Goal: Task Accomplishment & Management: Use online tool/utility

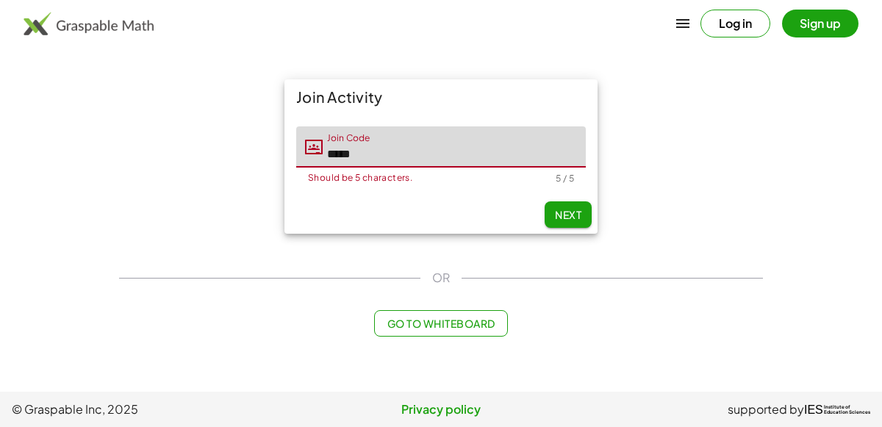
type input "*****"
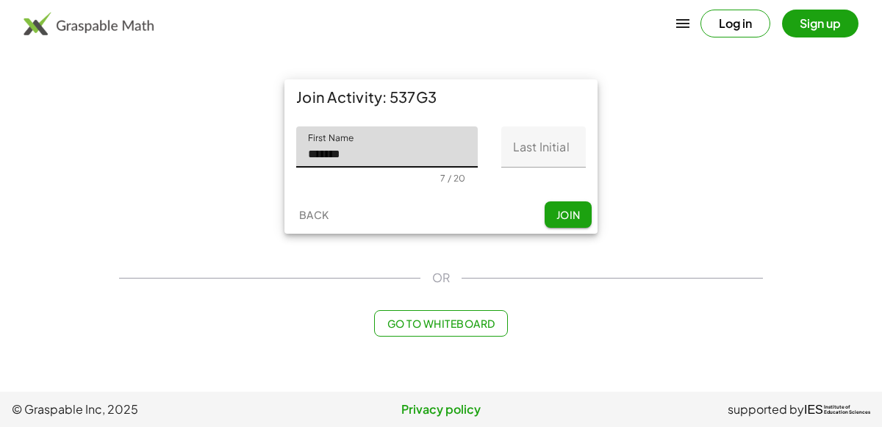
type input "*******"
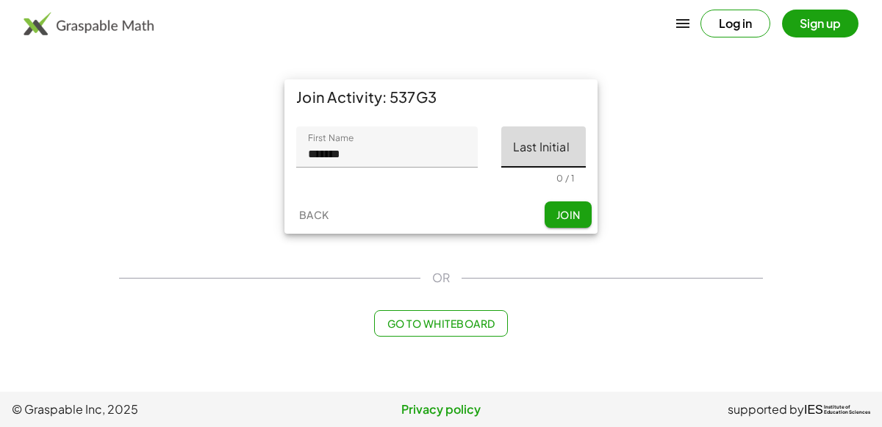
click at [565, 145] on input "Last Initial" at bounding box center [543, 146] width 85 height 41
type input "*"
click at [575, 222] on button "Join" at bounding box center [568, 214] width 47 height 26
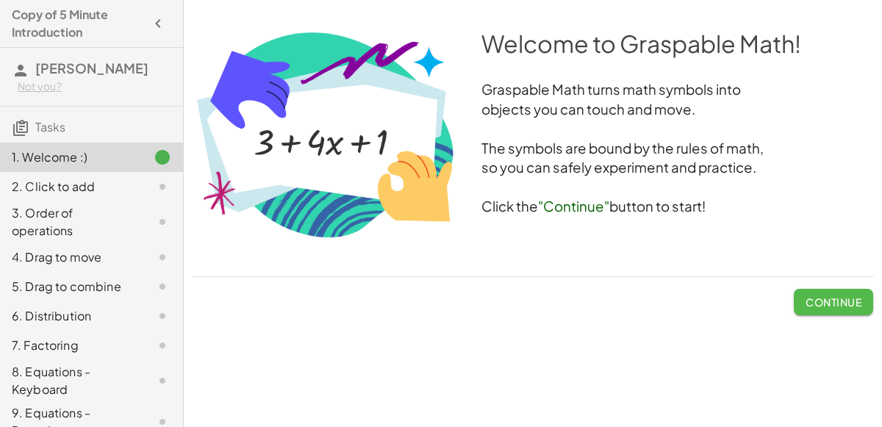
click at [814, 310] on button "Continue" at bounding box center [833, 302] width 79 height 26
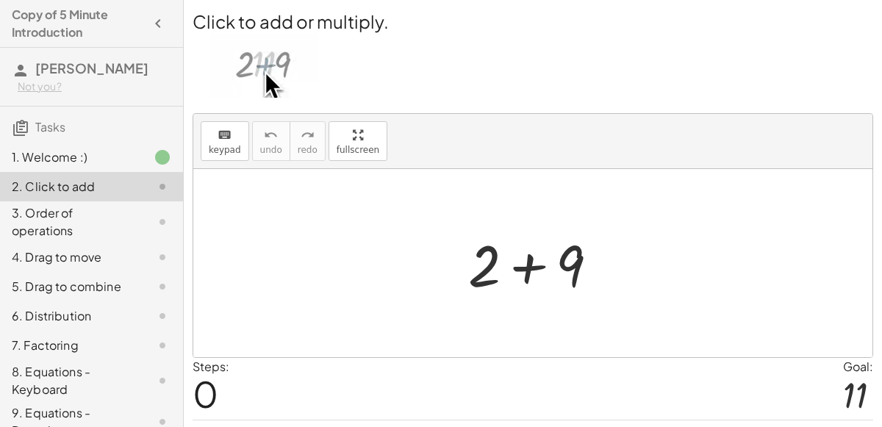
click at [531, 273] on div at bounding box center [539, 264] width 157 height 76
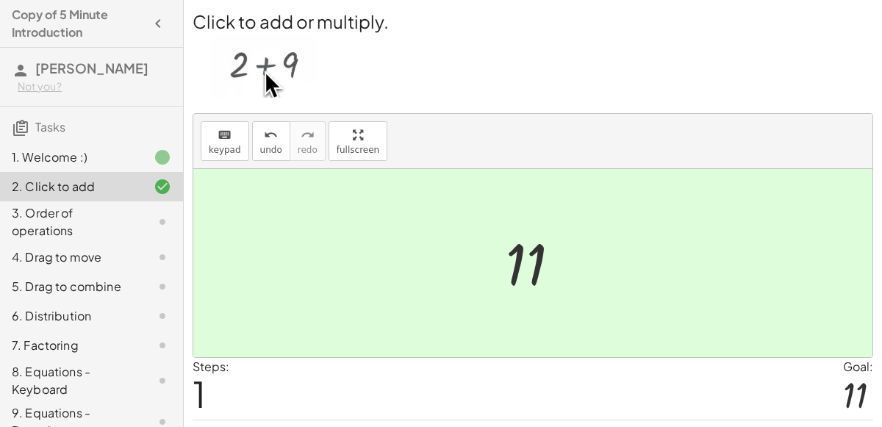
click at [522, 270] on div at bounding box center [538, 263] width 81 height 73
click at [534, 255] on div at bounding box center [538, 263] width 81 height 73
drag, startPoint x: 541, startPoint y: 253, endPoint x: 517, endPoint y: 268, distance: 28.7
click at [517, 268] on div at bounding box center [538, 263] width 81 height 73
drag, startPoint x: 528, startPoint y: 269, endPoint x: 726, endPoint y: 262, distance: 198.6
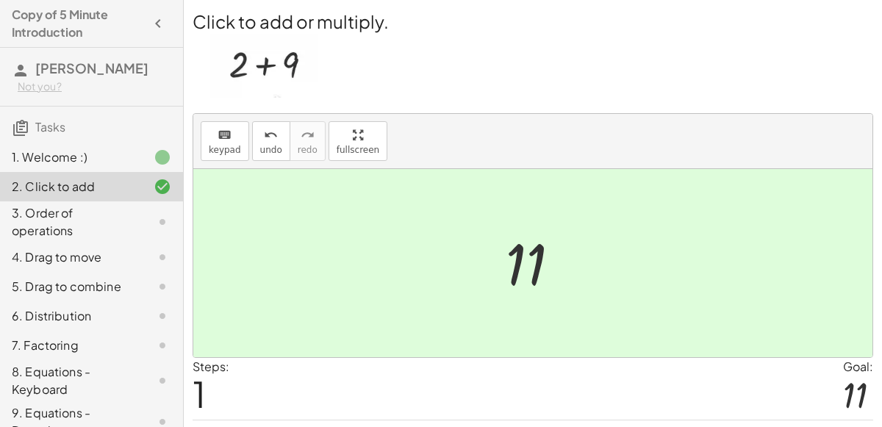
scroll to position [37, 0]
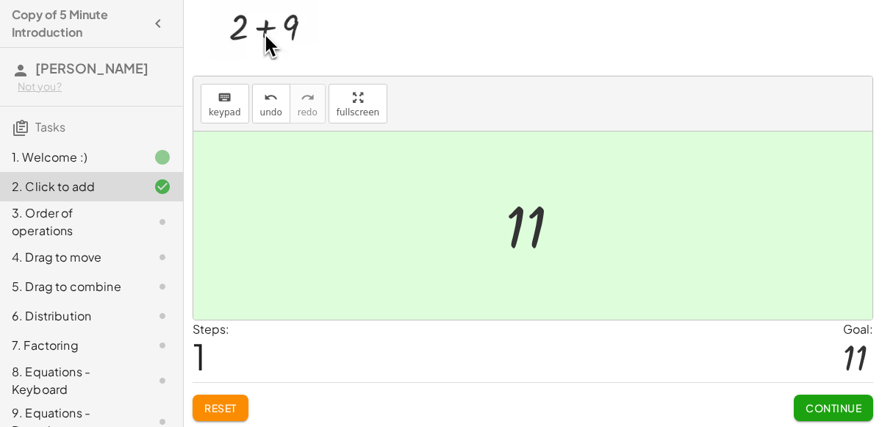
click at [845, 401] on span "Continue" at bounding box center [833, 407] width 56 height 13
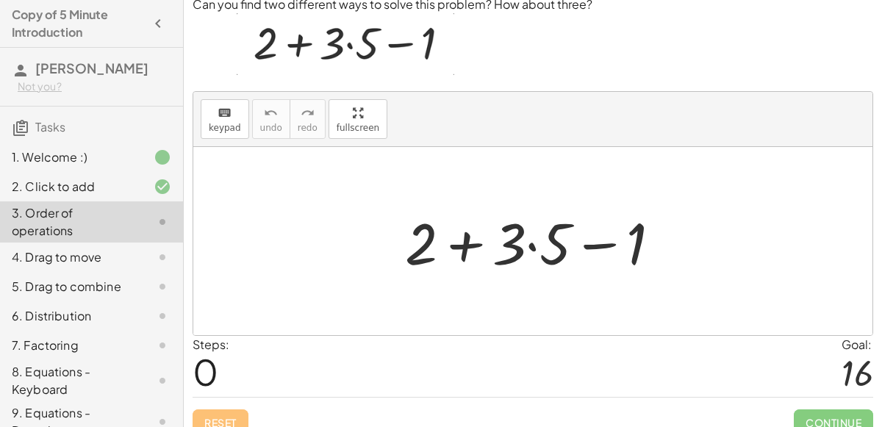
click at [534, 251] on div at bounding box center [539, 242] width 282 height 76
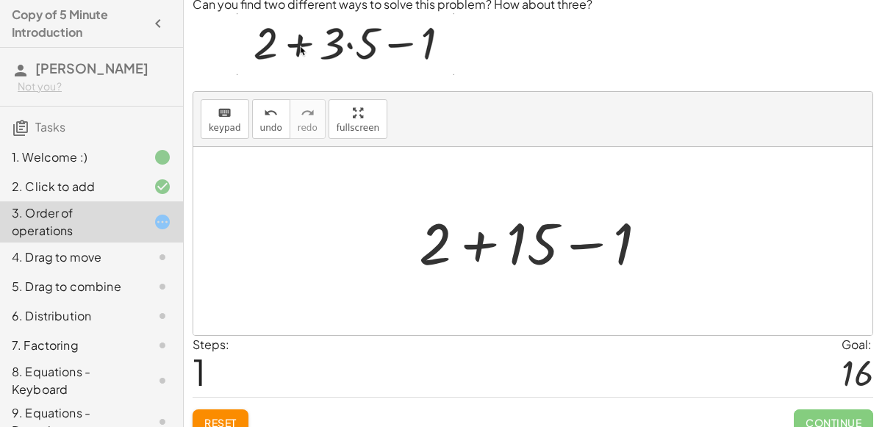
click at [483, 243] on div at bounding box center [539, 242] width 255 height 76
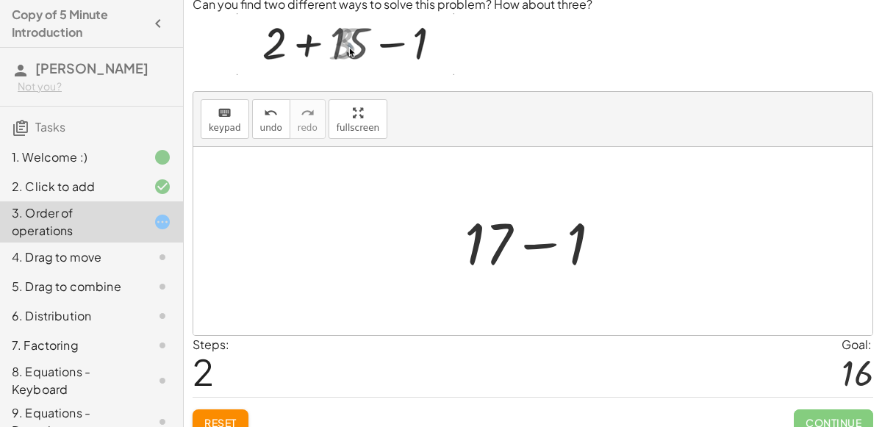
click at [531, 240] on div at bounding box center [538, 242] width 163 height 76
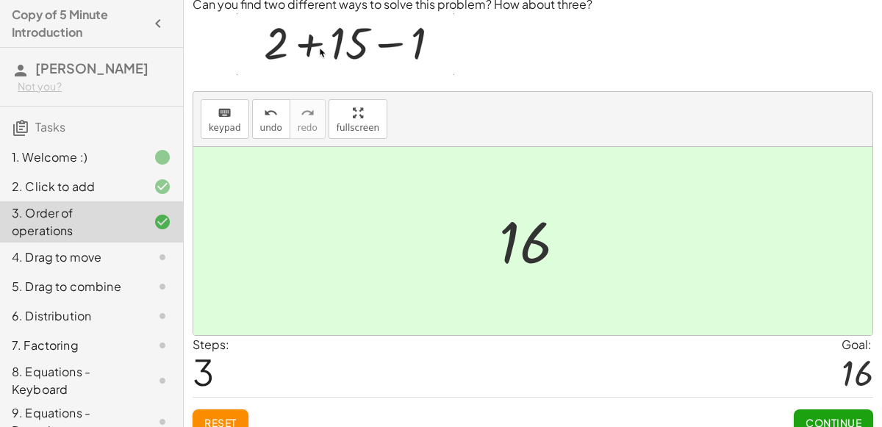
scroll to position [52, 0]
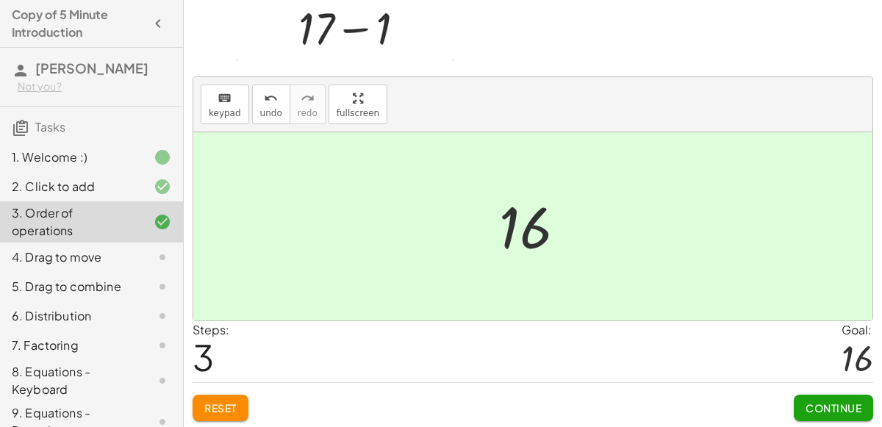
click at [845, 401] on span "Continue" at bounding box center [833, 407] width 56 height 13
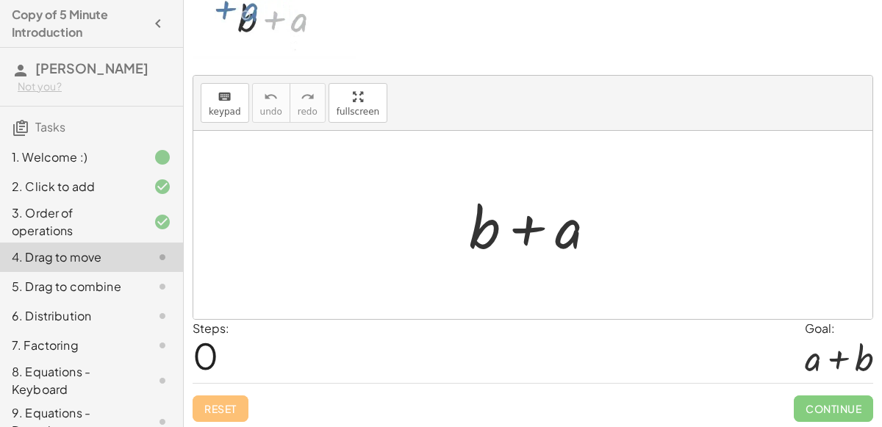
click at [533, 226] on div at bounding box center [539, 225] width 154 height 76
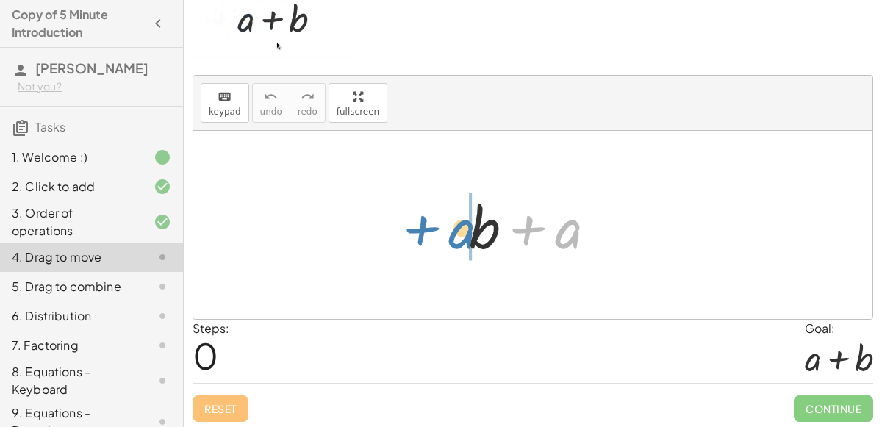
drag, startPoint x: 568, startPoint y: 229, endPoint x: 460, endPoint y: 229, distance: 108.0
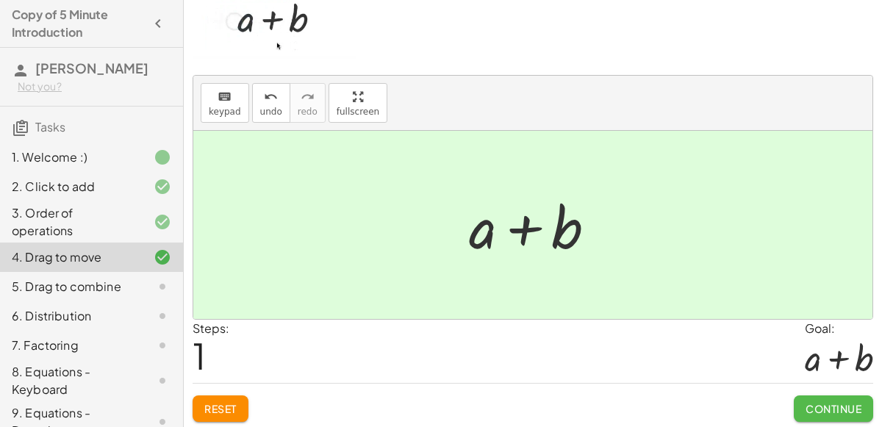
click at [818, 403] on span "Continue" at bounding box center [833, 408] width 56 height 13
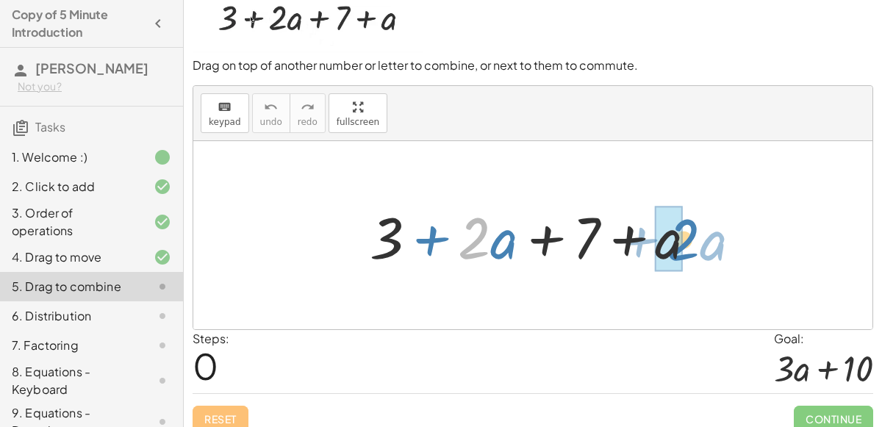
drag, startPoint x: 484, startPoint y: 224, endPoint x: 692, endPoint y: 225, distance: 208.7
click at [692, 225] on div at bounding box center [538, 236] width 353 height 76
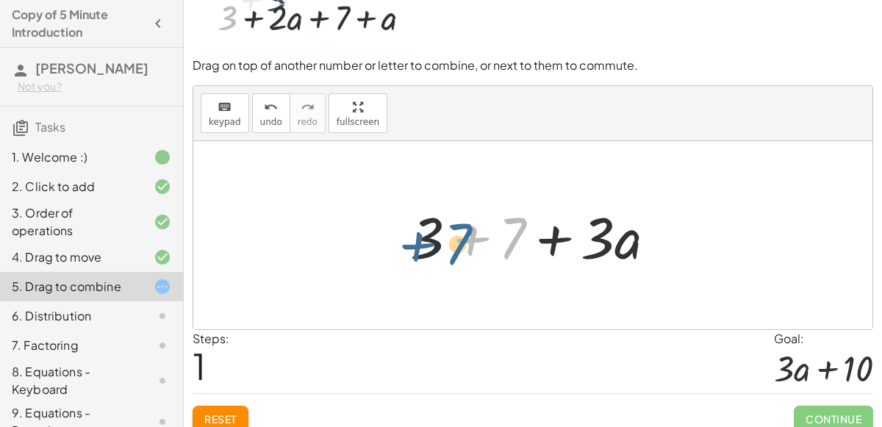
drag, startPoint x: 508, startPoint y: 221, endPoint x: 453, endPoint y: 227, distance: 55.4
click at [453, 227] on div at bounding box center [539, 236] width 272 height 76
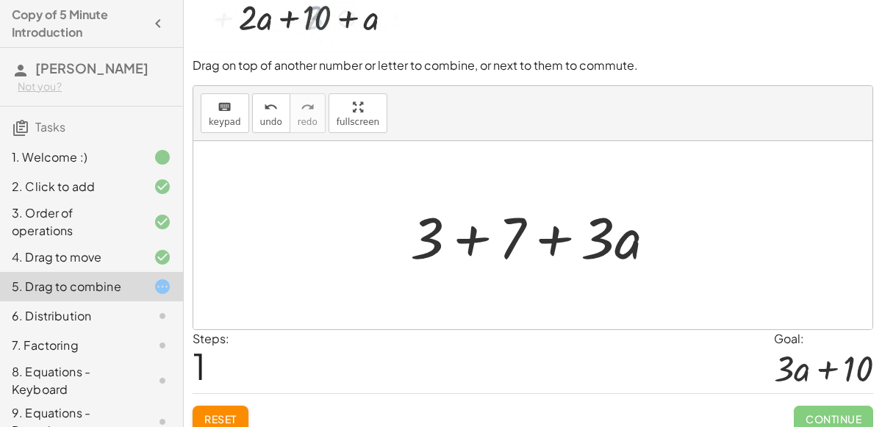
click at [459, 236] on div at bounding box center [539, 236] width 272 height 76
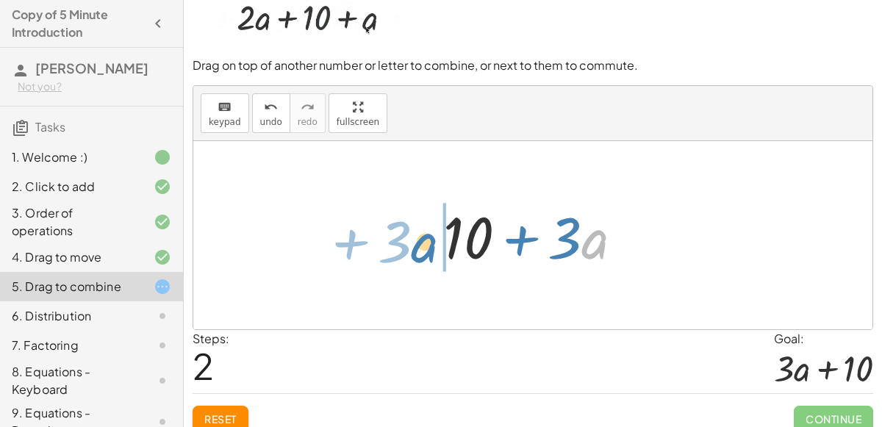
drag, startPoint x: 590, startPoint y: 243, endPoint x: 419, endPoint y: 245, distance: 171.3
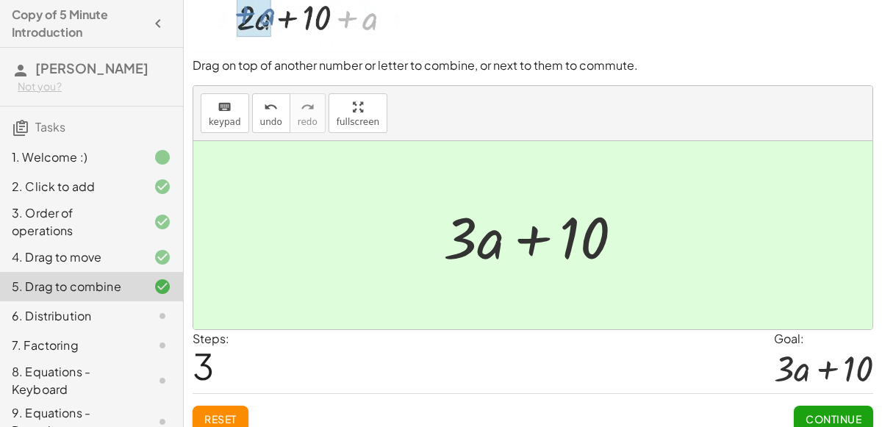
click at [847, 409] on button "Continue" at bounding box center [833, 419] width 79 height 26
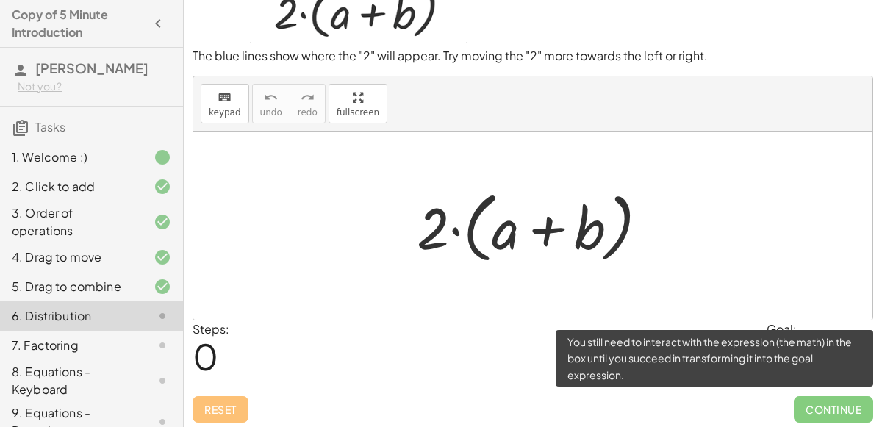
click at [817, 414] on span "Continue" at bounding box center [833, 409] width 79 height 26
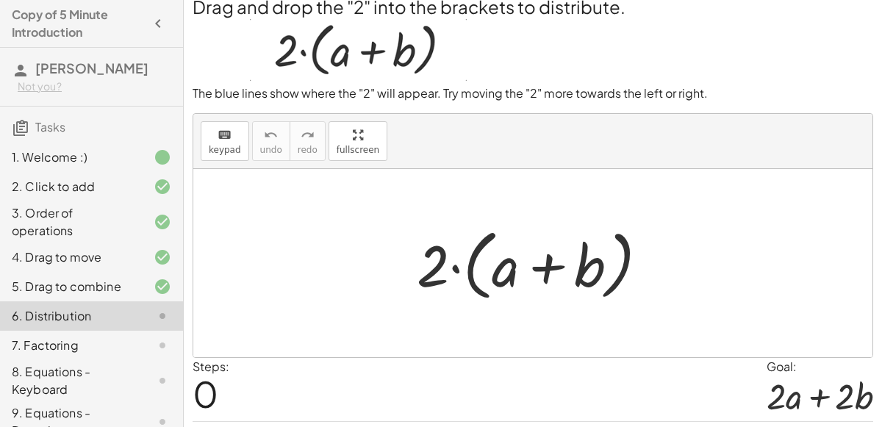
scroll to position [0, 0]
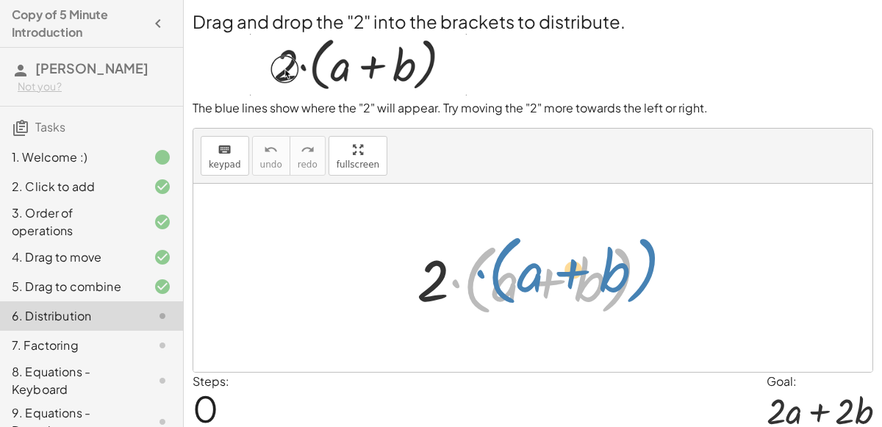
drag, startPoint x: 449, startPoint y: 276, endPoint x: 470, endPoint y: 268, distance: 22.8
click at [470, 268] on div at bounding box center [538, 278] width 258 height 85
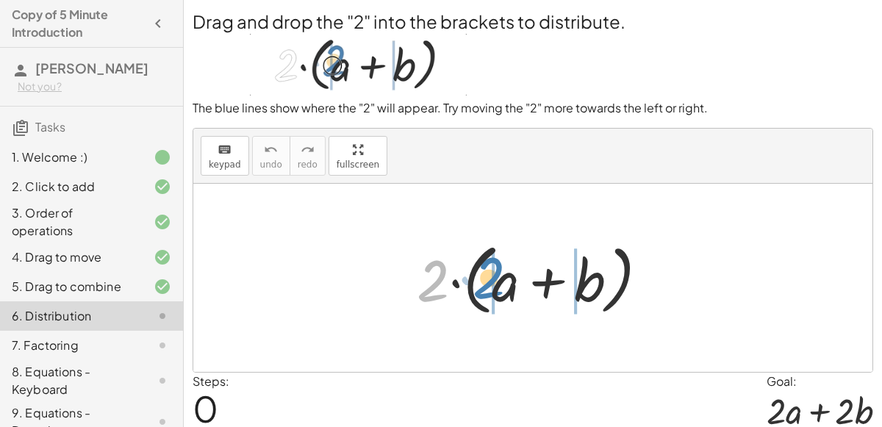
drag, startPoint x: 428, startPoint y: 281, endPoint x: 484, endPoint y: 279, distance: 55.1
click at [484, 279] on div at bounding box center [538, 278] width 258 height 85
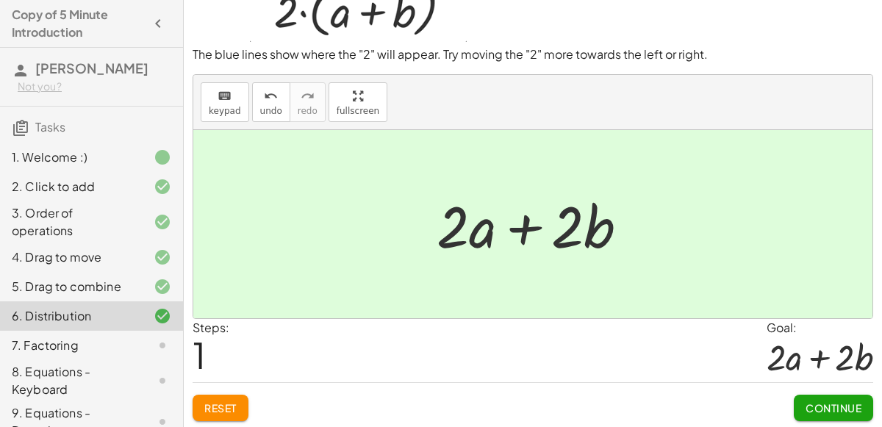
scroll to position [52, 0]
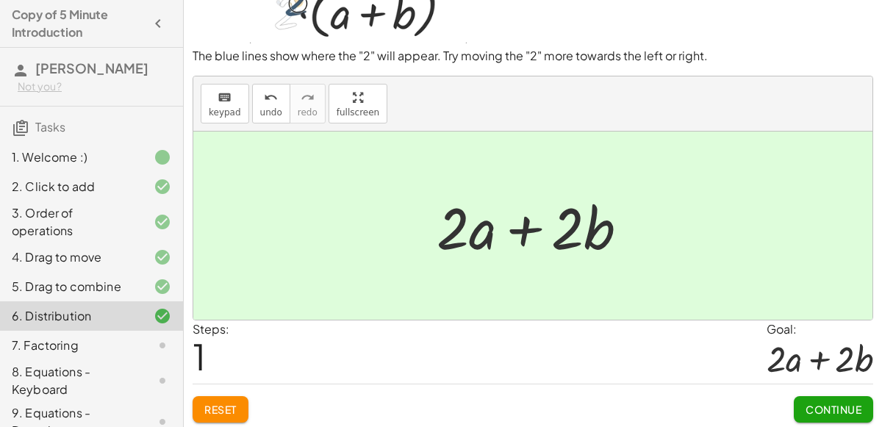
click at [841, 403] on span "Continue" at bounding box center [833, 409] width 56 height 13
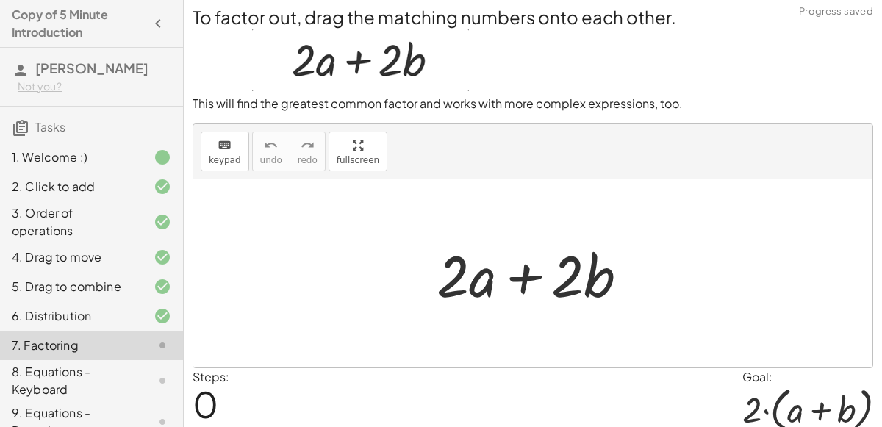
scroll to position [0, 0]
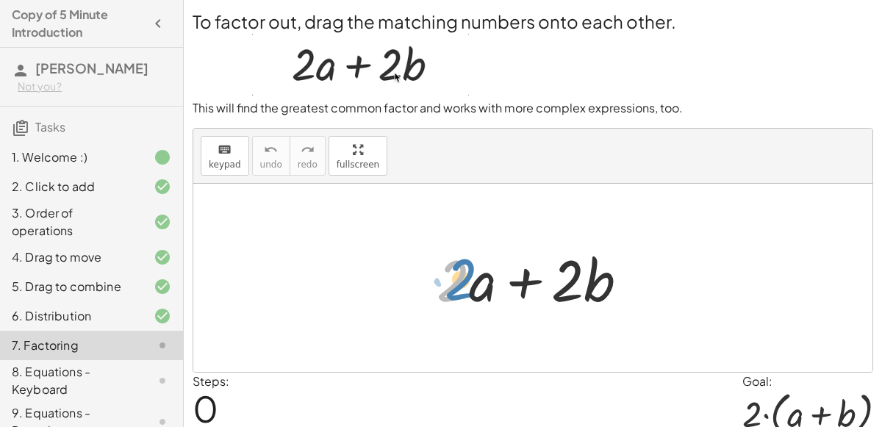
drag, startPoint x: 459, startPoint y: 283, endPoint x: 467, endPoint y: 281, distance: 8.2
click at [467, 281] on div at bounding box center [538, 278] width 218 height 76
click at [466, 281] on div at bounding box center [538, 278] width 218 height 76
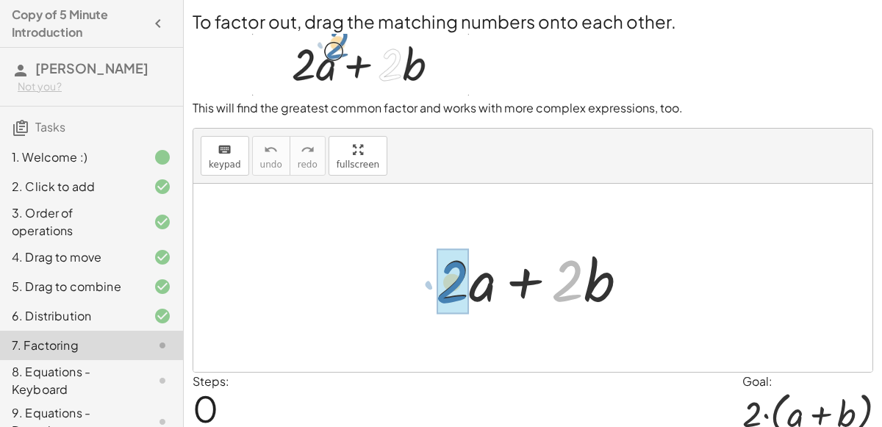
drag, startPoint x: 568, startPoint y: 279, endPoint x: 451, endPoint y: 281, distance: 116.9
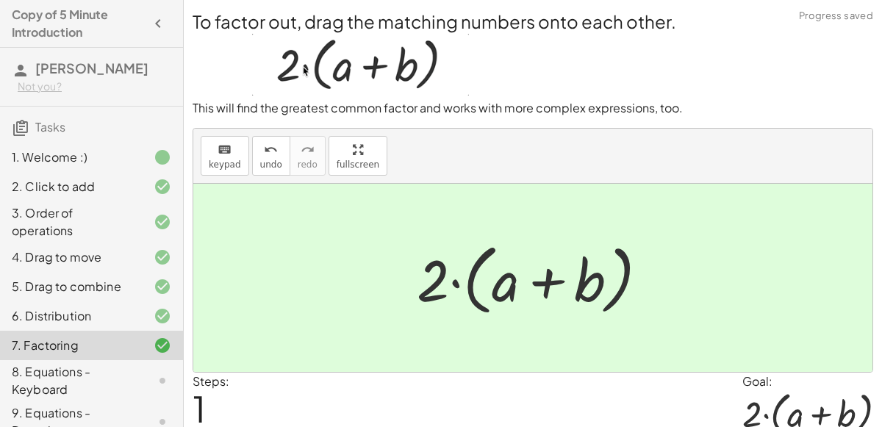
scroll to position [60, 0]
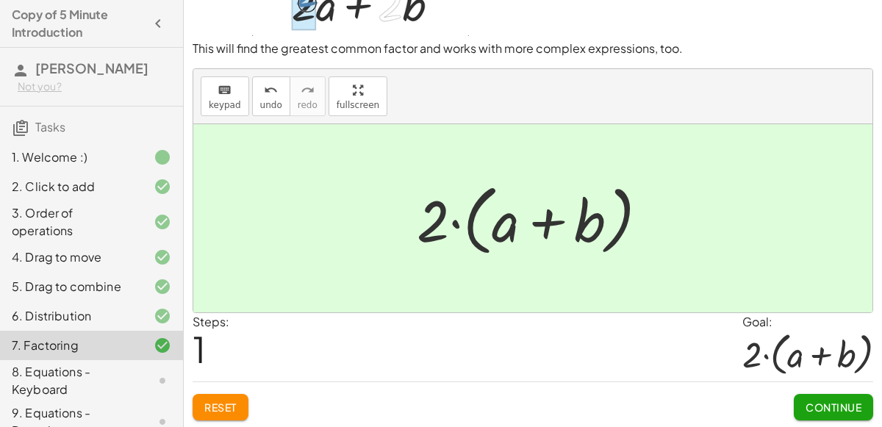
click at [838, 401] on span "Continue" at bounding box center [833, 407] width 56 height 13
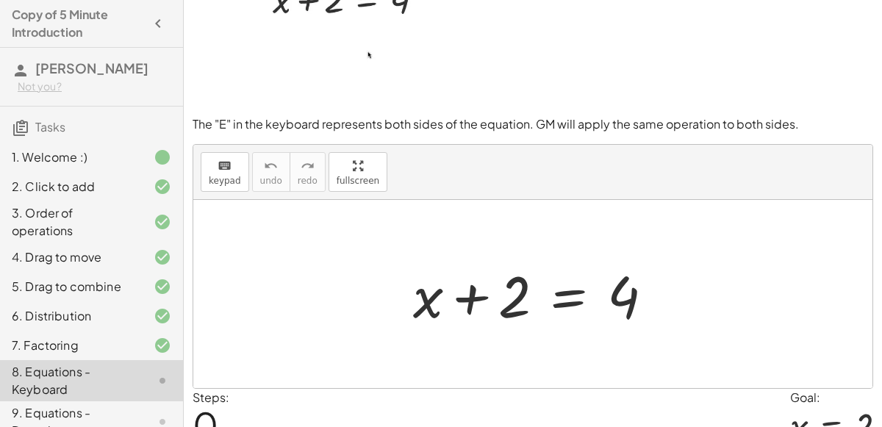
scroll to position [128, 0]
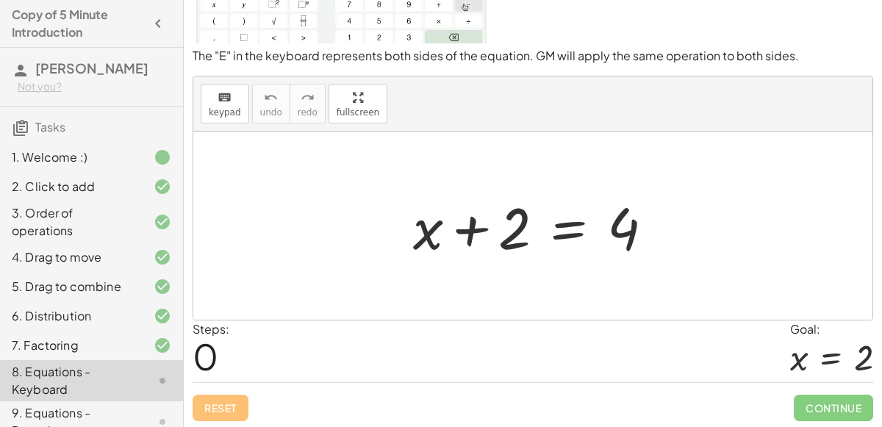
click at [525, 228] on div at bounding box center [539, 226] width 267 height 76
click at [620, 229] on div at bounding box center [539, 226] width 267 height 76
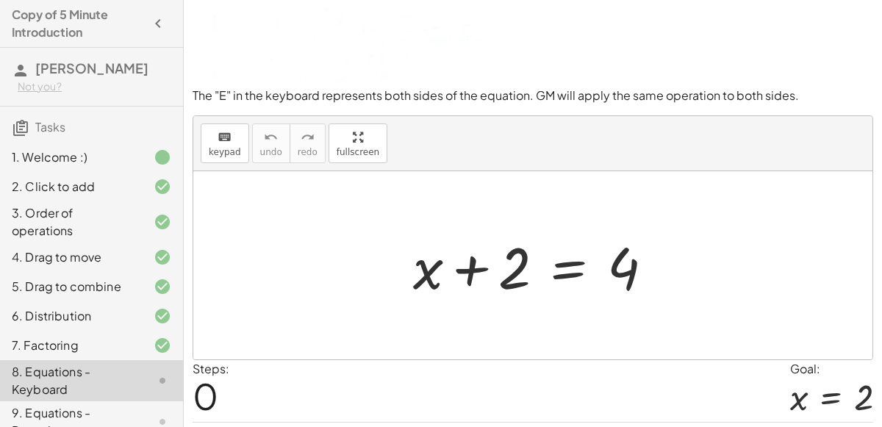
scroll to position [86, 0]
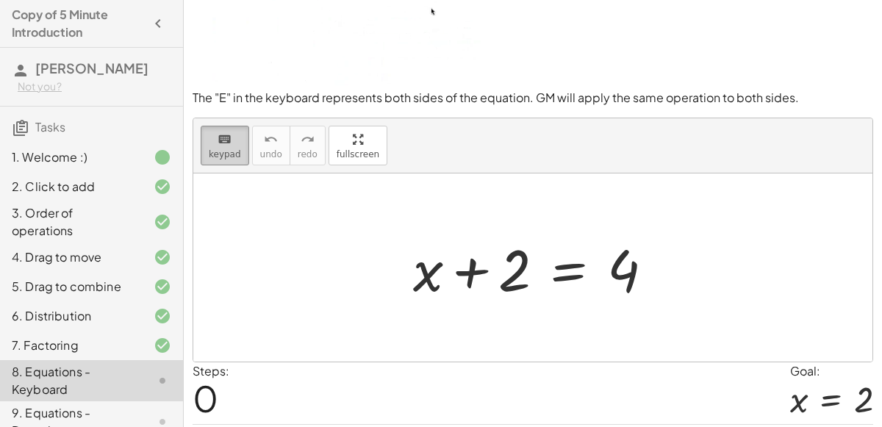
click at [202, 154] on button "keyboard keypad" at bounding box center [225, 146] width 49 height 40
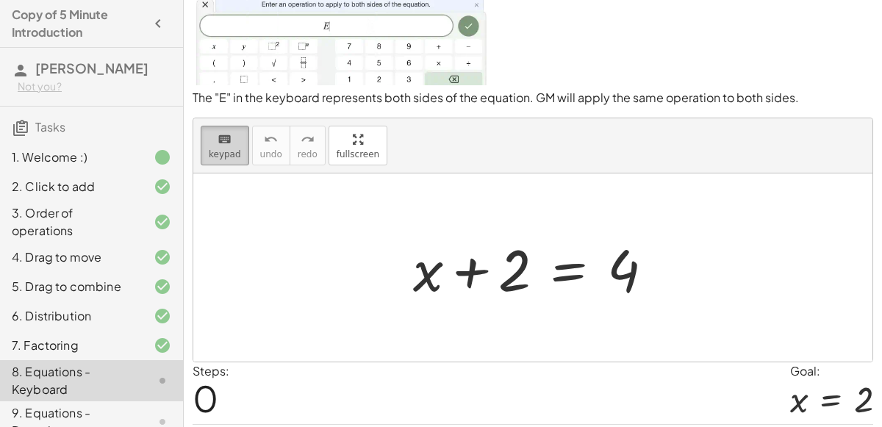
click at [234, 136] on div "keyboard" at bounding box center [225, 139] width 32 height 18
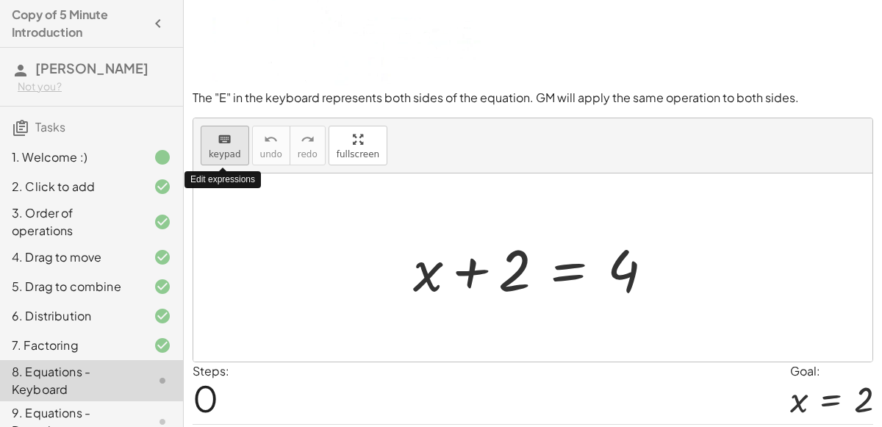
click at [234, 136] on div "keyboard" at bounding box center [225, 139] width 32 height 18
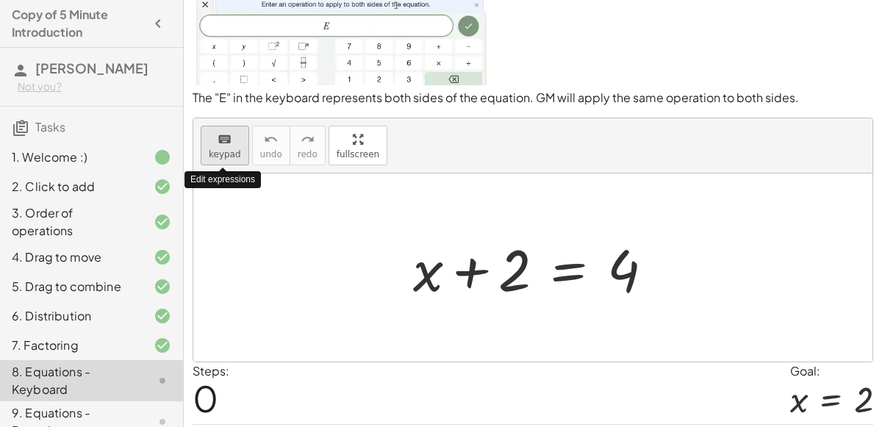
click at [234, 136] on div "keyboard" at bounding box center [225, 139] width 32 height 18
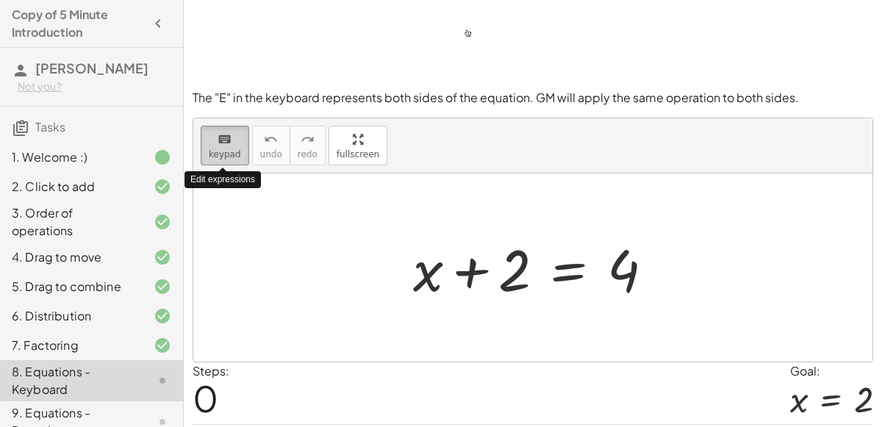
click at [234, 136] on div "keyboard" at bounding box center [225, 139] width 32 height 18
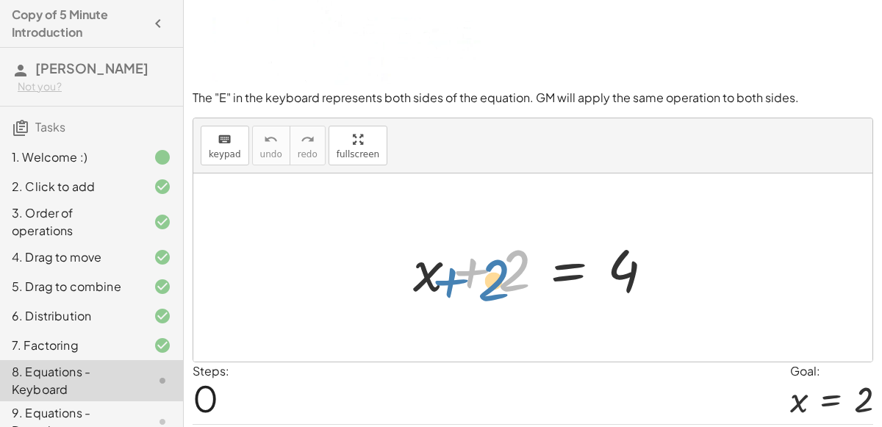
drag, startPoint x: 518, startPoint y: 276, endPoint x: 500, endPoint y: 282, distance: 18.8
click at [500, 282] on div at bounding box center [539, 268] width 267 height 76
click at [489, 270] on div at bounding box center [539, 268] width 267 height 76
click at [486, 270] on div at bounding box center [539, 268] width 267 height 76
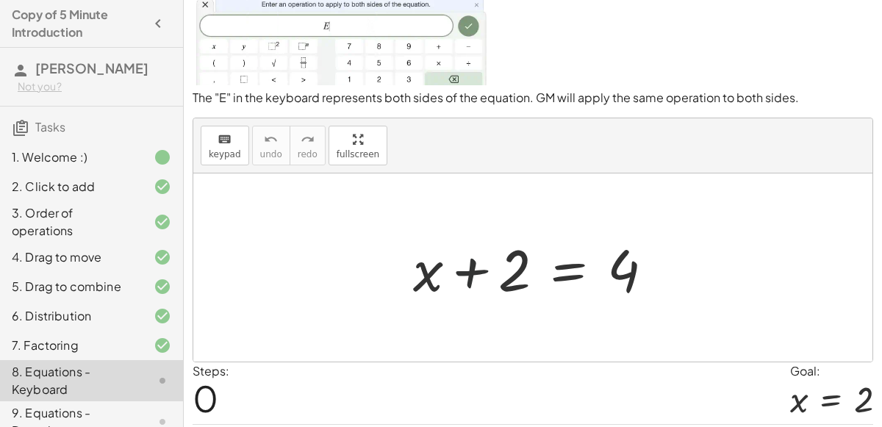
click at [486, 270] on div at bounding box center [539, 268] width 267 height 76
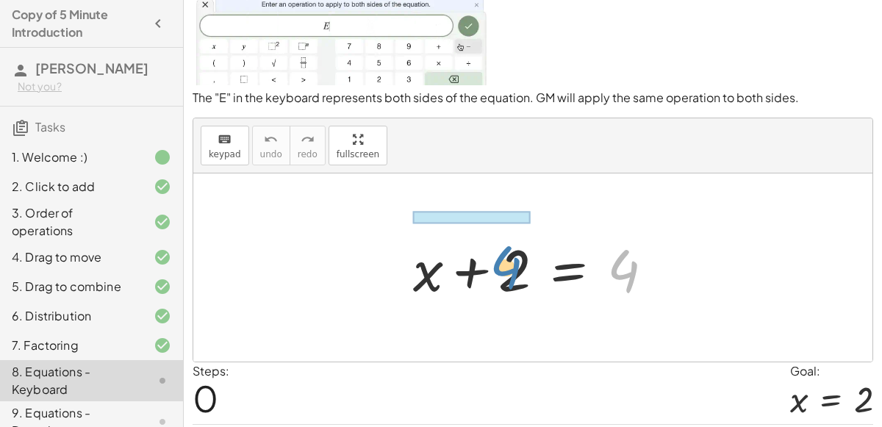
drag, startPoint x: 613, startPoint y: 256, endPoint x: 496, endPoint y: 253, distance: 116.9
click at [496, 253] on div at bounding box center [539, 268] width 267 height 76
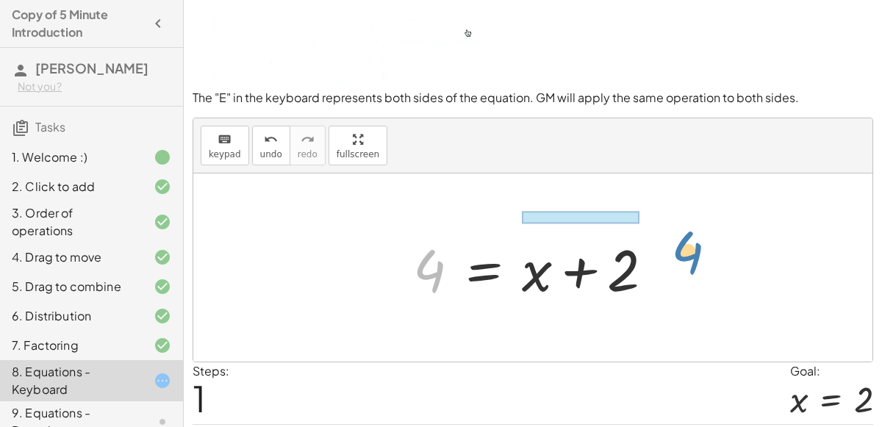
drag, startPoint x: 417, startPoint y: 256, endPoint x: 675, endPoint y: 239, distance: 258.6
click at [675, 239] on div "+ x + 2 = 4 4 + x + 2 = 4" at bounding box center [532, 267] width 679 height 188
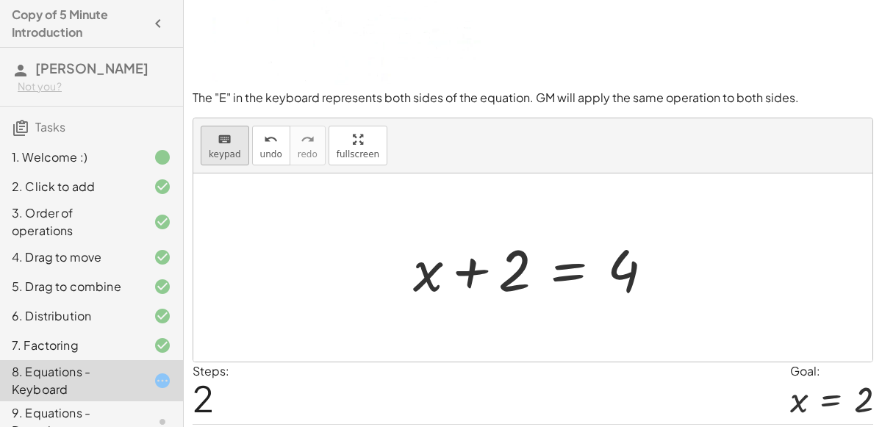
click at [229, 149] on span "keypad" at bounding box center [225, 154] width 32 height 10
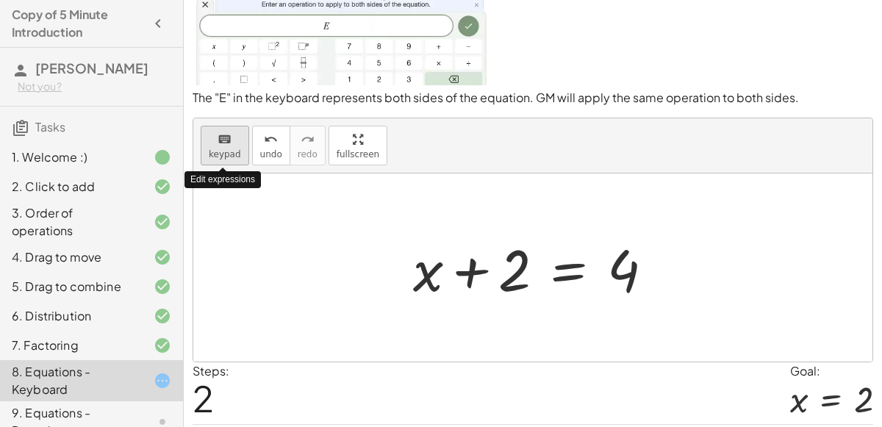
click at [229, 149] on span "keypad" at bounding box center [225, 154] width 32 height 10
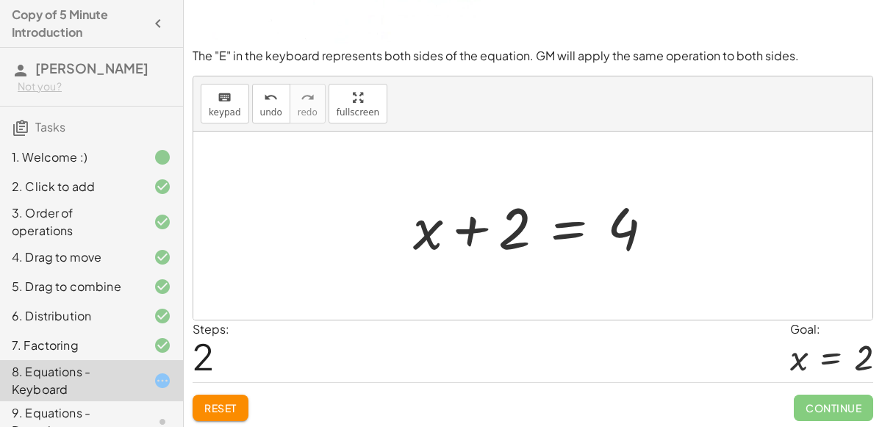
scroll to position [0, 0]
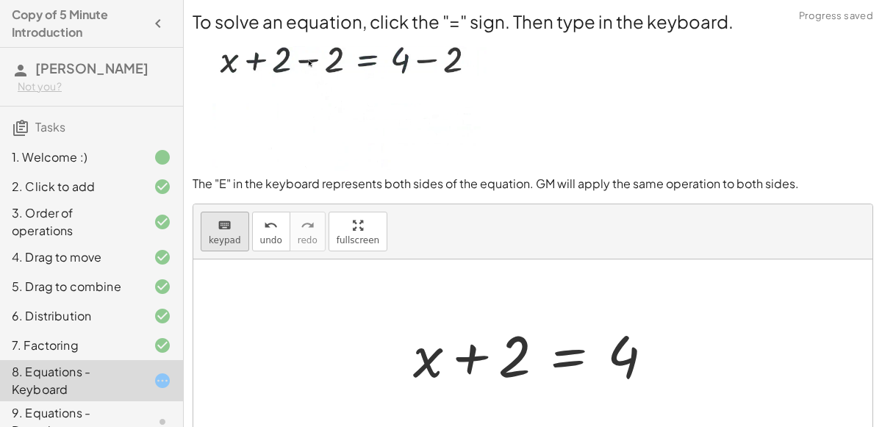
click at [229, 233] on button "keyboard keypad" at bounding box center [225, 232] width 49 height 40
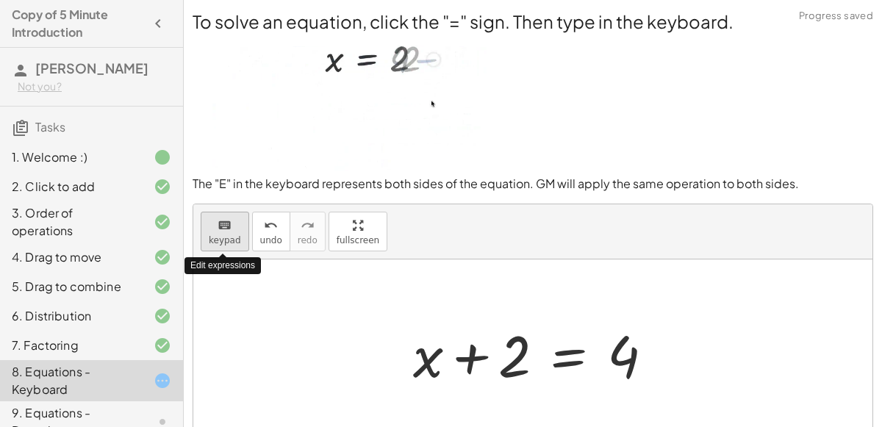
click at [229, 233] on button "keyboard keypad" at bounding box center [225, 232] width 49 height 40
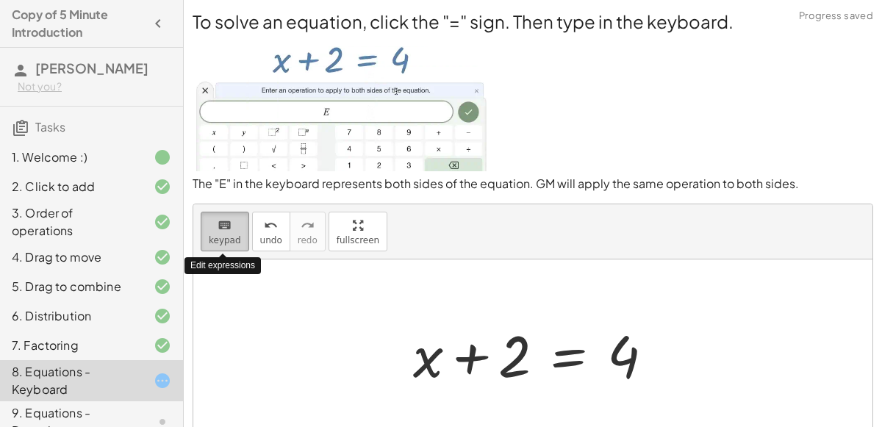
click at [229, 233] on button "keyboard keypad" at bounding box center [225, 232] width 49 height 40
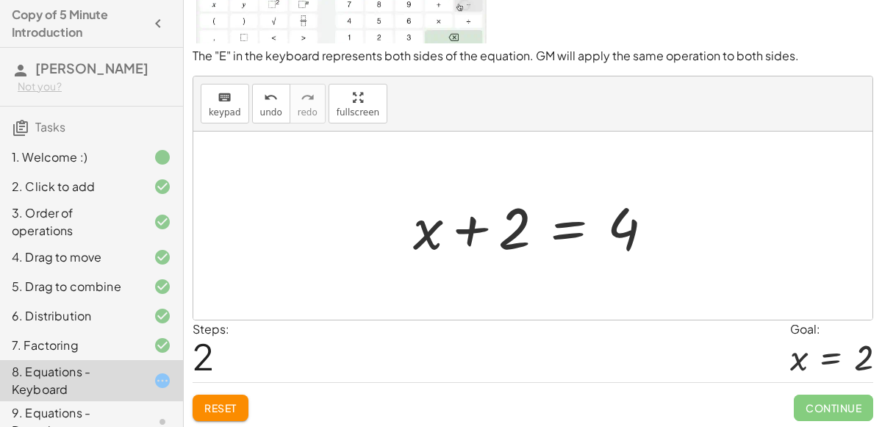
scroll to position [127, 0]
click at [232, 108] on span "keypad" at bounding box center [225, 113] width 32 height 10
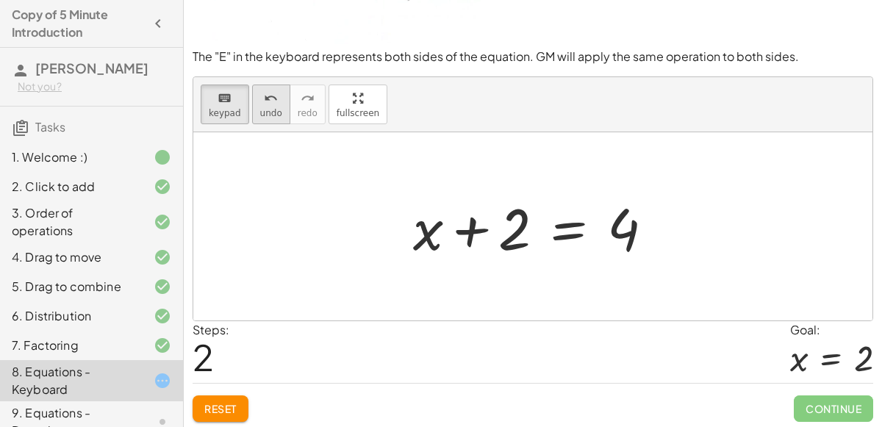
click at [264, 98] on icon "undo" at bounding box center [271, 99] width 14 height 18
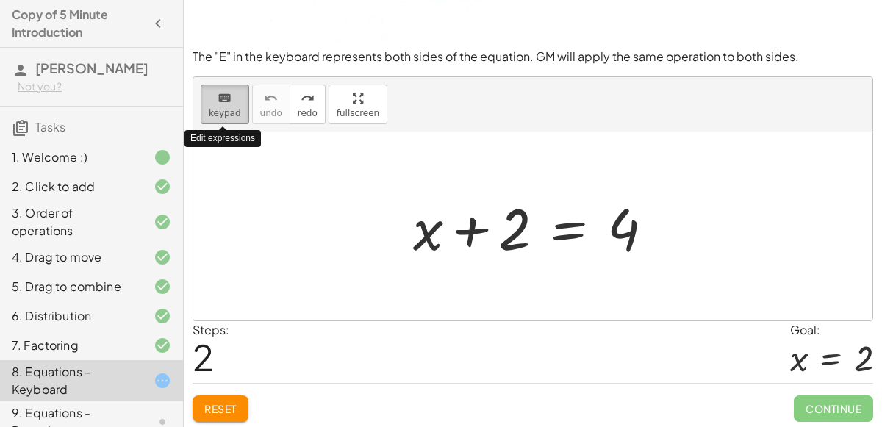
click at [233, 119] on button "keyboard keypad" at bounding box center [225, 105] width 49 height 40
drag, startPoint x: 229, startPoint y: 114, endPoint x: 207, endPoint y: 95, distance: 29.2
click at [207, 95] on button "keyboard keypad" at bounding box center [225, 105] width 49 height 40
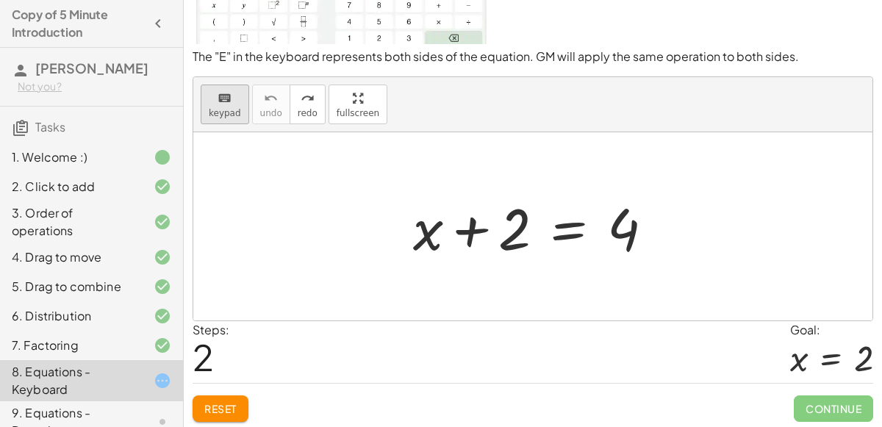
click at [207, 95] on button "keyboard keypad" at bounding box center [225, 105] width 49 height 40
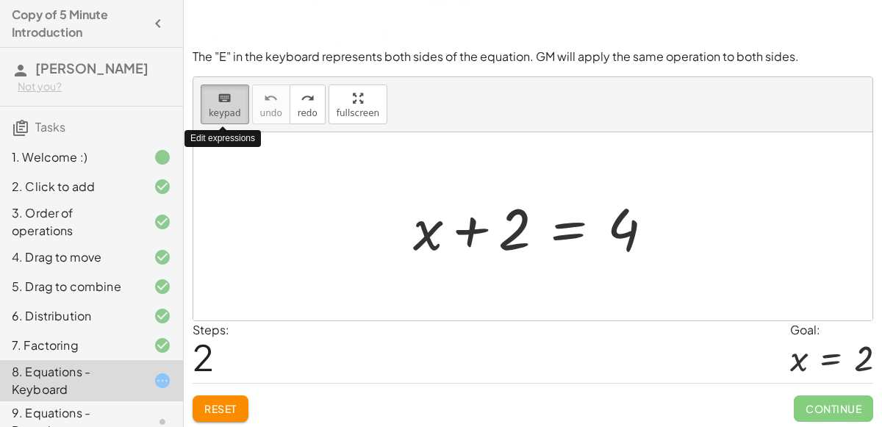
click at [207, 95] on button "keyboard keypad" at bounding box center [225, 105] width 49 height 40
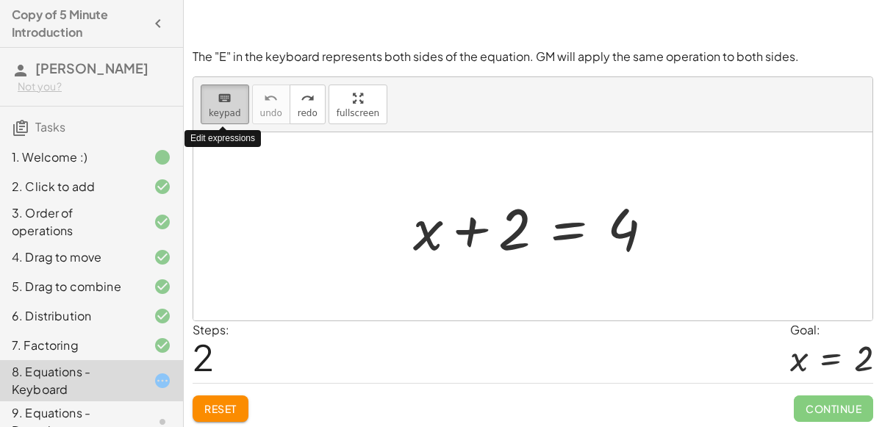
click at [207, 95] on button "keyboard keypad" at bounding box center [225, 105] width 49 height 40
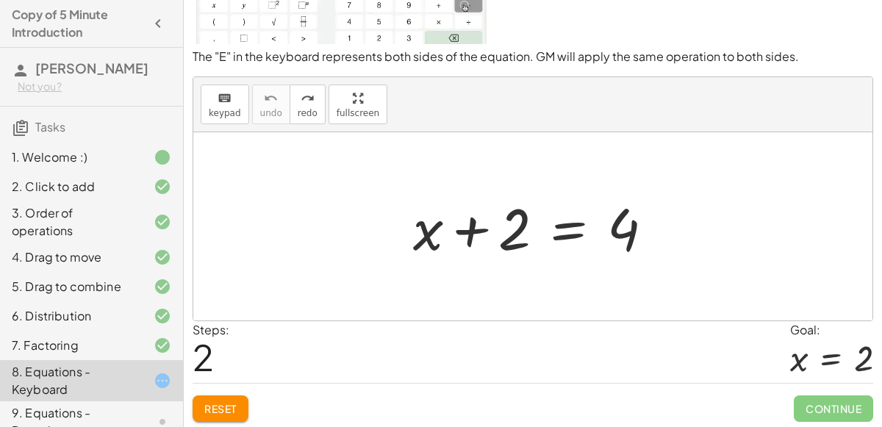
scroll to position [0, 0]
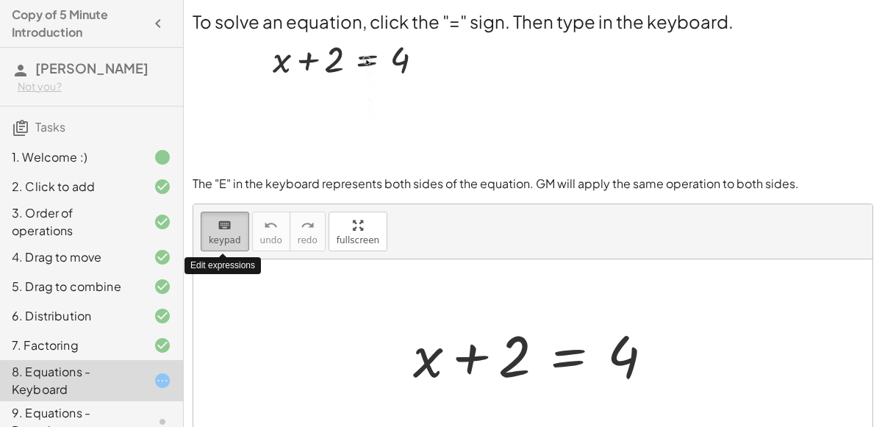
click at [227, 219] on icon "keyboard" at bounding box center [225, 226] width 14 height 18
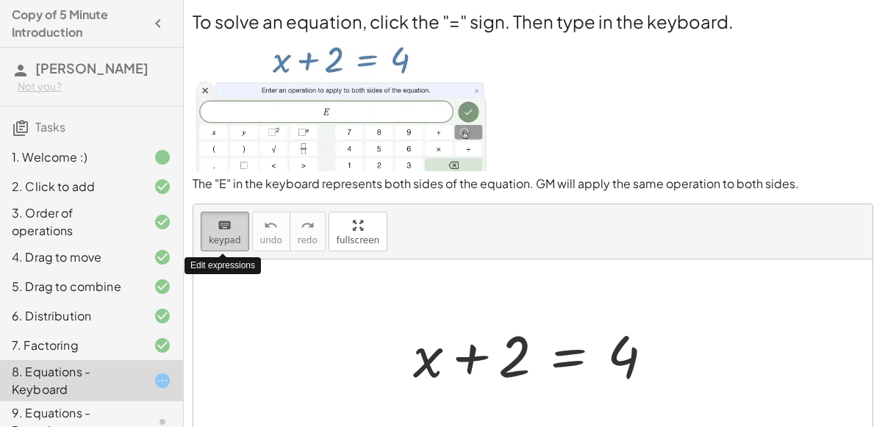
click at [227, 218] on icon "keyboard" at bounding box center [225, 226] width 14 height 18
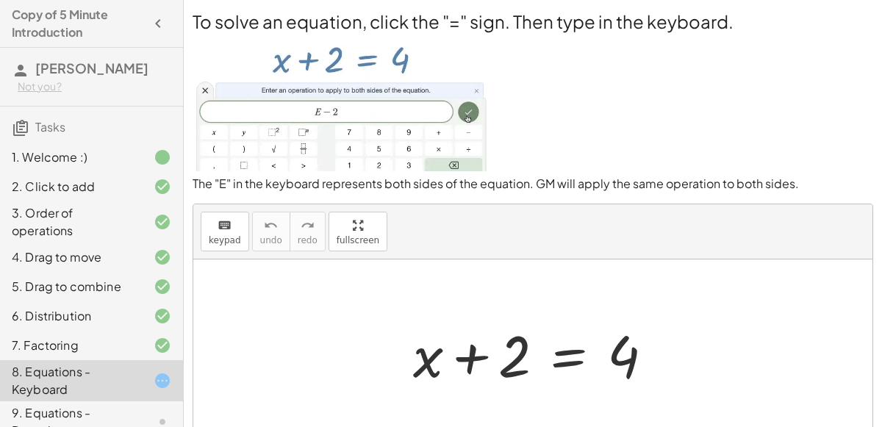
click at [464, 355] on div at bounding box center [539, 354] width 267 height 76
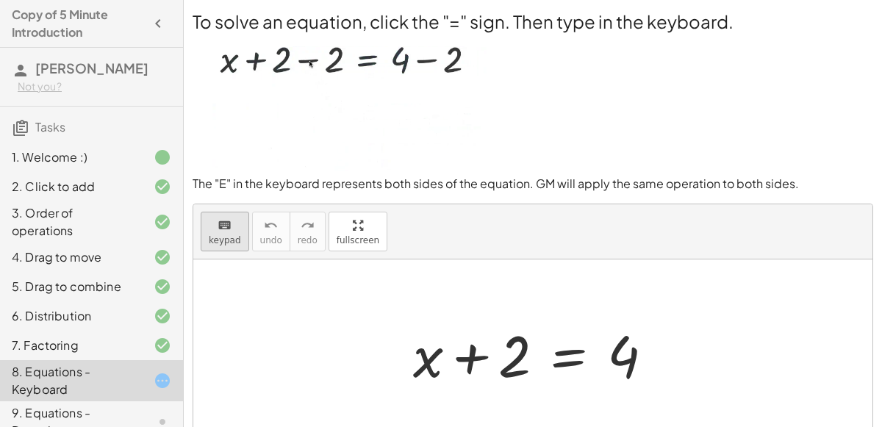
click at [239, 226] on button "keyboard keypad" at bounding box center [225, 232] width 49 height 40
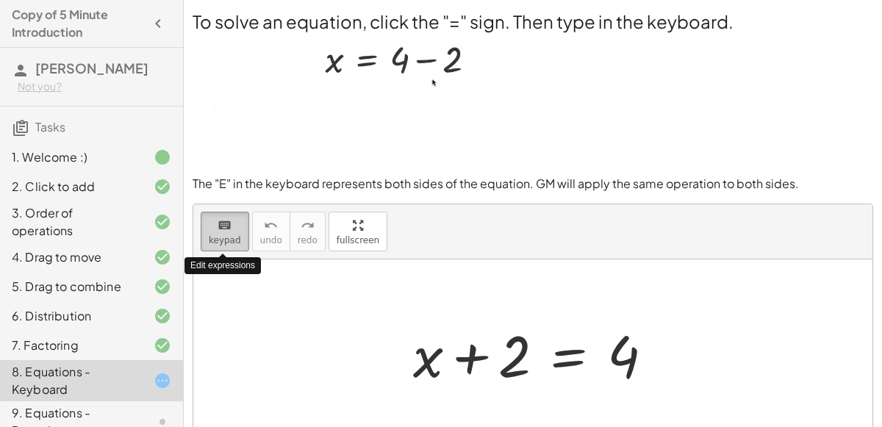
click at [239, 226] on button "keyboard keypad" at bounding box center [225, 232] width 49 height 40
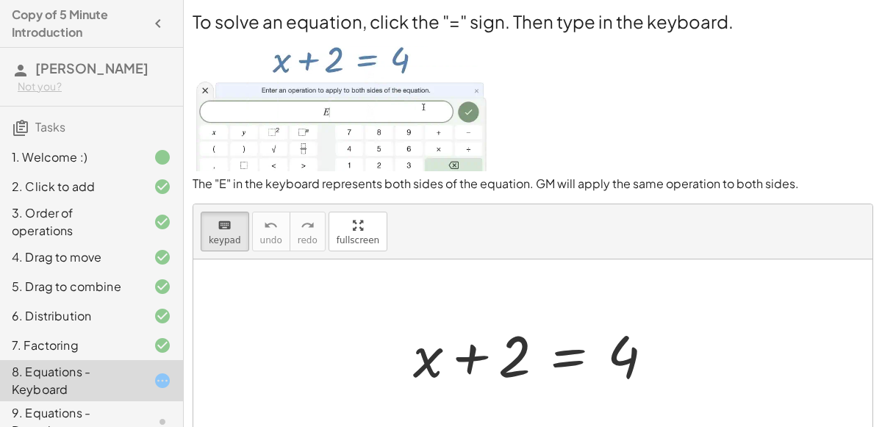
click at [248, 234] on div "keyboard keypad undo [PERSON_NAME] redo fullscreen" at bounding box center [532, 231] width 679 height 55
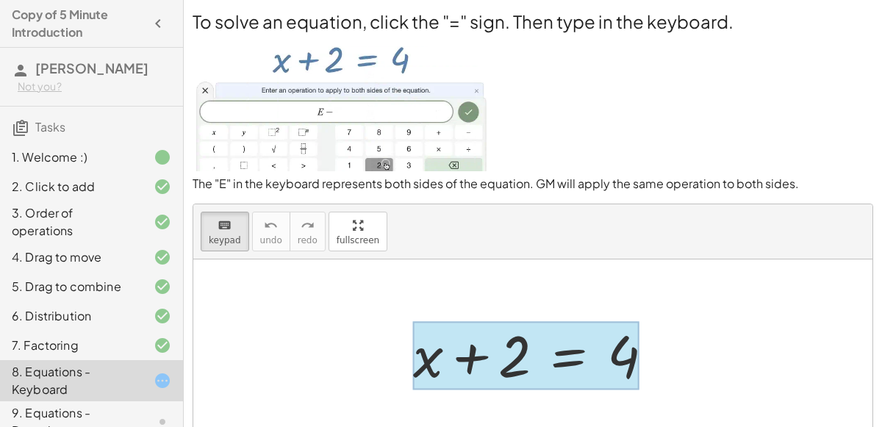
click at [563, 354] on div at bounding box center [526, 355] width 226 height 68
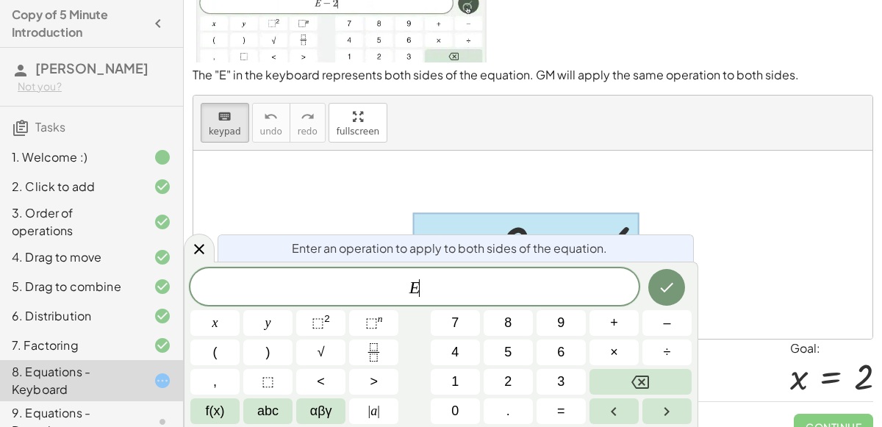
scroll to position [128, 0]
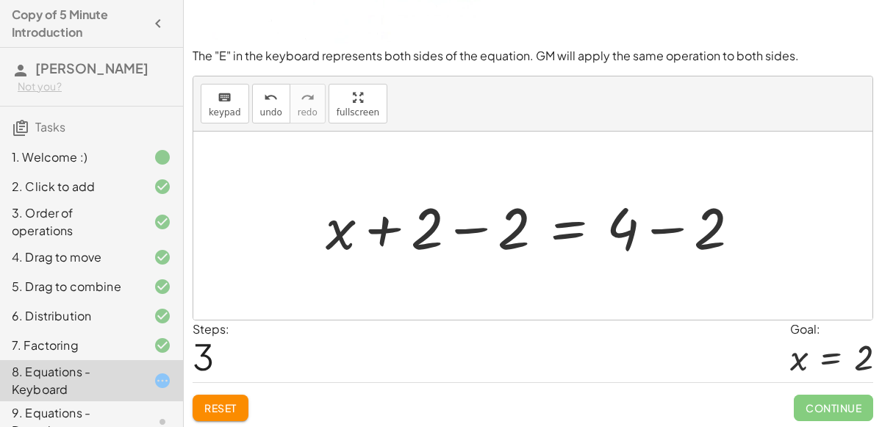
click at [468, 225] on div at bounding box center [538, 226] width 441 height 76
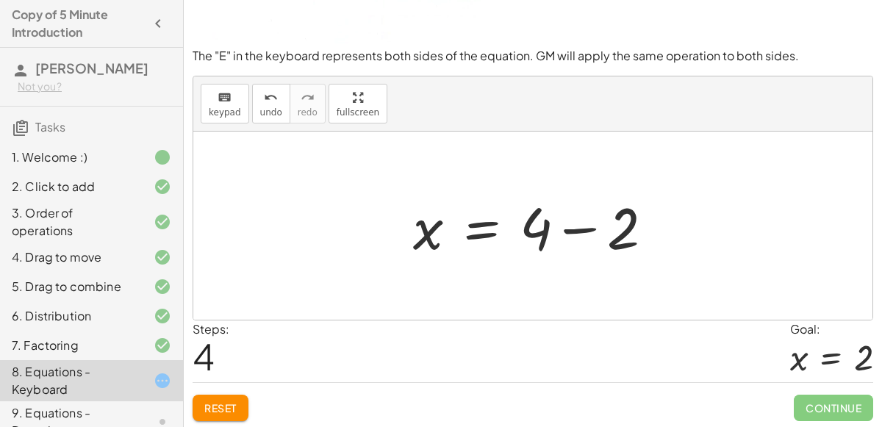
click at [608, 228] on div at bounding box center [539, 226] width 267 height 76
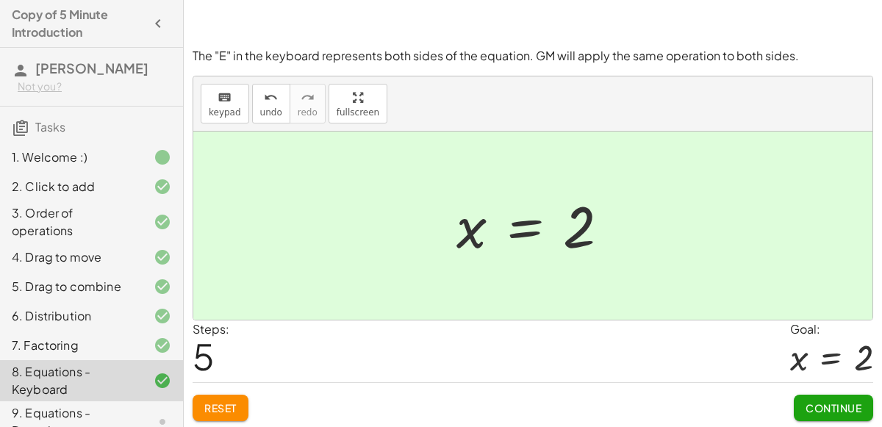
click at [805, 395] on button "Continue" at bounding box center [833, 408] width 79 height 26
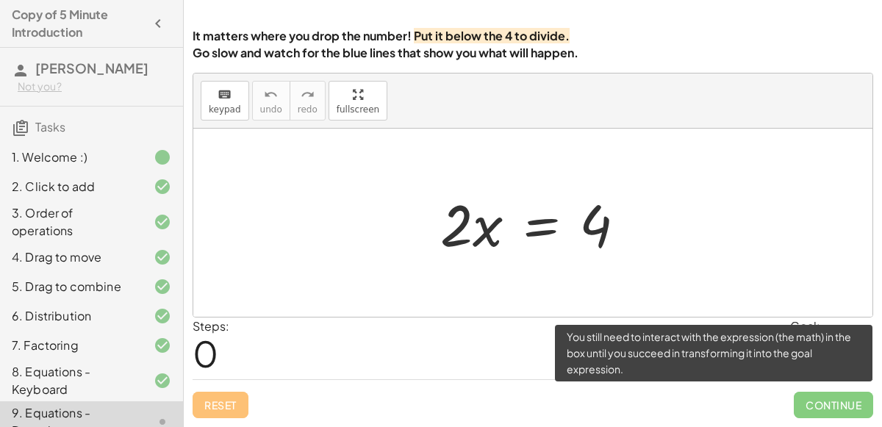
scroll to position [119, 0]
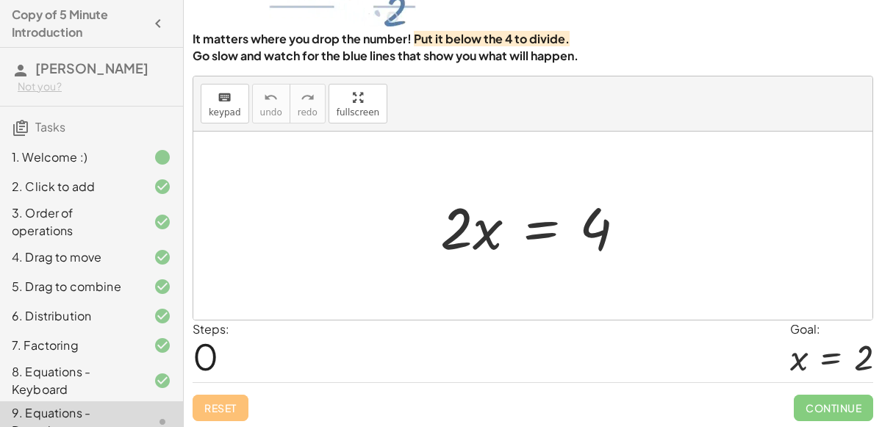
click at [532, 237] on div at bounding box center [539, 226] width 212 height 76
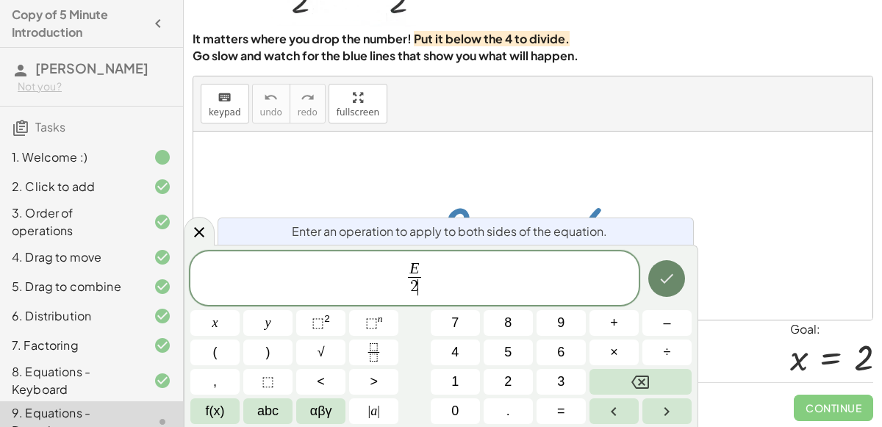
click at [666, 270] on icon "Done" at bounding box center [667, 279] width 18 height 18
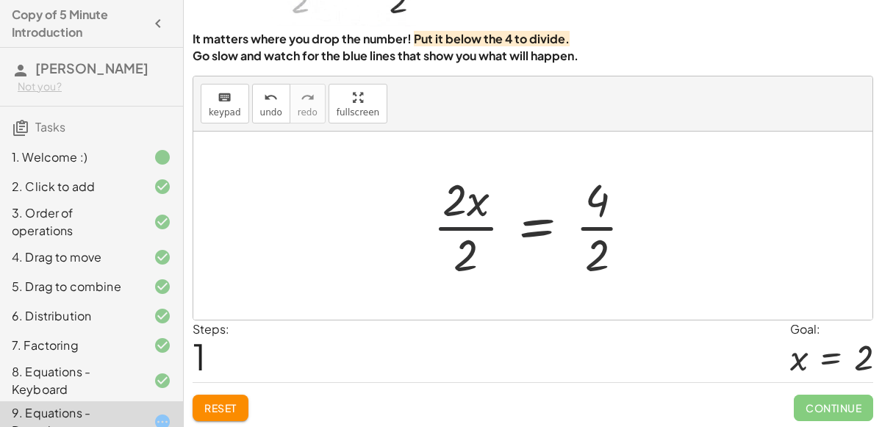
click at [471, 216] on div at bounding box center [539, 225] width 226 height 113
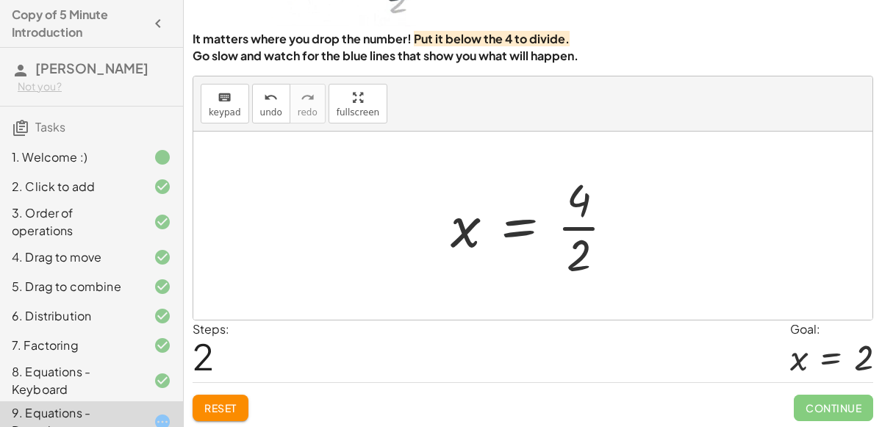
click at [555, 229] on div at bounding box center [538, 225] width 190 height 113
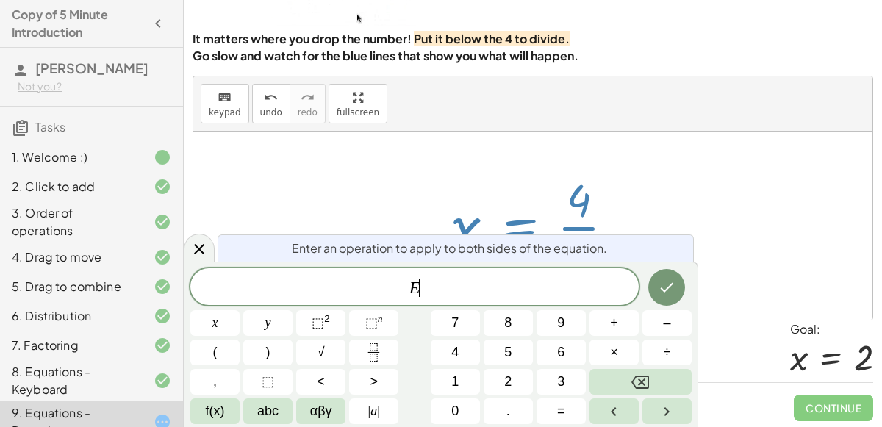
click at [594, 200] on div at bounding box center [538, 225] width 190 height 113
click at [629, 182] on div at bounding box center [538, 225] width 190 height 113
click at [675, 295] on icon "Done" at bounding box center [667, 288] width 18 height 18
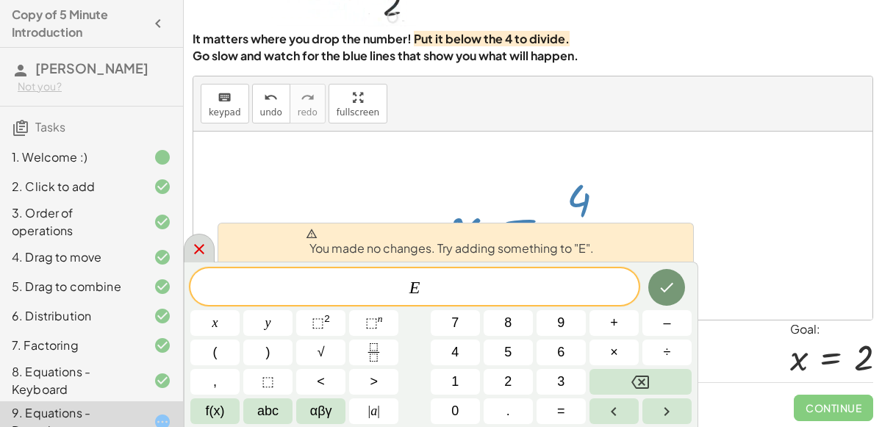
click at [194, 251] on icon at bounding box center [199, 249] width 18 height 18
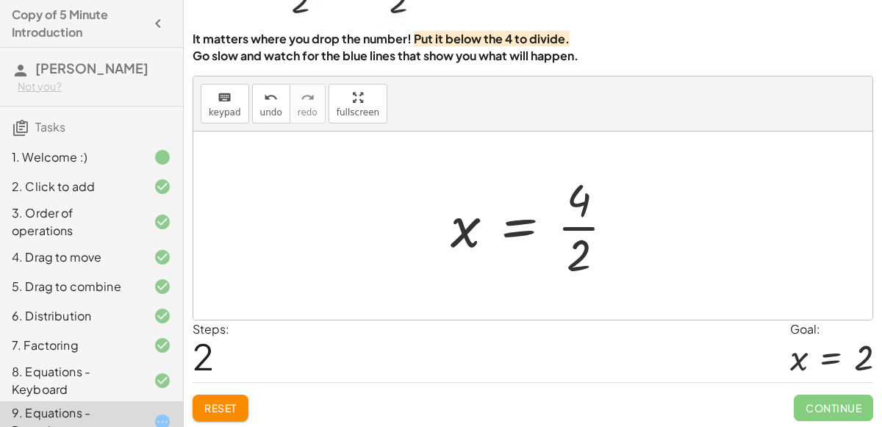
click at [578, 226] on div at bounding box center [538, 225] width 190 height 113
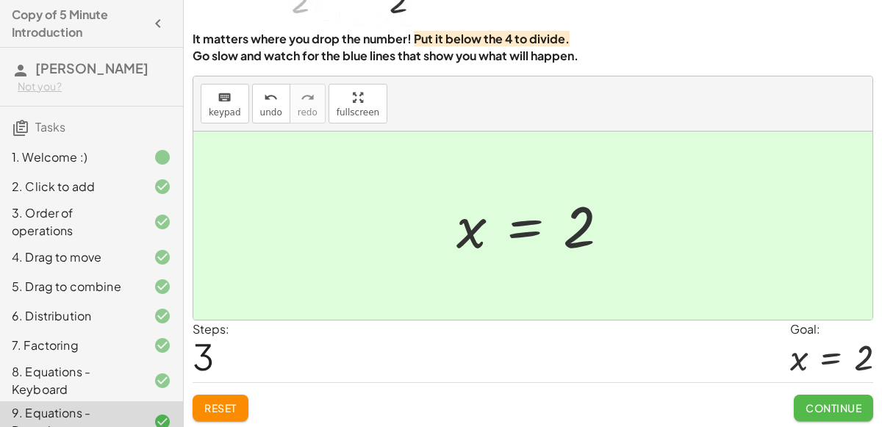
click at [860, 412] on button "Continue" at bounding box center [833, 408] width 79 height 26
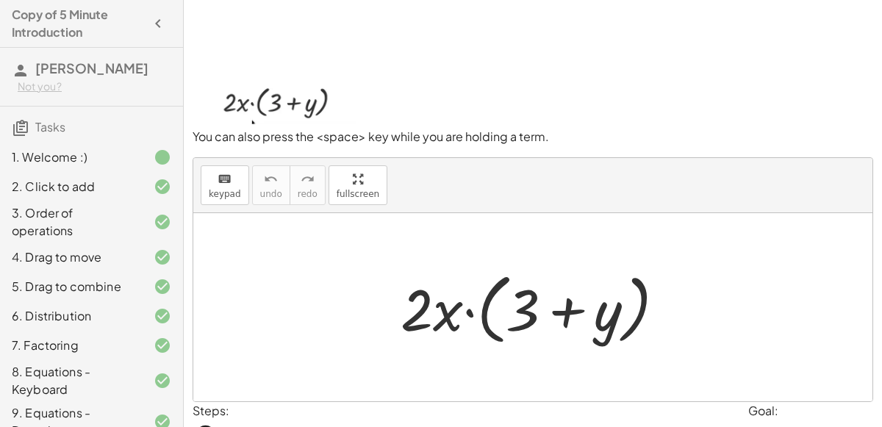
scroll to position [118, 0]
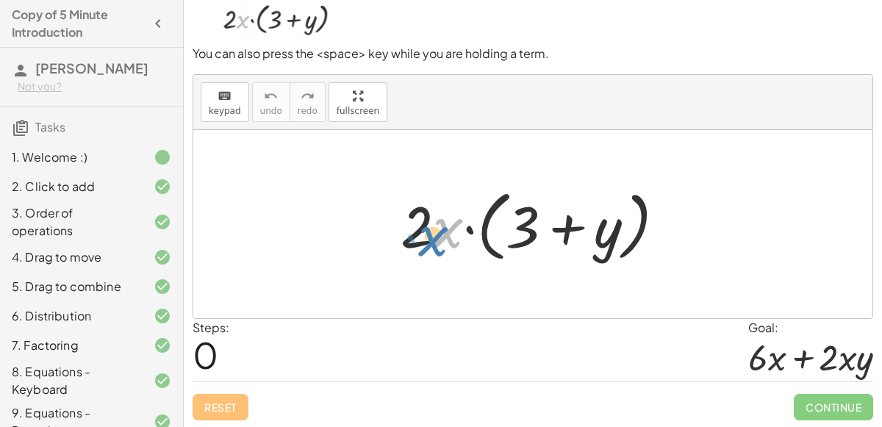
drag, startPoint x: 439, startPoint y: 231, endPoint x: 424, endPoint y: 238, distance: 17.1
click at [424, 238] on div at bounding box center [538, 224] width 291 height 85
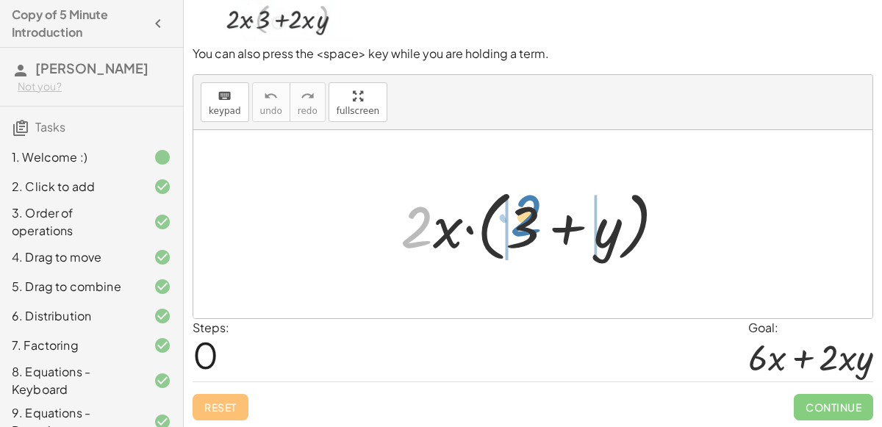
drag, startPoint x: 423, startPoint y: 218, endPoint x: 533, endPoint y: 206, distance: 110.1
click at [533, 206] on div at bounding box center [538, 224] width 291 height 85
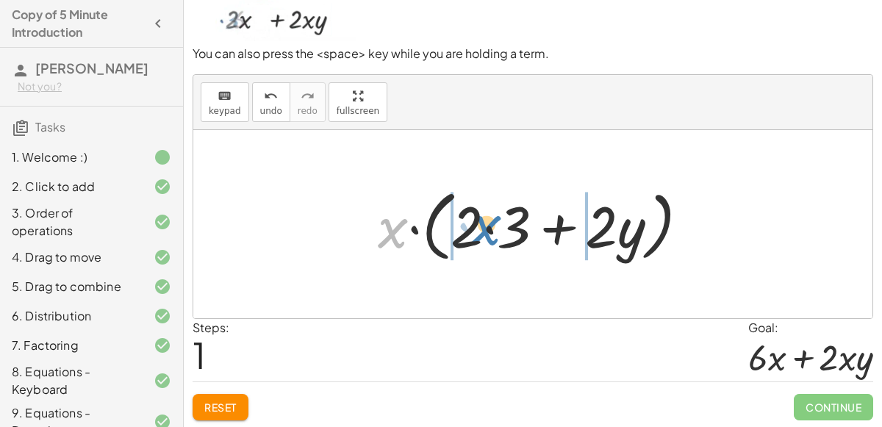
drag, startPoint x: 405, startPoint y: 226, endPoint x: 498, endPoint y: 223, distance: 93.4
click at [498, 223] on div at bounding box center [538, 224] width 337 height 85
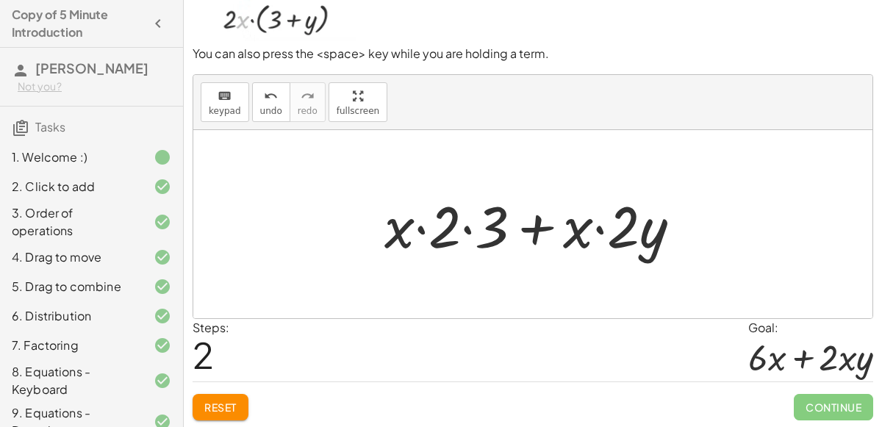
click at [395, 215] on div at bounding box center [538, 225] width 323 height 76
click at [395, 219] on div at bounding box center [538, 225] width 323 height 76
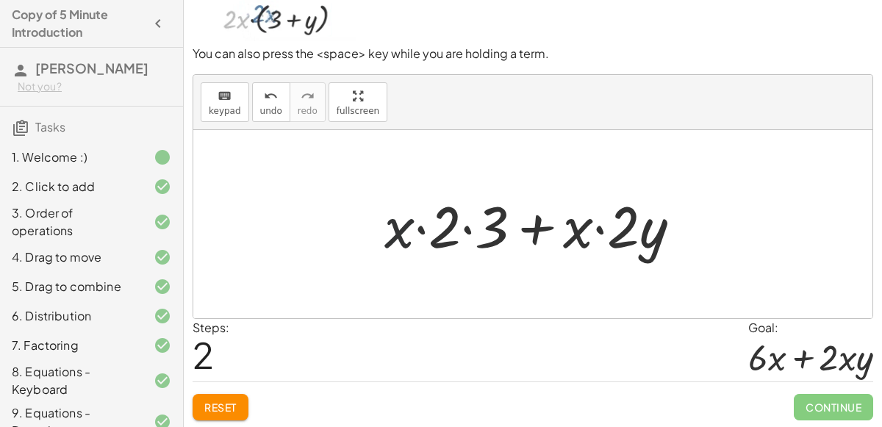
click at [395, 219] on div at bounding box center [538, 225] width 323 height 76
click at [263, 107] on span "undo" at bounding box center [271, 111] width 22 height 10
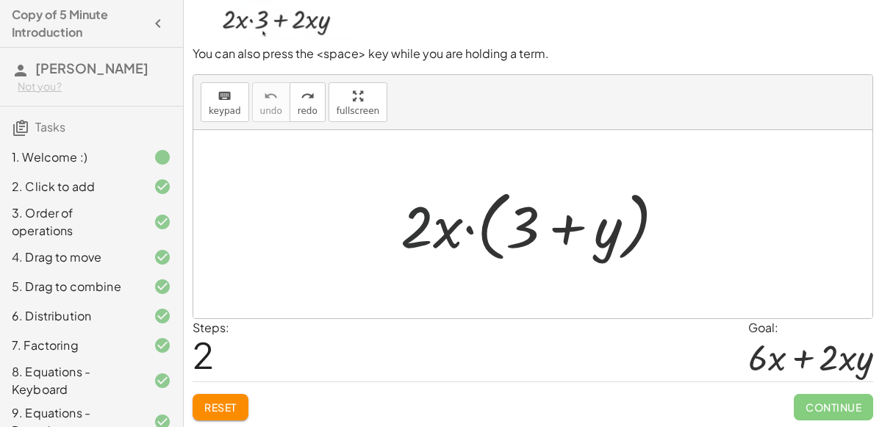
click at [428, 228] on div at bounding box center [538, 224] width 291 height 85
click at [442, 233] on div at bounding box center [538, 224] width 291 height 85
click at [446, 234] on div at bounding box center [538, 224] width 291 height 85
click at [413, 227] on div at bounding box center [538, 224] width 291 height 85
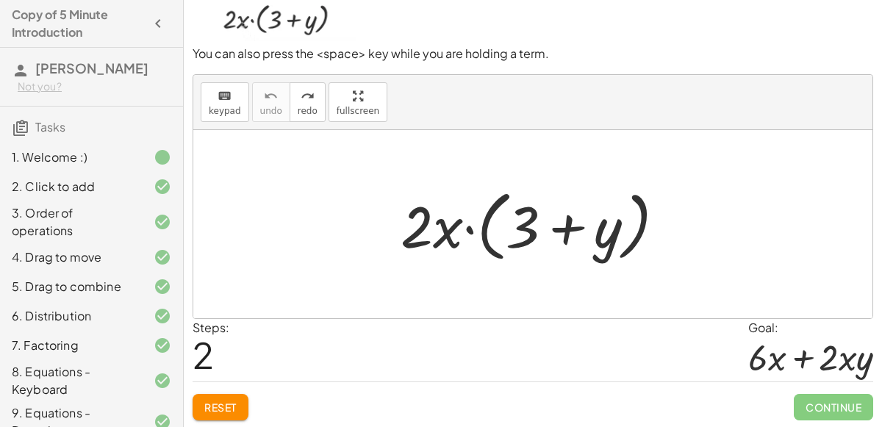
click at [419, 233] on div at bounding box center [538, 224] width 291 height 85
click at [445, 233] on div at bounding box center [538, 224] width 291 height 85
drag, startPoint x: 424, startPoint y: 233, endPoint x: 437, endPoint y: 231, distance: 12.6
click at [437, 231] on div at bounding box center [538, 224] width 291 height 85
click at [391, 239] on div "· 2 · x · ( + 3 + y )" at bounding box center [532, 225] width 309 height 92
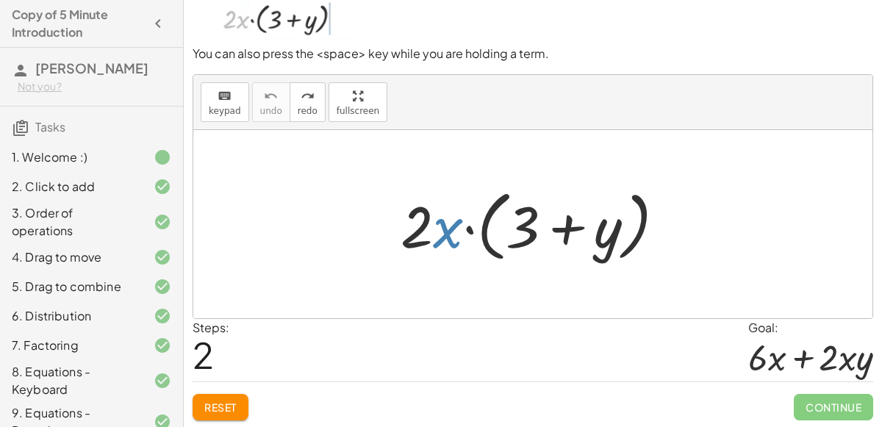
click at [437, 240] on div at bounding box center [538, 224] width 291 height 85
click at [431, 229] on div at bounding box center [538, 224] width 291 height 85
drag, startPoint x: 439, startPoint y: 192, endPoint x: 433, endPoint y: 186, distance: 8.8
click at [433, 186] on div at bounding box center [538, 224] width 291 height 85
drag, startPoint x: 420, startPoint y: 240, endPoint x: 439, endPoint y: 243, distance: 18.5
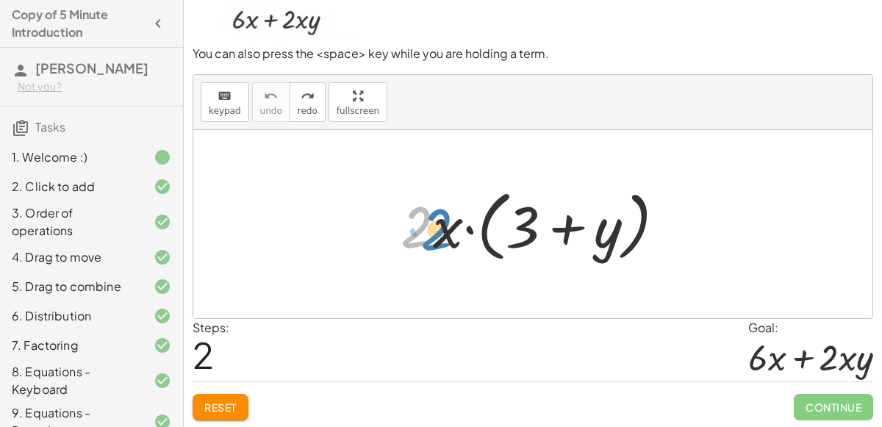
click at [439, 243] on div at bounding box center [538, 224] width 291 height 85
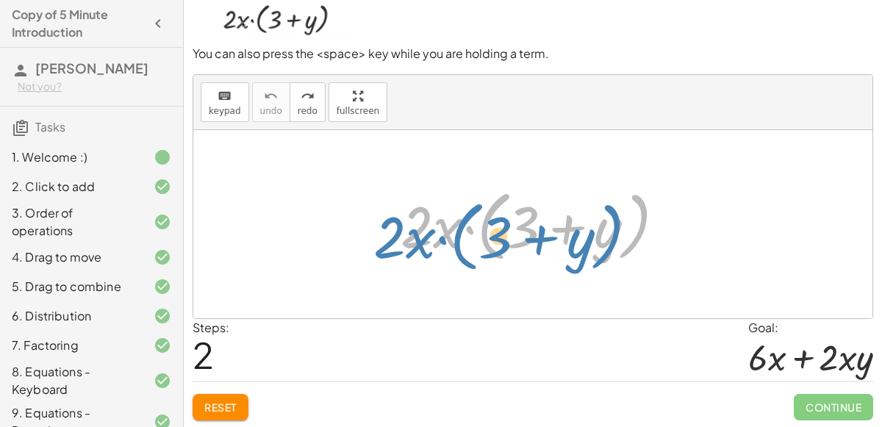
drag, startPoint x: 437, startPoint y: 229, endPoint x: 409, endPoint y: 239, distance: 29.1
click at [409, 239] on div at bounding box center [538, 224] width 291 height 85
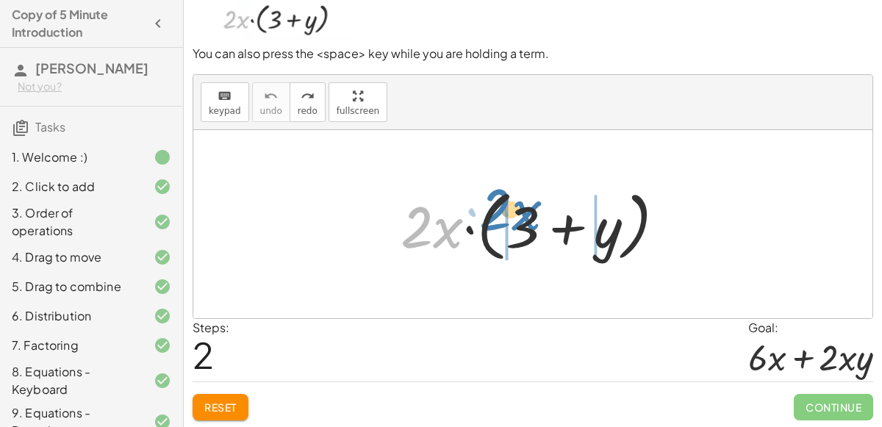
drag, startPoint x: 450, startPoint y: 229, endPoint x: 528, endPoint y: 211, distance: 80.6
click at [528, 211] on div at bounding box center [538, 224] width 291 height 85
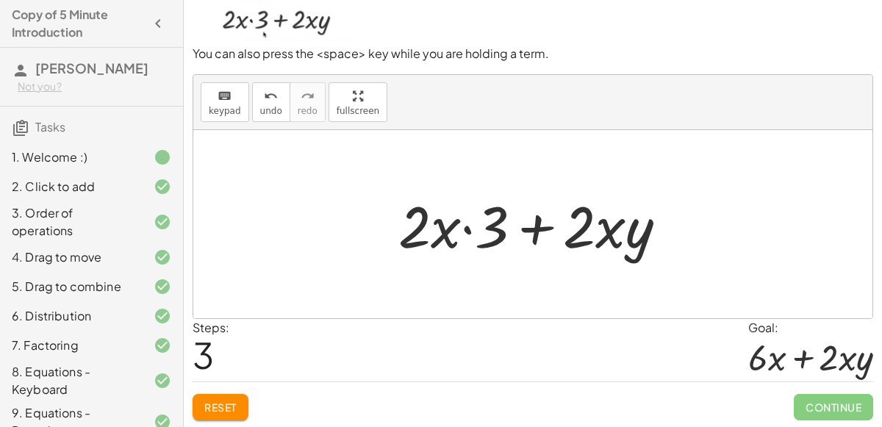
click at [440, 231] on div at bounding box center [538, 225] width 295 height 76
click at [458, 230] on div at bounding box center [538, 225] width 295 height 76
click at [464, 228] on div at bounding box center [538, 225] width 295 height 76
click at [406, 236] on div at bounding box center [538, 225] width 295 height 76
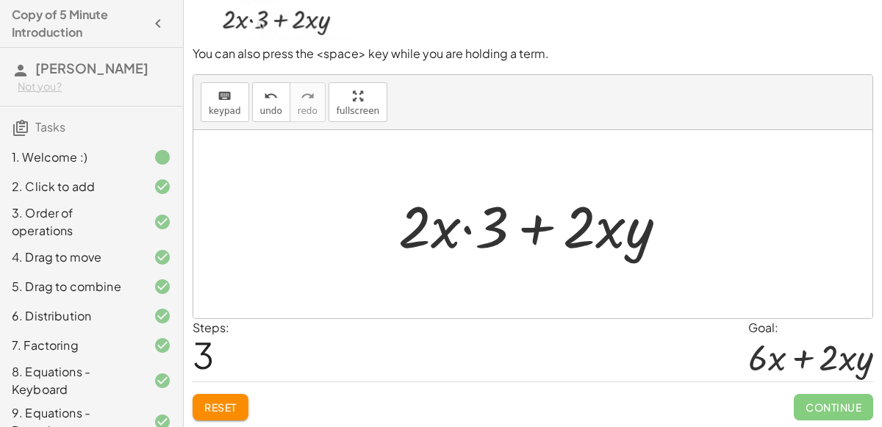
click at [465, 230] on div at bounding box center [538, 225] width 295 height 76
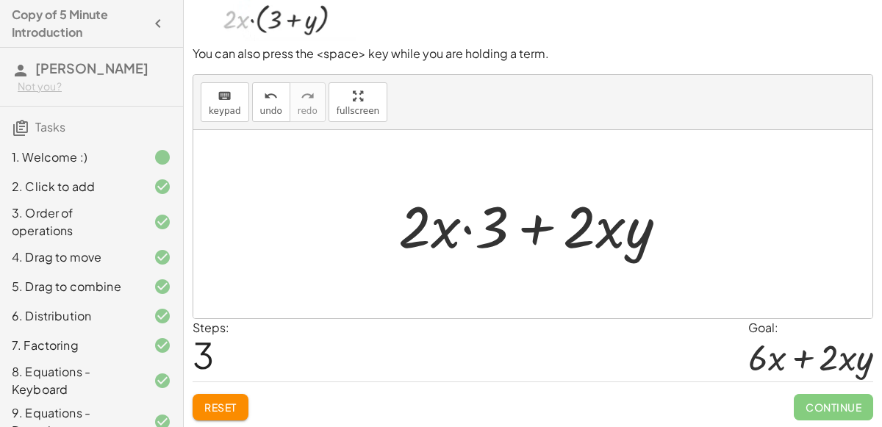
click at [465, 230] on div at bounding box center [538, 225] width 295 height 76
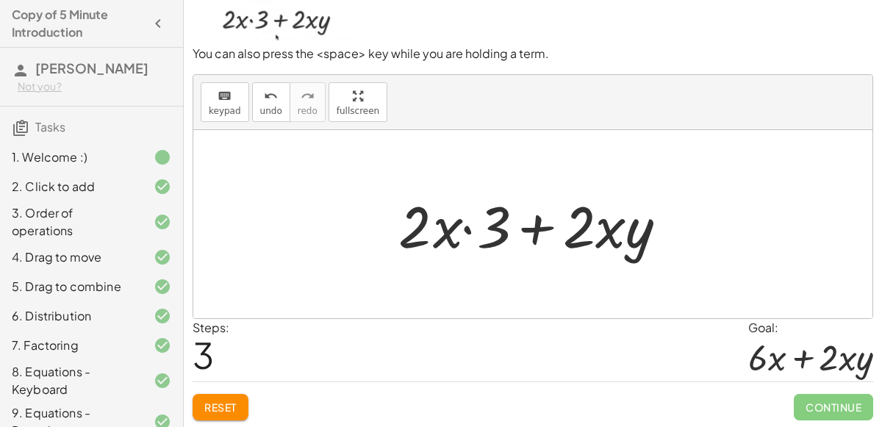
click at [465, 230] on div at bounding box center [538, 225] width 295 height 76
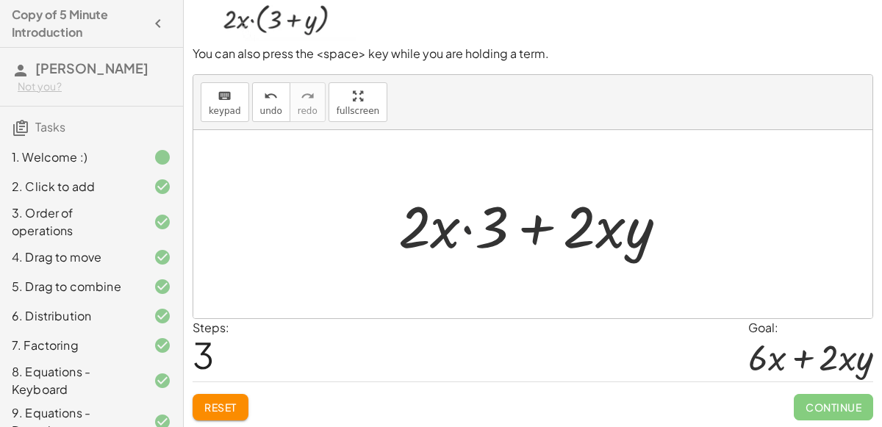
click at [465, 230] on div at bounding box center [538, 225] width 295 height 76
drag, startPoint x: 423, startPoint y: 226, endPoint x: 467, endPoint y: 223, distance: 44.9
click at [467, 223] on div at bounding box center [538, 225] width 295 height 76
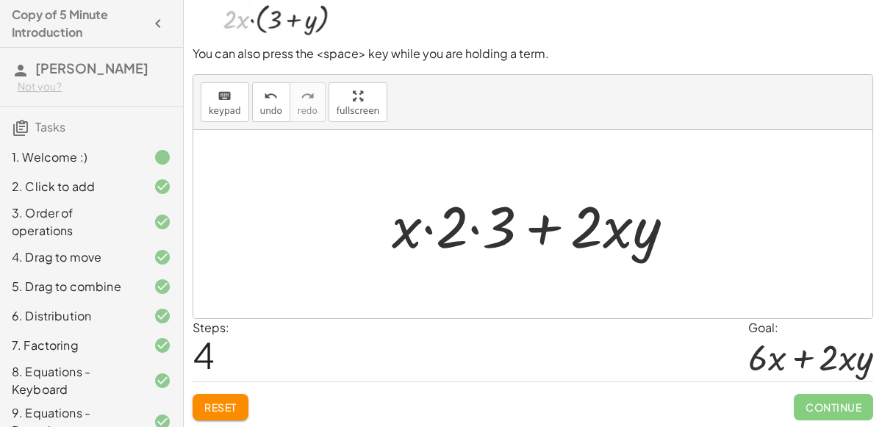
click at [454, 226] on div at bounding box center [538, 225] width 309 height 76
click at [476, 223] on div at bounding box center [538, 225] width 309 height 76
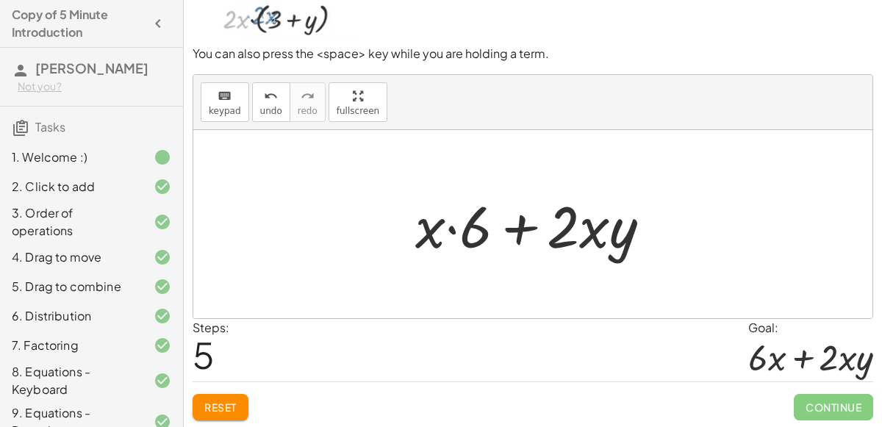
click at [455, 229] on div at bounding box center [539, 225] width 262 height 76
drag, startPoint x: 463, startPoint y: 229, endPoint x: 443, endPoint y: 229, distance: 19.9
click at [443, 229] on div at bounding box center [539, 225] width 262 height 76
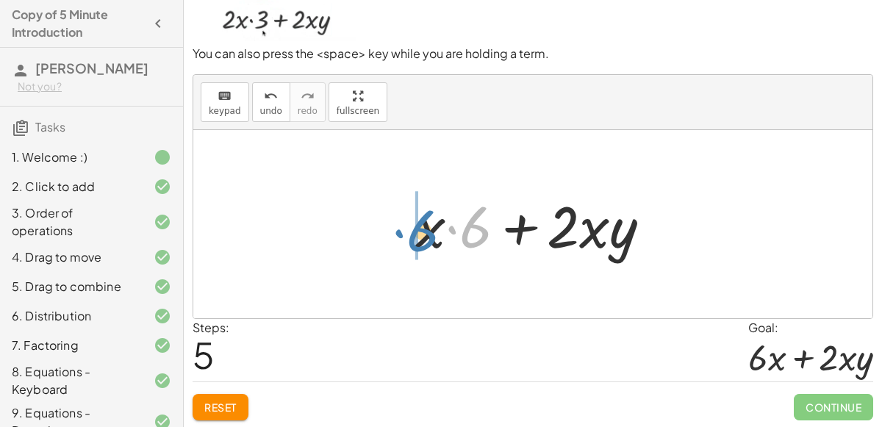
drag, startPoint x: 479, startPoint y: 229, endPoint x: 426, endPoint y: 233, distance: 53.8
click at [426, 233] on div at bounding box center [539, 225] width 262 height 76
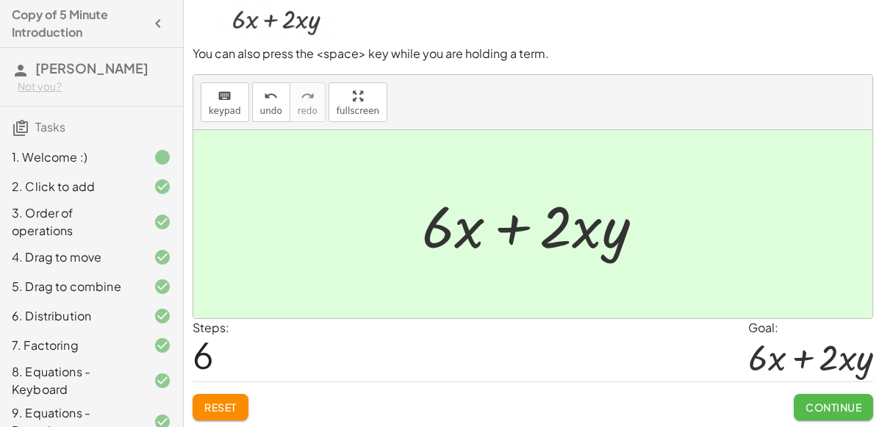
click at [803, 394] on button "Continue" at bounding box center [833, 407] width 79 height 26
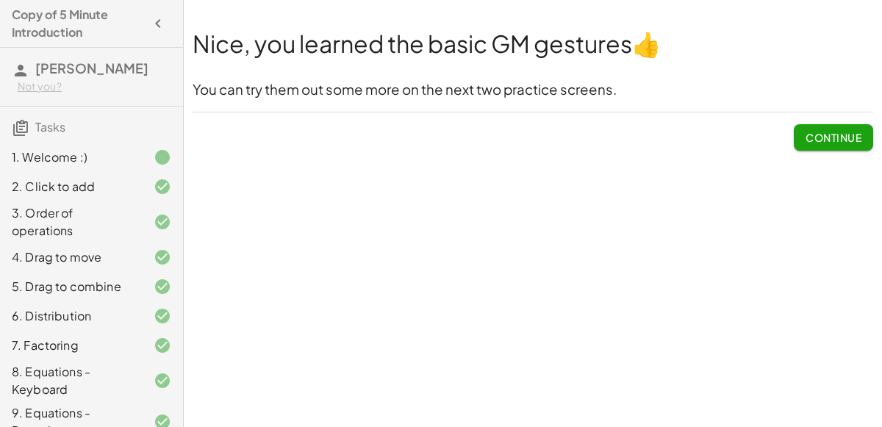
click at [830, 144] on button "Continue" at bounding box center [833, 137] width 79 height 26
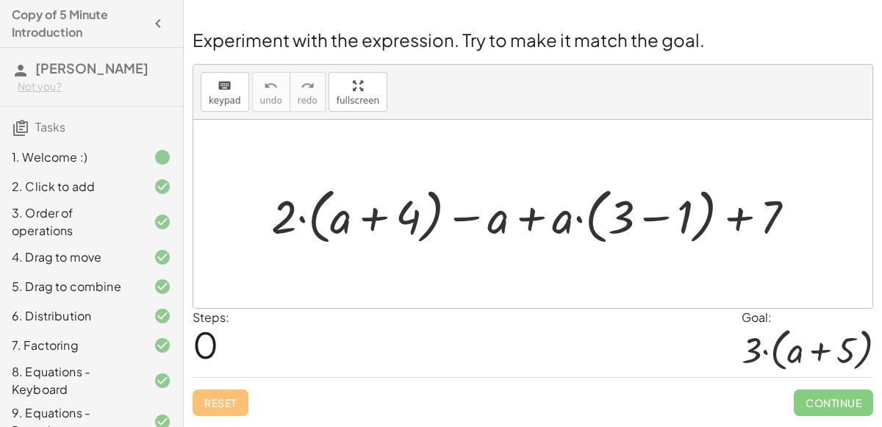
click at [642, 226] on div at bounding box center [539, 214] width 550 height 68
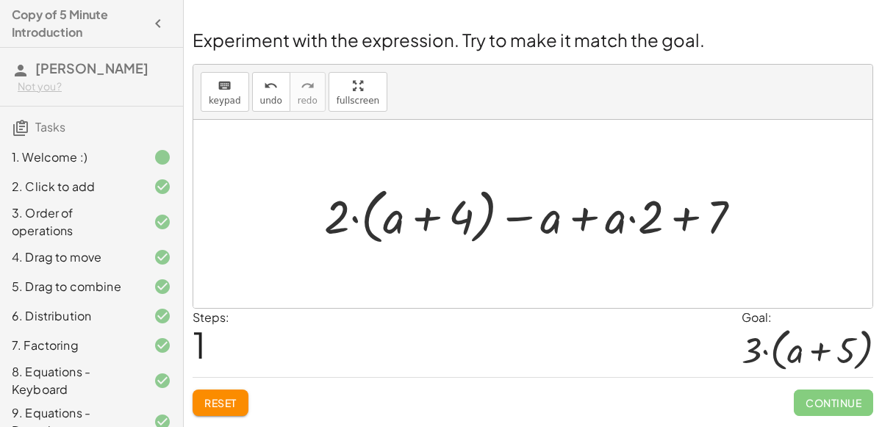
click at [415, 215] on div at bounding box center [539, 214] width 445 height 68
click at [423, 218] on div at bounding box center [539, 214] width 445 height 68
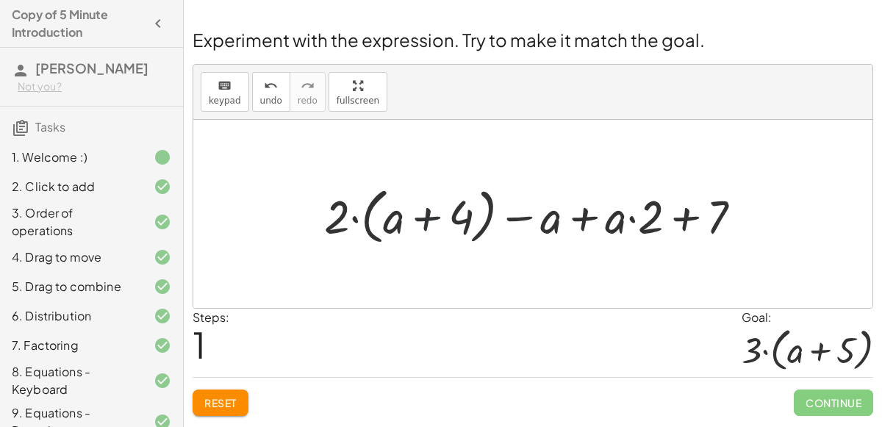
click at [423, 218] on div at bounding box center [539, 214] width 445 height 68
click at [348, 217] on div at bounding box center [539, 214] width 445 height 68
click at [355, 216] on div at bounding box center [539, 214] width 445 height 68
click at [346, 215] on div at bounding box center [539, 214] width 445 height 68
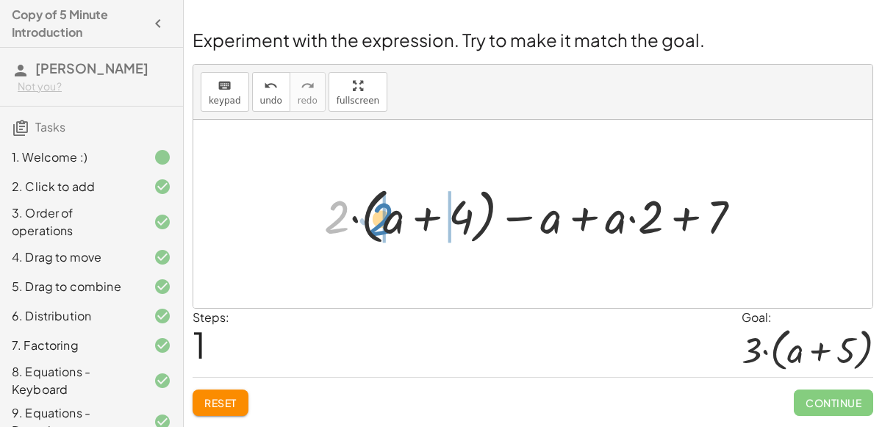
drag, startPoint x: 342, startPoint y: 218, endPoint x: 387, endPoint y: 220, distance: 44.9
click at [387, 220] on div at bounding box center [539, 214] width 445 height 68
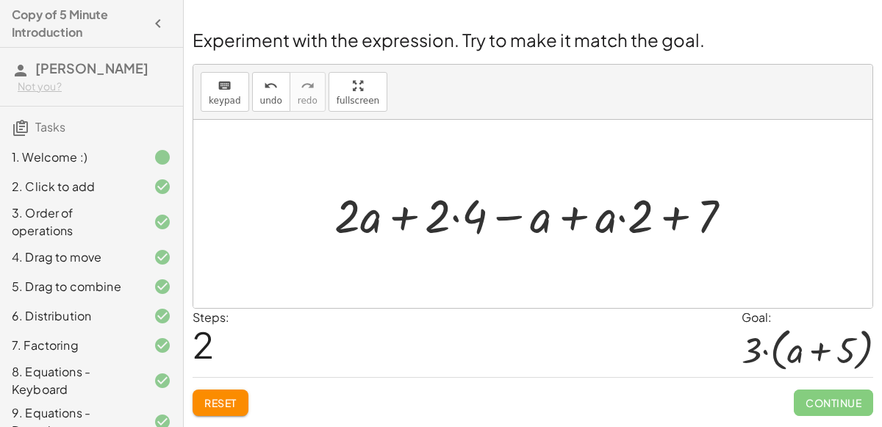
click at [462, 218] on div at bounding box center [539, 213] width 424 height 61
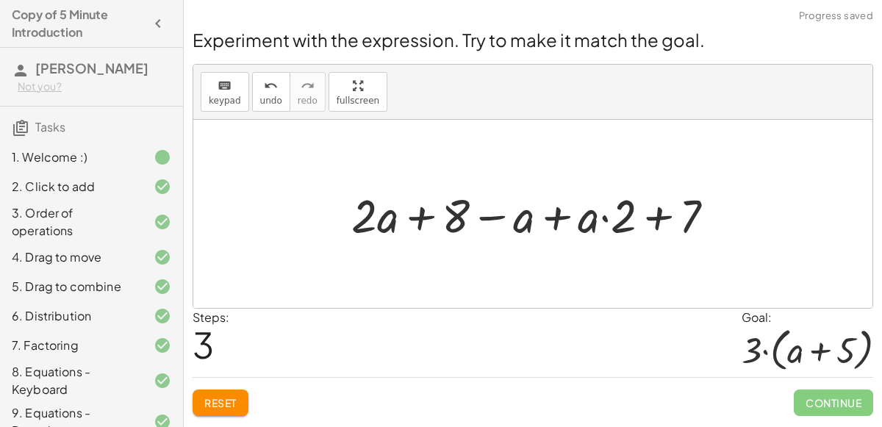
click at [609, 210] on div at bounding box center [539, 213] width 390 height 61
click at [603, 216] on div at bounding box center [539, 213] width 390 height 61
drag, startPoint x: 616, startPoint y: 217, endPoint x: 573, endPoint y: 221, distance: 42.9
click at [573, 221] on div at bounding box center [539, 213] width 390 height 61
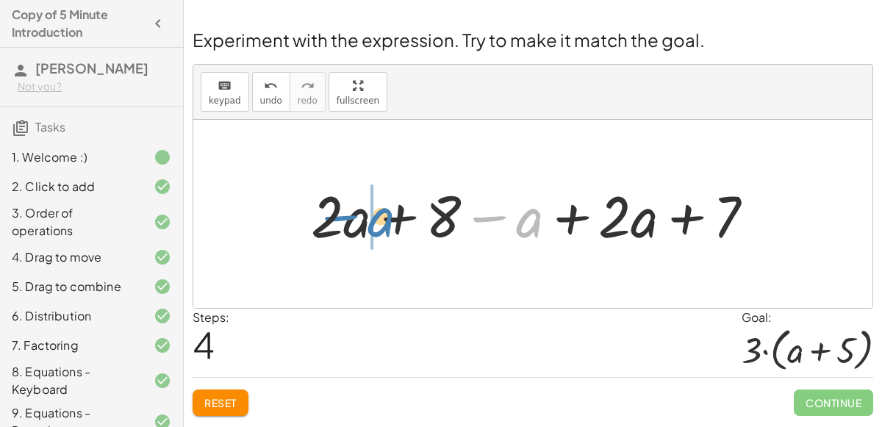
drag, startPoint x: 536, startPoint y: 227, endPoint x: 388, endPoint y: 226, distance: 148.5
click at [388, 226] on div at bounding box center [539, 214] width 470 height 76
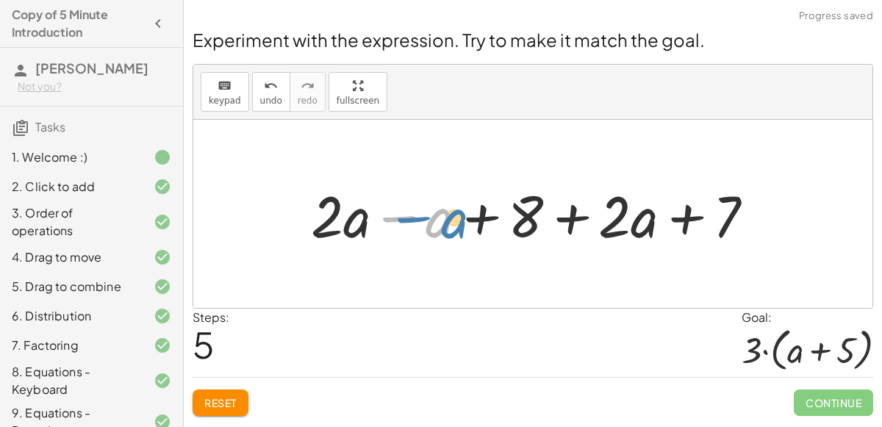
drag, startPoint x: 426, startPoint y: 223, endPoint x: 437, endPoint y: 224, distance: 10.3
click at [437, 224] on div at bounding box center [539, 214] width 470 height 76
drag, startPoint x: 611, startPoint y: 228, endPoint x: 622, endPoint y: 231, distance: 10.7
click at [622, 231] on div at bounding box center [539, 214] width 470 height 76
click at [623, 230] on div at bounding box center [539, 214] width 470 height 76
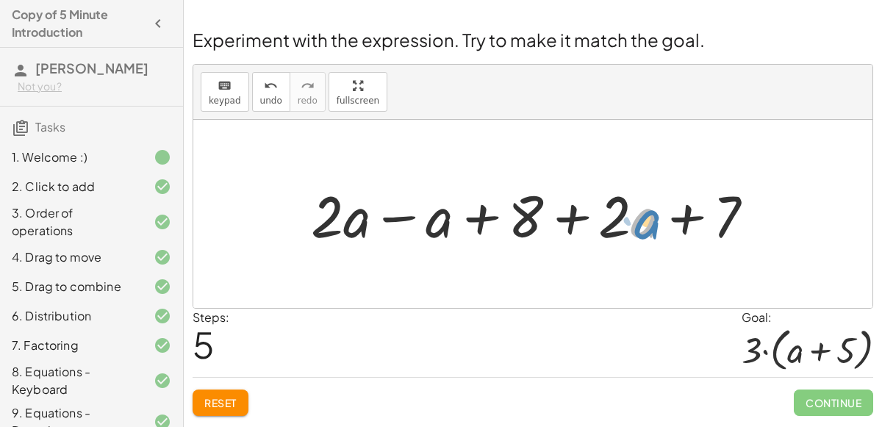
click at [636, 229] on div at bounding box center [539, 214] width 470 height 76
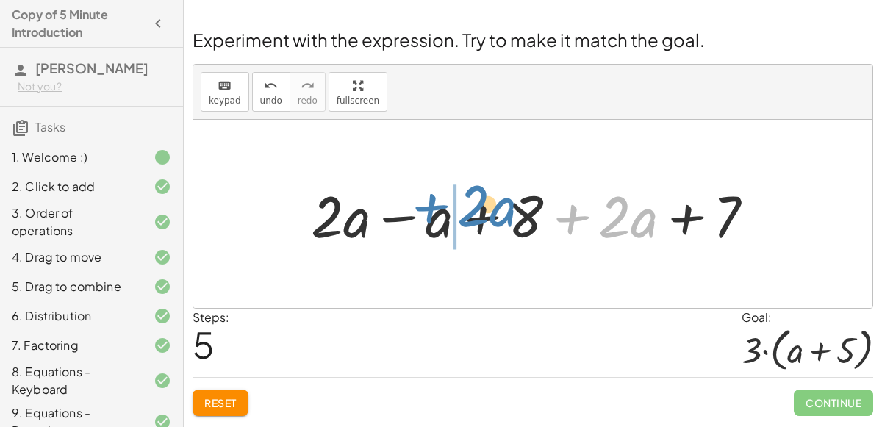
drag, startPoint x: 625, startPoint y: 221, endPoint x: 484, endPoint y: 210, distance: 141.5
click at [484, 210] on div at bounding box center [539, 214] width 470 height 76
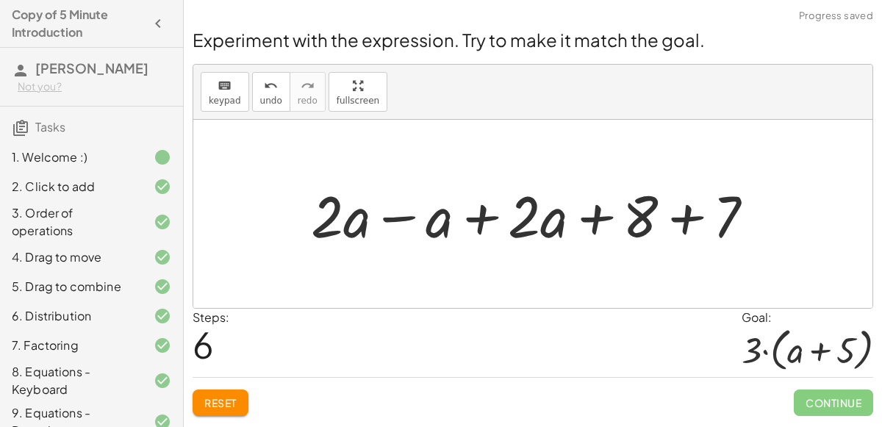
click at [387, 217] on div at bounding box center [539, 214] width 470 height 76
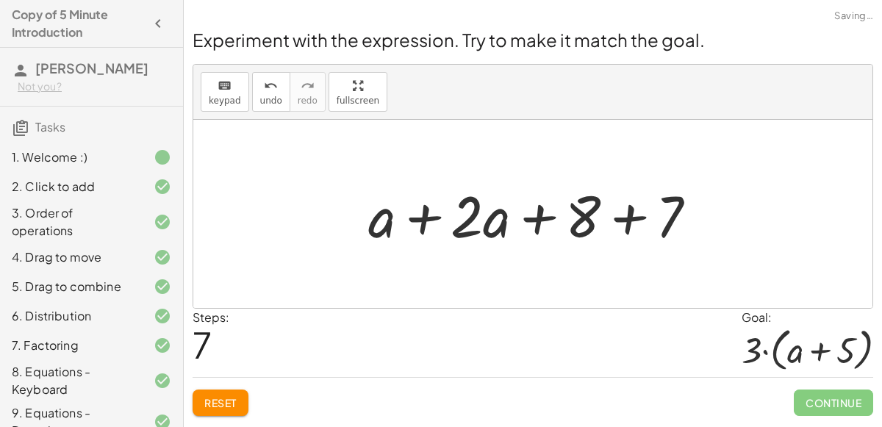
click at [424, 221] on div at bounding box center [538, 214] width 355 height 76
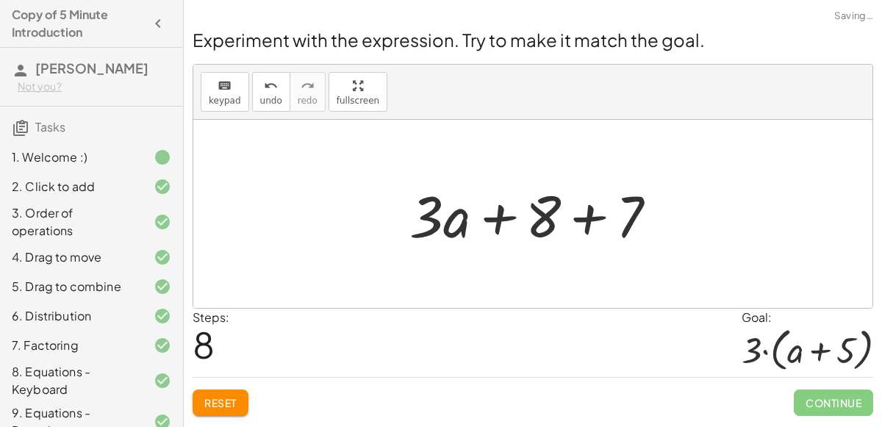
click at [584, 220] on div at bounding box center [539, 214] width 274 height 76
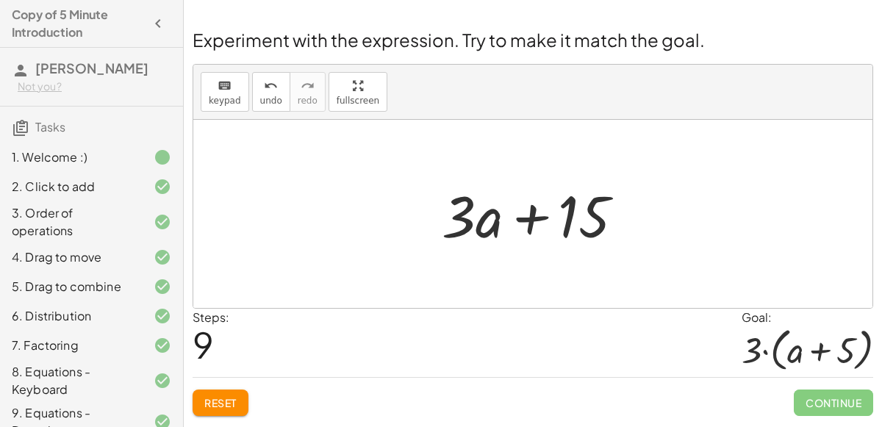
click at [213, 407] on button "Reset" at bounding box center [221, 403] width 56 height 26
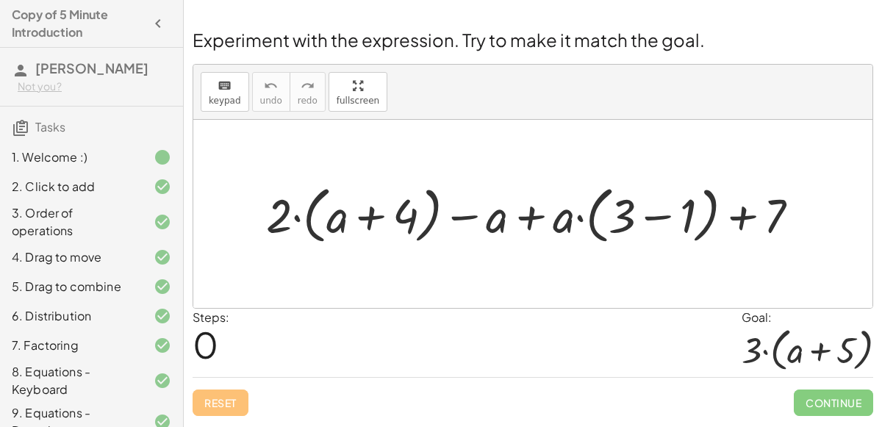
click at [370, 222] on div at bounding box center [539, 213] width 560 height 69
drag, startPoint x: 411, startPoint y: 211, endPoint x: 433, endPoint y: 207, distance: 22.5
click at [433, 207] on div at bounding box center [539, 213] width 560 height 69
click at [652, 218] on div at bounding box center [539, 213] width 560 height 69
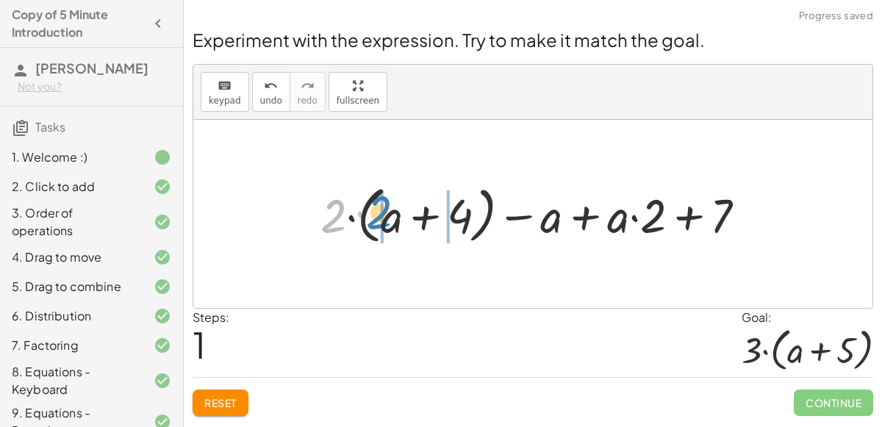
drag, startPoint x: 318, startPoint y: 225, endPoint x: 364, endPoint y: 221, distance: 45.7
click at [364, 221] on div at bounding box center [539, 213] width 452 height 69
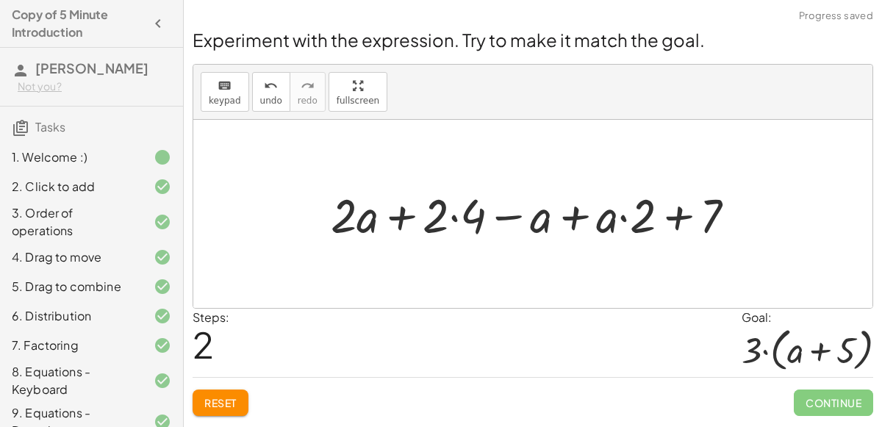
click at [453, 212] on div at bounding box center [538, 214] width 431 height 62
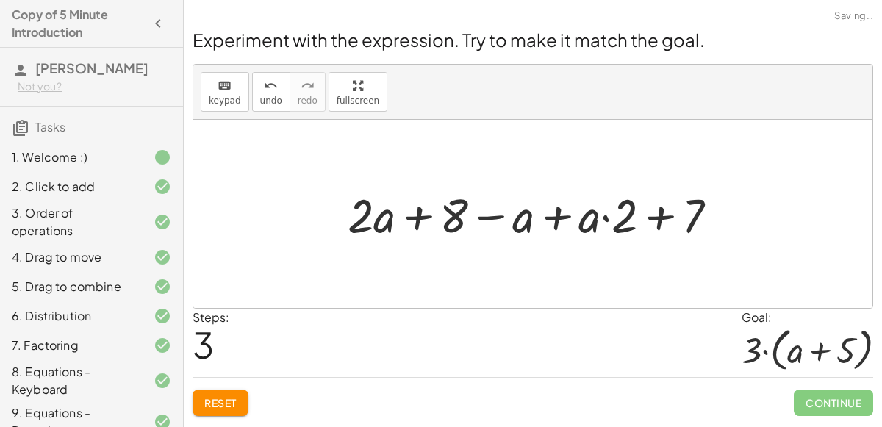
click at [604, 219] on div at bounding box center [538, 214] width 396 height 62
drag, startPoint x: 613, startPoint y: 221, endPoint x: 574, endPoint y: 225, distance: 39.1
click at [574, 225] on div at bounding box center [538, 214] width 396 height 62
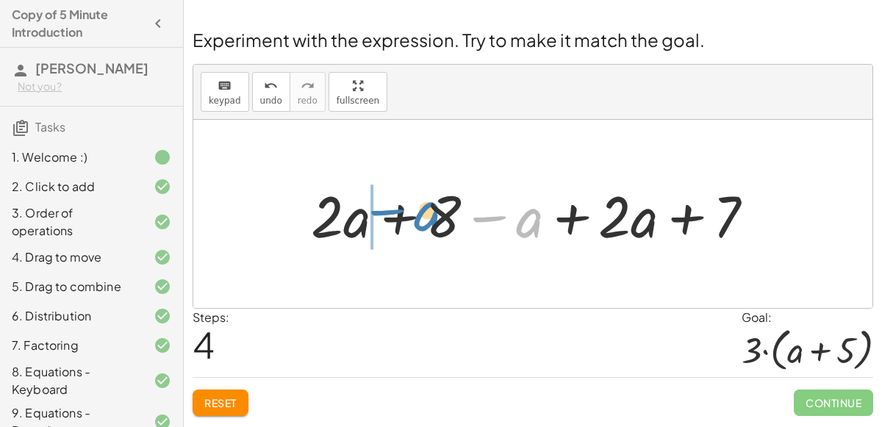
drag, startPoint x: 531, startPoint y: 232, endPoint x: 426, endPoint y: 226, distance: 104.5
click at [426, 226] on div at bounding box center [539, 214] width 470 height 76
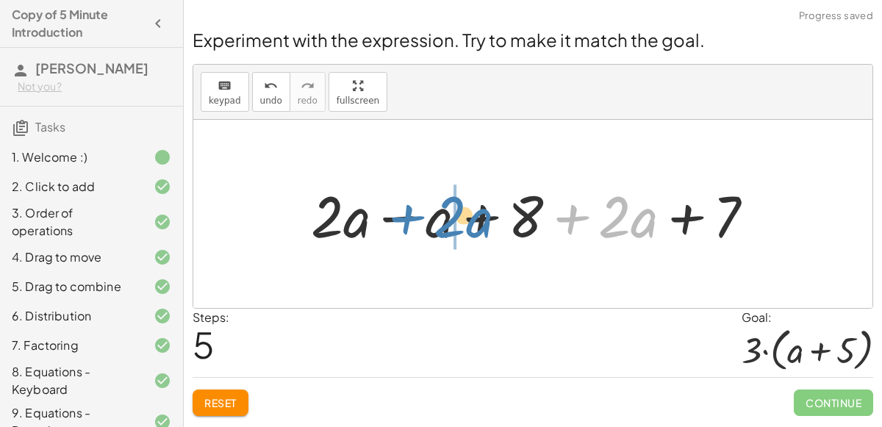
drag, startPoint x: 592, startPoint y: 237, endPoint x: 428, endPoint y: 237, distance: 164.6
click at [428, 237] on div at bounding box center [539, 214] width 470 height 76
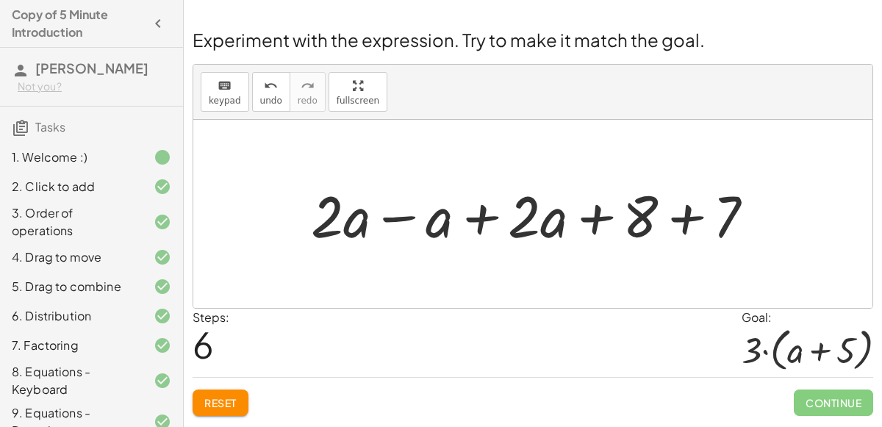
click at [403, 216] on div at bounding box center [539, 214] width 470 height 76
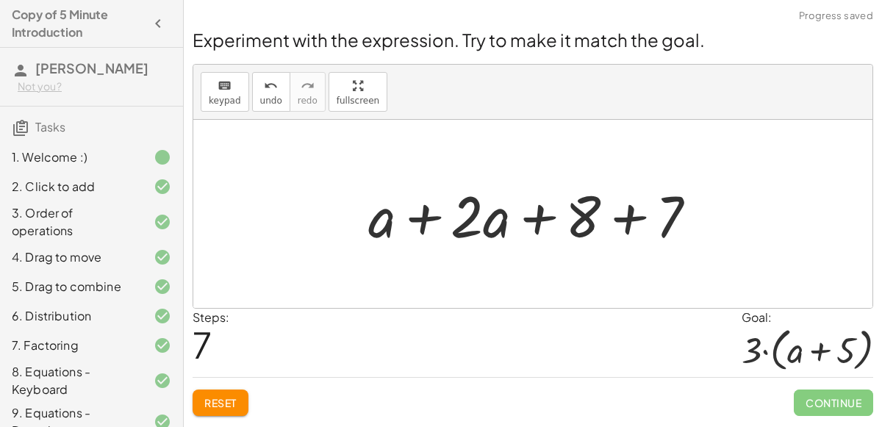
click at [436, 213] on div at bounding box center [538, 214] width 355 height 76
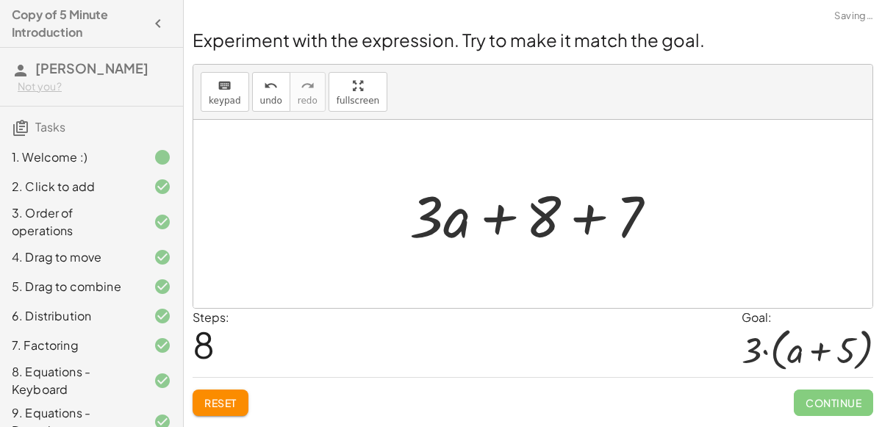
click at [595, 212] on div at bounding box center [539, 214] width 274 height 76
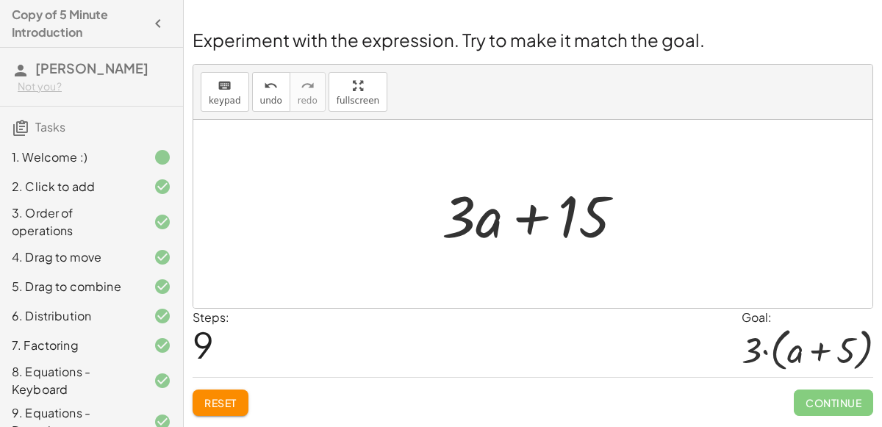
click at [531, 219] on div at bounding box center [538, 214] width 209 height 76
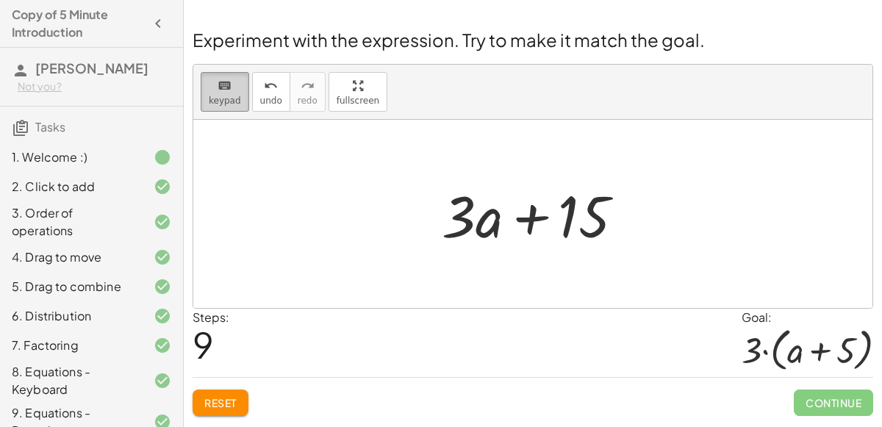
click at [235, 103] on span "keypad" at bounding box center [225, 101] width 32 height 10
click at [235, 121] on div at bounding box center [532, 214] width 679 height 188
click at [229, 96] on span "keypad" at bounding box center [225, 101] width 32 height 10
click at [530, 225] on div at bounding box center [538, 214] width 209 height 76
click at [604, 220] on div at bounding box center [538, 214] width 209 height 76
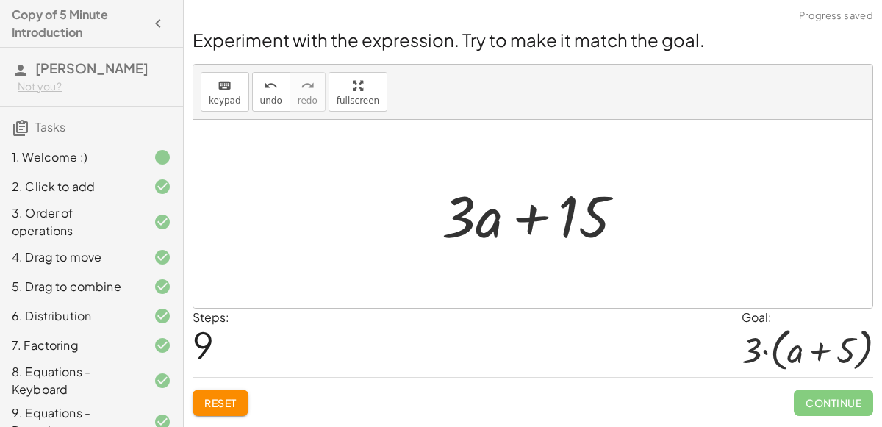
click at [564, 216] on div at bounding box center [538, 214] width 209 height 76
click at [617, 212] on div at bounding box center [538, 214] width 209 height 76
drag, startPoint x: 598, startPoint y: 226, endPoint x: 582, endPoint y: 227, distance: 16.2
click at [582, 227] on div at bounding box center [538, 214] width 209 height 76
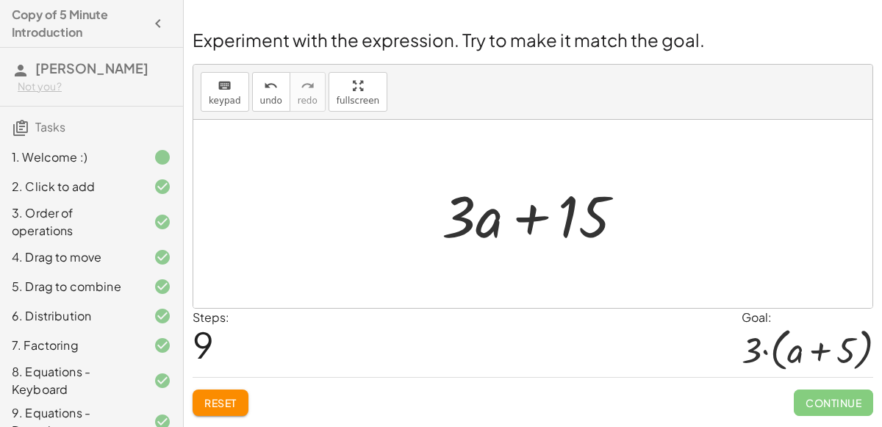
click at [581, 223] on div at bounding box center [538, 214] width 209 height 76
click at [570, 234] on div at bounding box center [538, 214] width 209 height 76
click at [466, 239] on div at bounding box center [538, 214] width 209 height 76
click at [470, 215] on div at bounding box center [538, 214] width 209 height 76
click at [510, 218] on div at bounding box center [538, 214] width 209 height 76
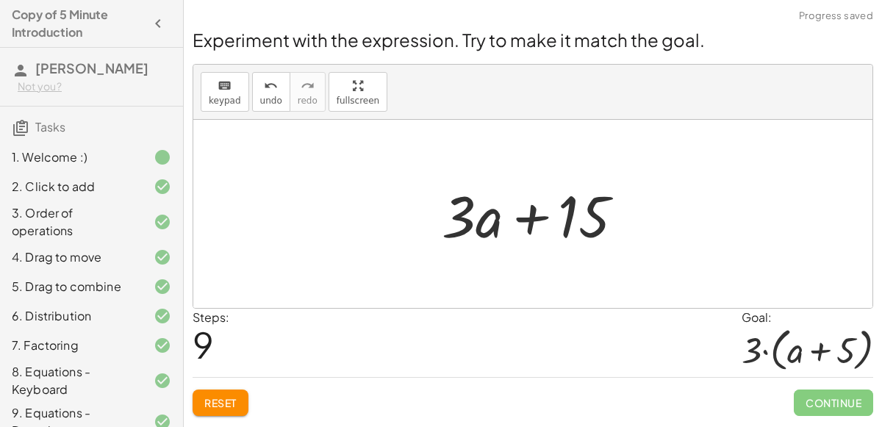
click at [553, 219] on div at bounding box center [538, 214] width 209 height 76
click at [557, 219] on div at bounding box center [538, 214] width 209 height 76
click at [212, 78] on div "keyboard" at bounding box center [225, 85] width 32 height 18
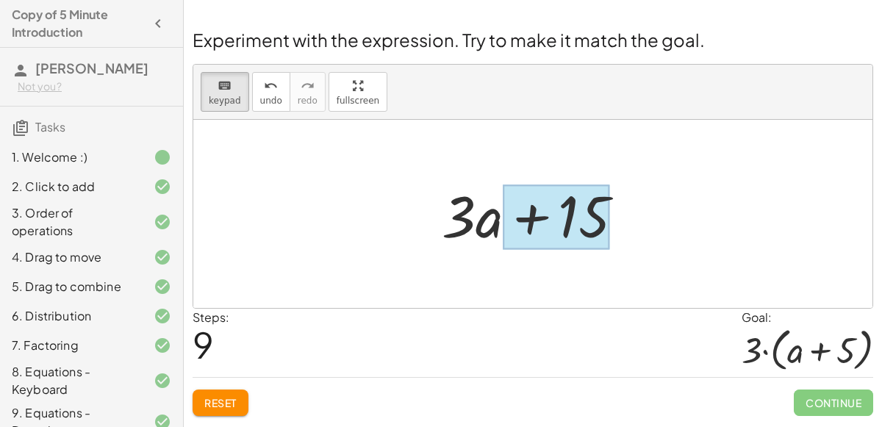
click at [539, 205] on div at bounding box center [556, 216] width 107 height 65
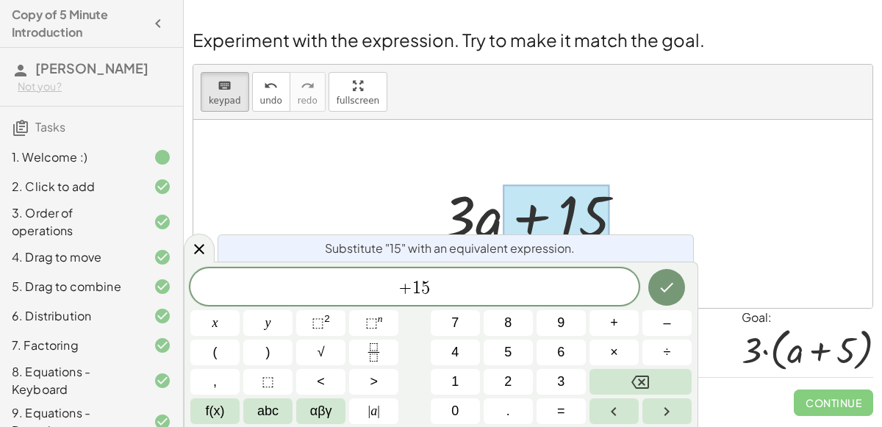
click at [500, 204] on div at bounding box center [538, 214] width 209 height 76
click at [201, 247] on icon at bounding box center [199, 249] width 10 height 10
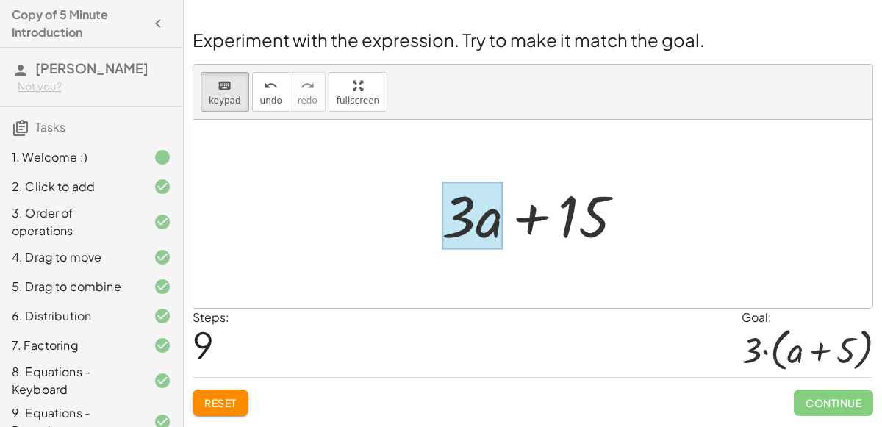
click at [495, 233] on div at bounding box center [472, 216] width 61 height 68
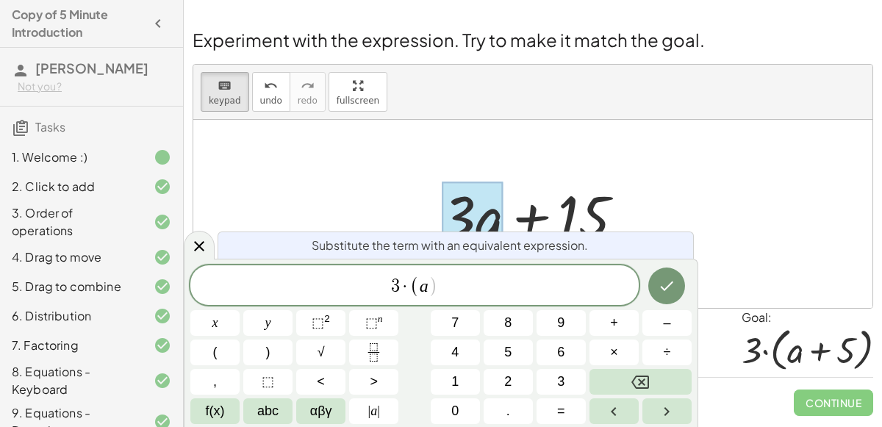
click at [575, 214] on div at bounding box center [538, 214] width 209 height 76
click at [584, 201] on div at bounding box center [538, 214] width 209 height 76
click at [240, 310] on div at bounding box center [214, 323] width 49 height 26
click at [668, 297] on button "Done" at bounding box center [666, 286] width 37 height 37
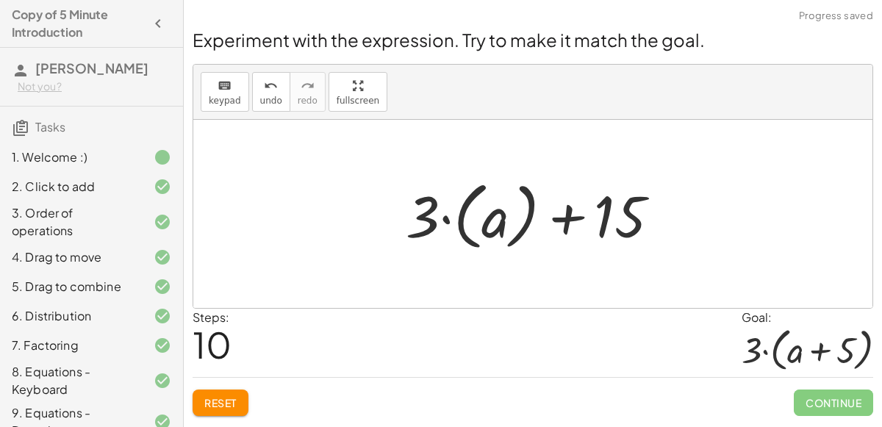
click at [575, 218] on div at bounding box center [538, 214] width 281 height 82
click at [525, 217] on div at bounding box center [538, 214] width 281 height 82
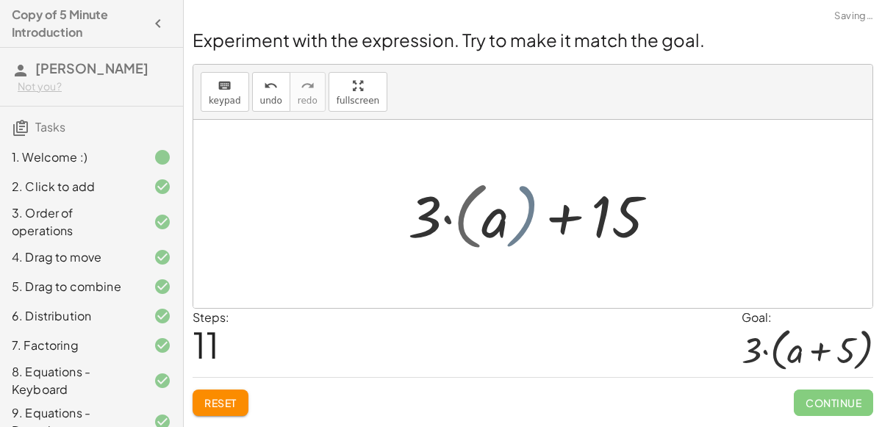
click at [525, 217] on div at bounding box center [538, 214] width 209 height 76
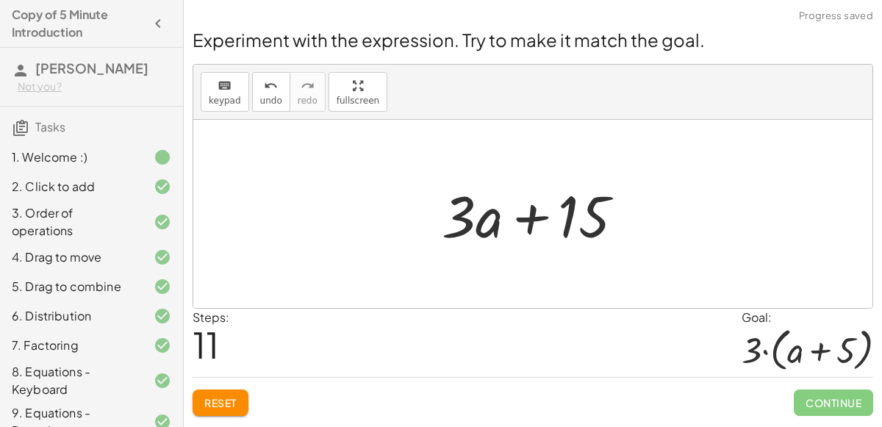
click at [487, 218] on div at bounding box center [538, 214] width 209 height 76
click at [580, 222] on div at bounding box center [538, 214] width 209 height 76
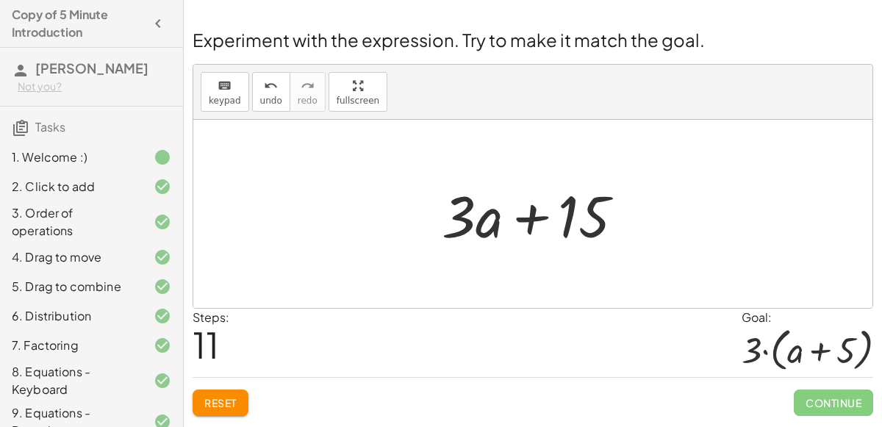
click at [580, 222] on div at bounding box center [538, 214] width 209 height 76
click at [586, 207] on div at bounding box center [538, 214] width 209 height 76
click at [561, 207] on div at bounding box center [538, 214] width 209 height 76
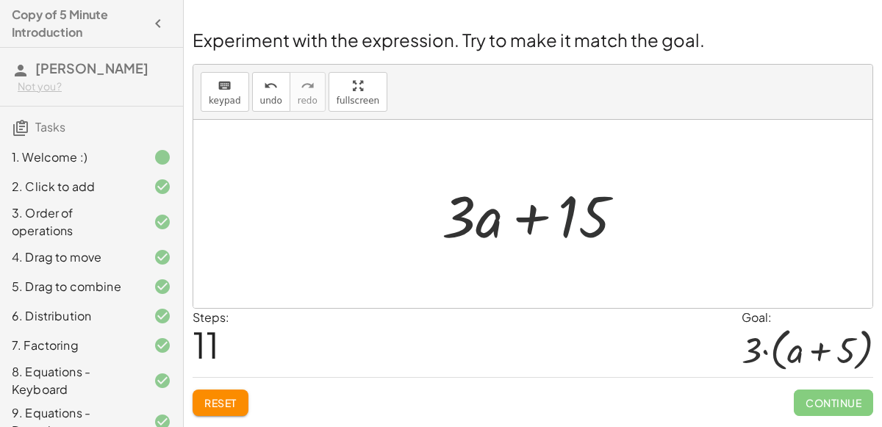
click at [562, 207] on div at bounding box center [538, 214] width 209 height 76
click at [558, 233] on div at bounding box center [538, 214] width 209 height 76
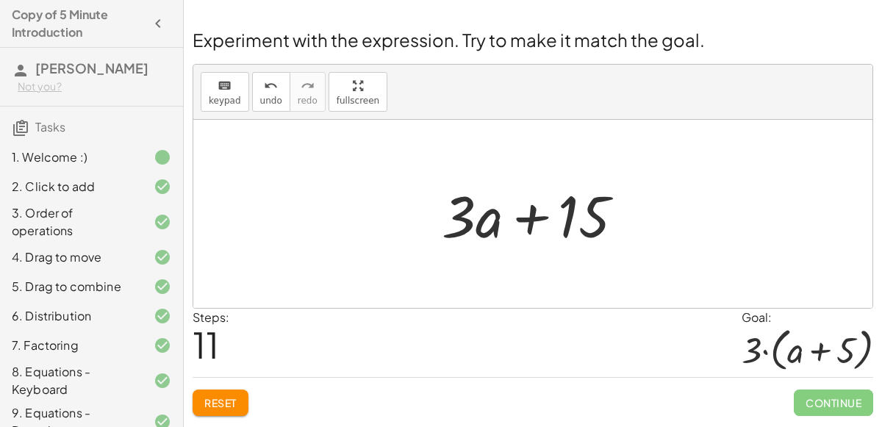
click at [567, 226] on div at bounding box center [538, 214] width 209 height 76
click at [582, 226] on div at bounding box center [538, 214] width 209 height 76
click at [225, 102] on span "keypad" at bounding box center [225, 101] width 32 height 10
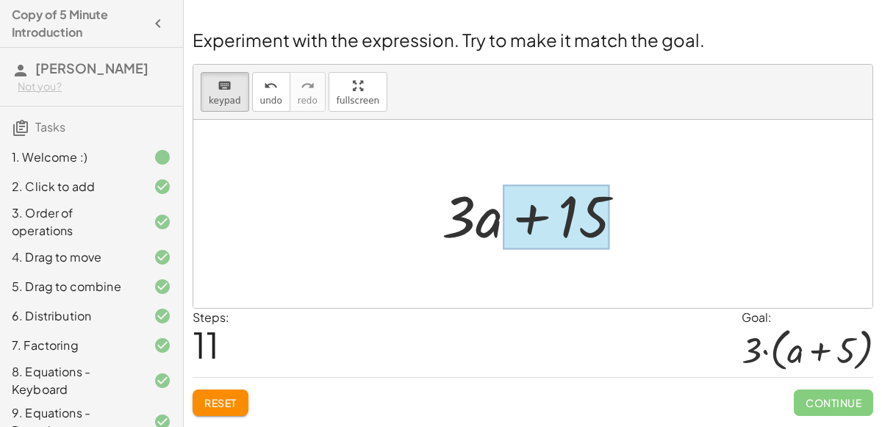
click at [589, 208] on div at bounding box center [556, 216] width 107 height 65
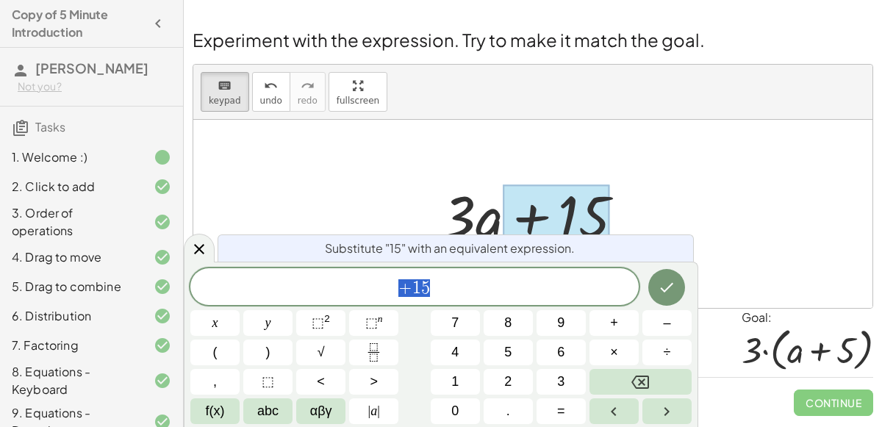
click at [758, 165] on div at bounding box center [532, 214] width 679 height 188
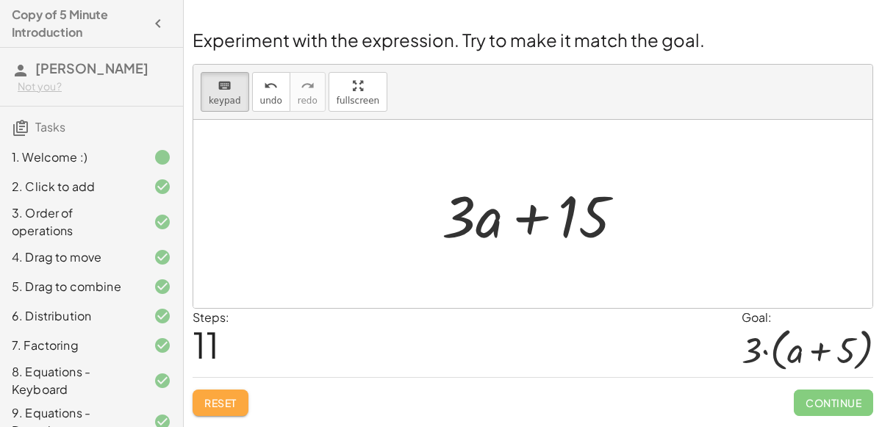
click at [212, 403] on span "Reset" at bounding box center [220, 402] width 32 height 13
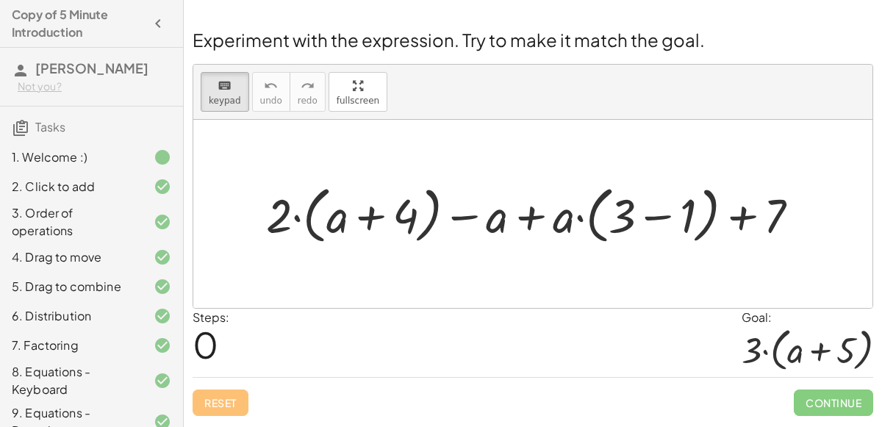
click at [528, 215] on div at bounding box center [539, 213] width 560 height 69
click at [535, 219] on div at bounding box center [539, 213] width 560 height 69
click at [531, 216] on div at bounding box center [539, 213] width 560 height 69
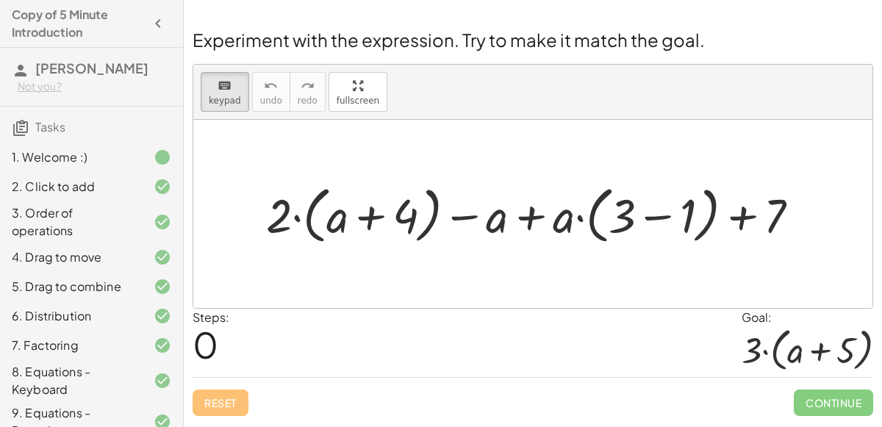
click at [531, 216] on div at bounding box center [539, 213] width 560 height 69
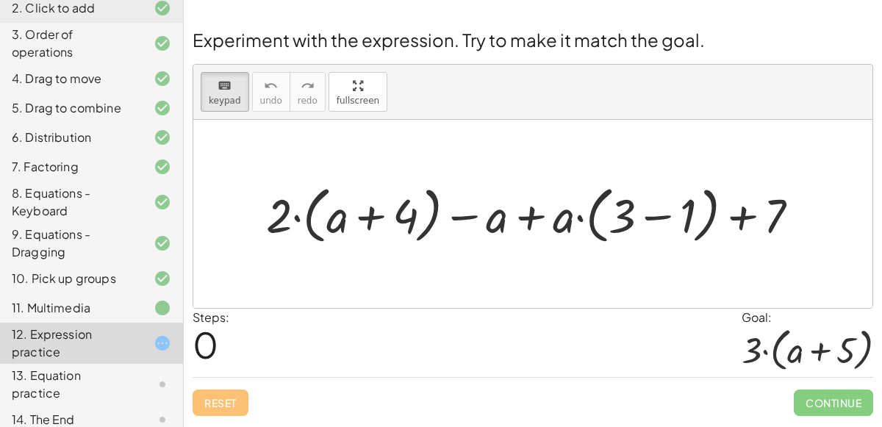
scroll to position [179, 0]
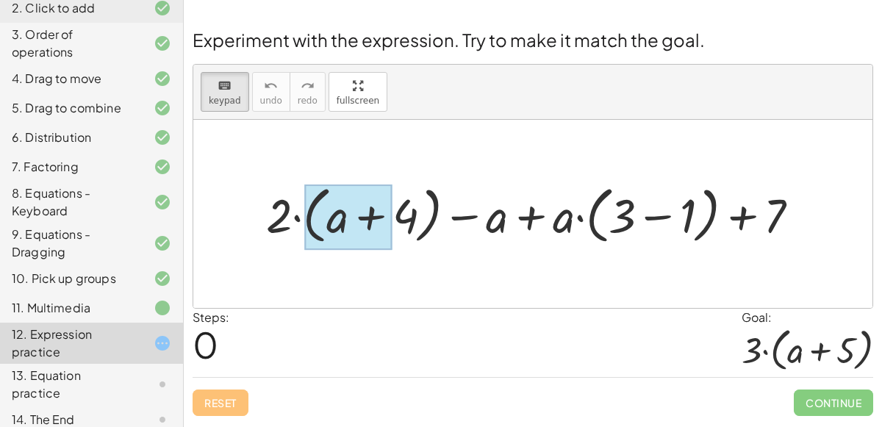
click at [340, 218] on div at bounding box center [347, 216] width 87 height 65
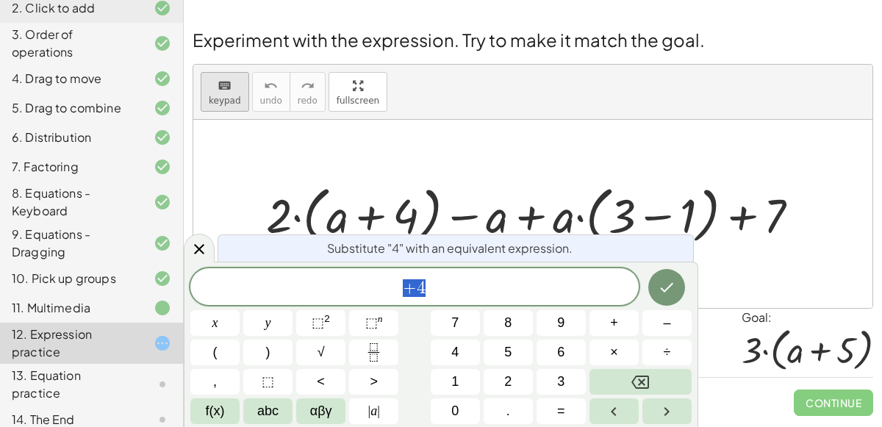
click at [225, 108] on button "keyboard keypad" at bounding box center [225, 92] width 49 height 40
click at [283, 219] on div at bounding box center [539, 213] width 560 height 69
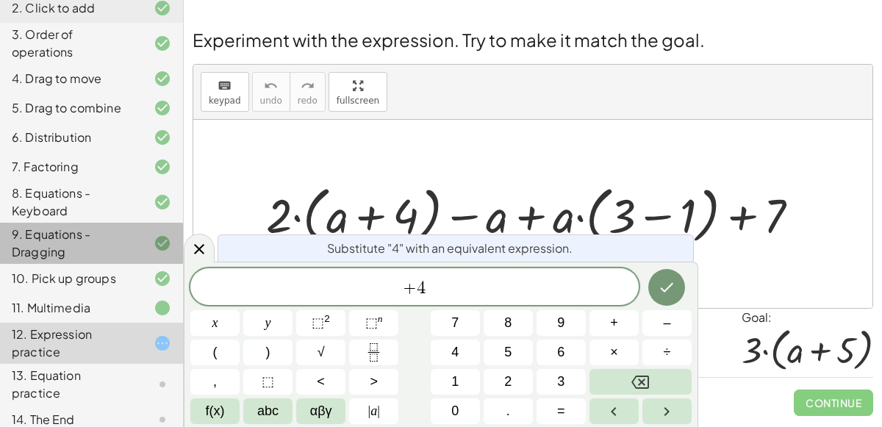
click at [181, 293] on div "9. Equations - Dragging" at bounding box center [91, 307] width 183 height 29
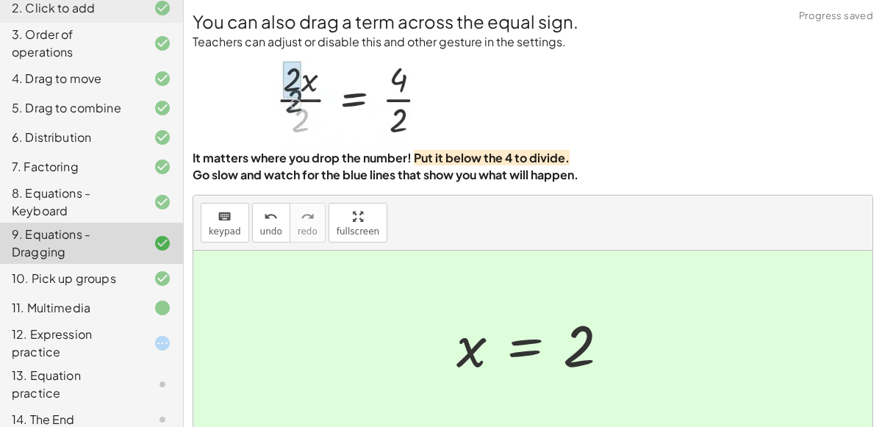
click at [128, 337] on div "12. Expression practice" at bounding box center [71, 343] width 118 height 35
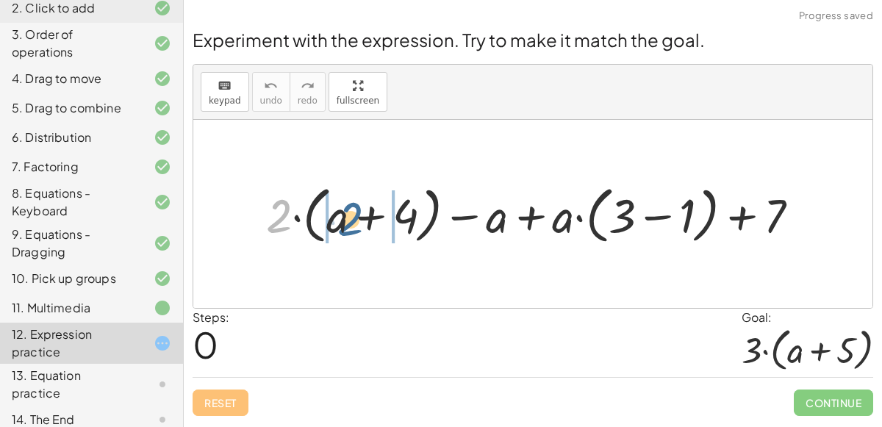
drag, startPoint x: 277, startPoint y: 220, endPoint x: 351, endPoint y: 223, distance: 73.5
click at [351, 223] on div at bounding box center [538, 213] width 559 height 69
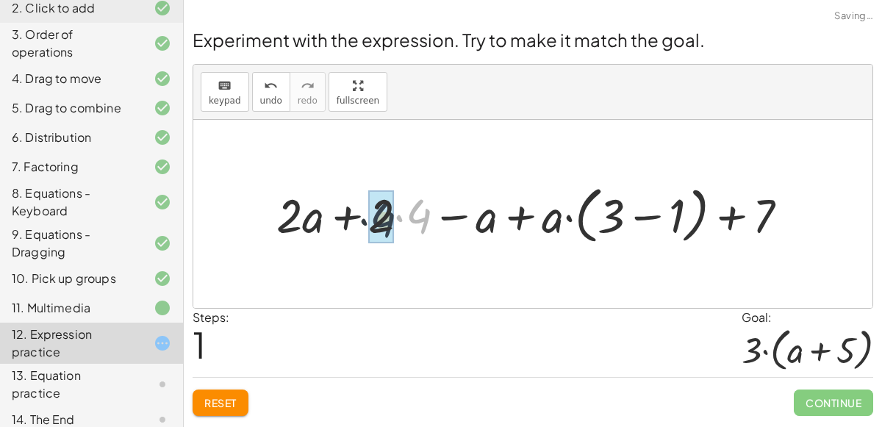
drag, startPoint x: 412, startPoint y: 210, endPoint x: 375, endPoint y: 213, distance: 36.9
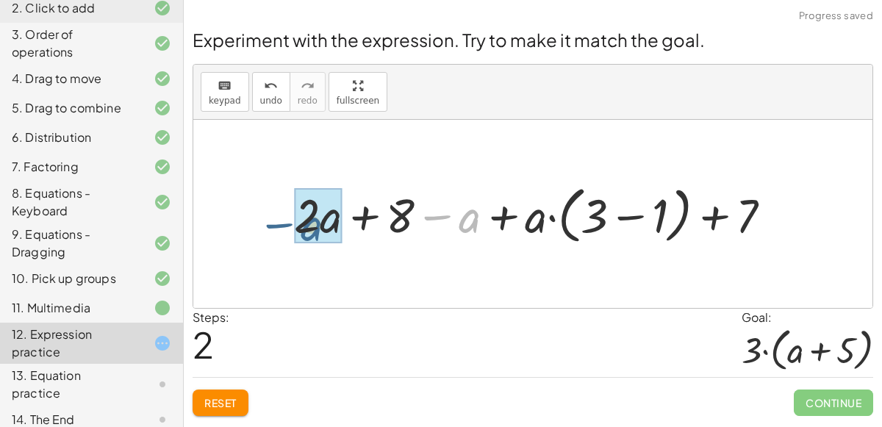
drag, startPoint x: 467, startPoint y: 218, endPoint x: 312, endPoint y: 225, distance: 155.2
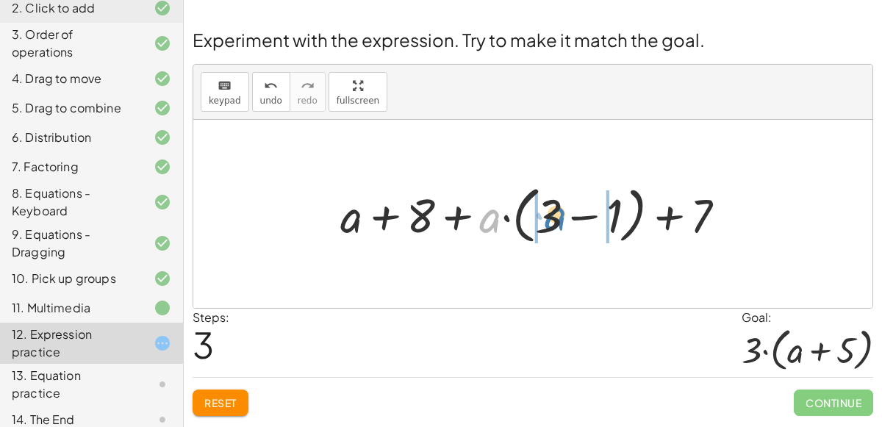
drag, startPoint x: 487, startPoint y: 209, endPoint x: 553, endPoint y: 207, distance: 66.9
click at [553, 207] on div at bounding box center [539, 213] width 412 height 69
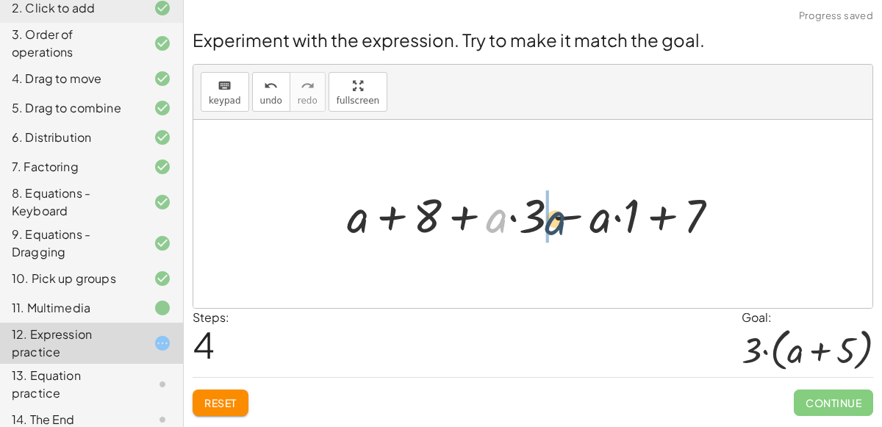
drag, startPoint x: 507, startPoint y: 213, endPoint x: 563, endPoint y: 214, distance: 55.9
click at [563, 214] on div at bounding box center [539, 214] width 398 height 62
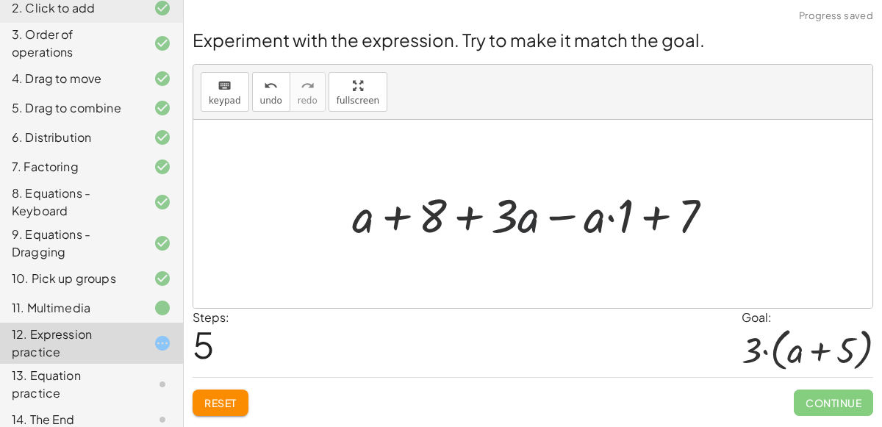
click at [523, 218] on div at bounding box center [538, 214] width 387 height 62
drag, startPoint x: 597, startPoint y: 218, endPoint x: 644, endPoint y: 215, distance: 46.4
click at [644, 215] on div at bounding box center [538, 214] width 387 height 62
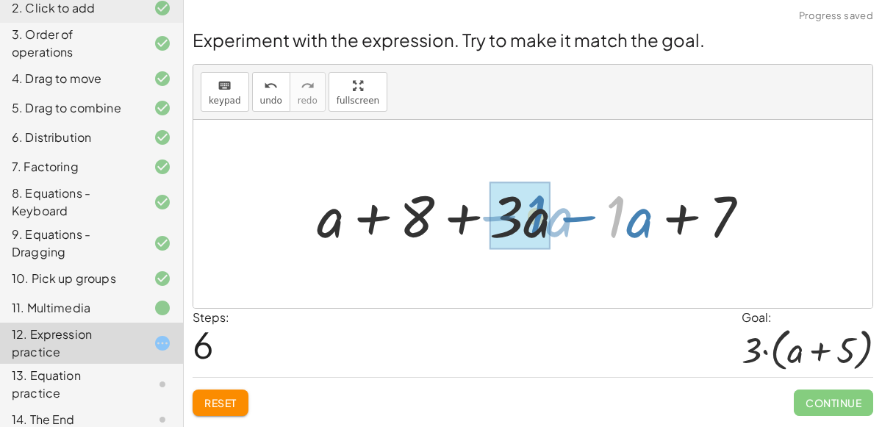
drag, startPoint x: 609, startPoint y: 216, endPoint x: 525, endPoint y: 215, distance: 83.0
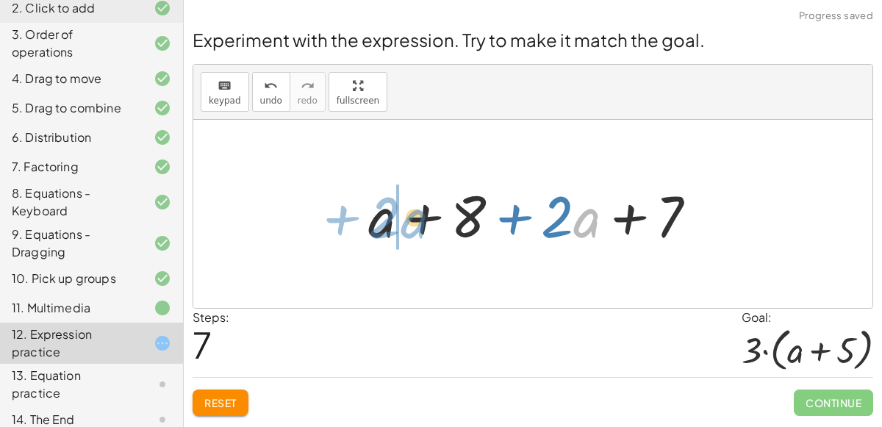
drag, startPoint x: 584, startPoint y: 211, endPoint x: 413, endPoint y: 212, distance: 171.2
click at [413, 212] on div at bounding box center [538, 214] width 355 height 76
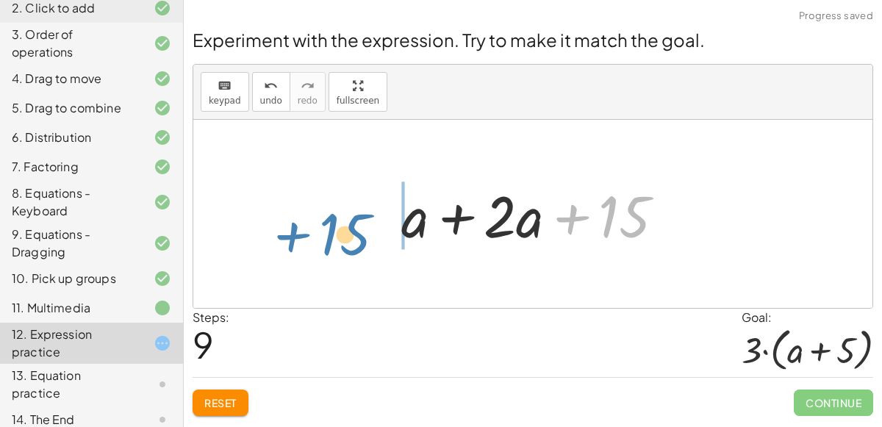
drag, startPoint x: 609, startPoint y: 209, endPoint x: 327, endPoint y: 227, distance: 282.8
click at [327, 227] on div "+ · 2 · ( + a + 4 ) − a + · a · ( + 3 − 1 ) + 7 + · 2 · a + · 2 · 4 − a + · a ·…" at bounding box center [532, 214] width 679 height 188
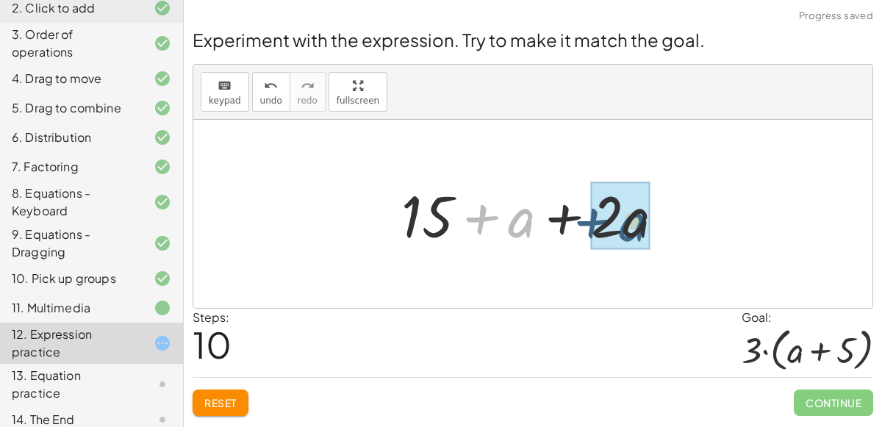
drag, startPoint x: 528, startPoint y: 215, endPoint x: 647, endPoint y: 217, distance: 119.8
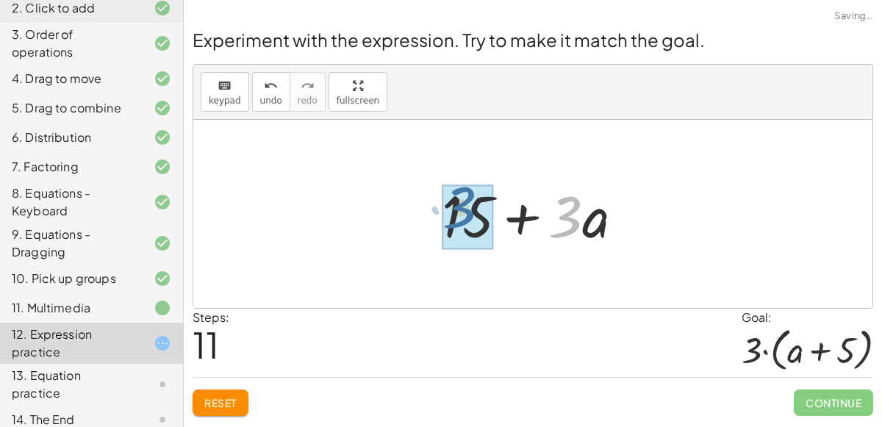
drag, startPoint x: 560, startPoint y: 211, endPoint x: 453, endPoint y: 204, distance: 107.5
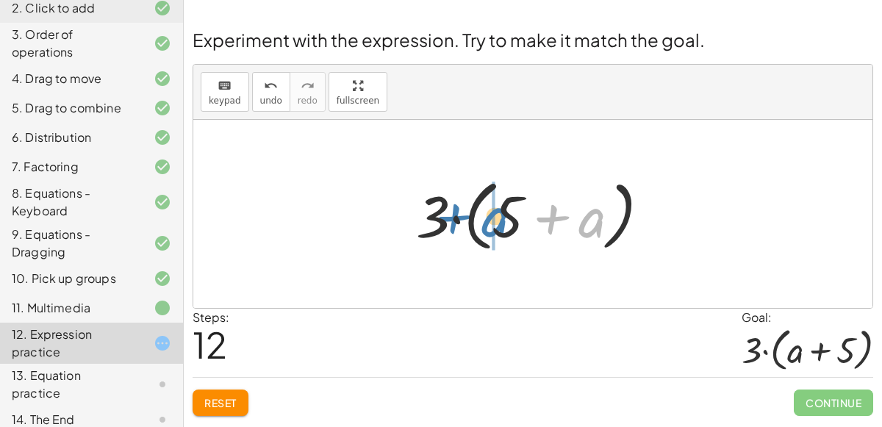
drag, startPoint x: 592, startPoint y: 226, endPoint x: 491, endPoint y: 223, distance: 101.5
click at [491, 223] on div at bounding box center [539, 214] width 260 height 85
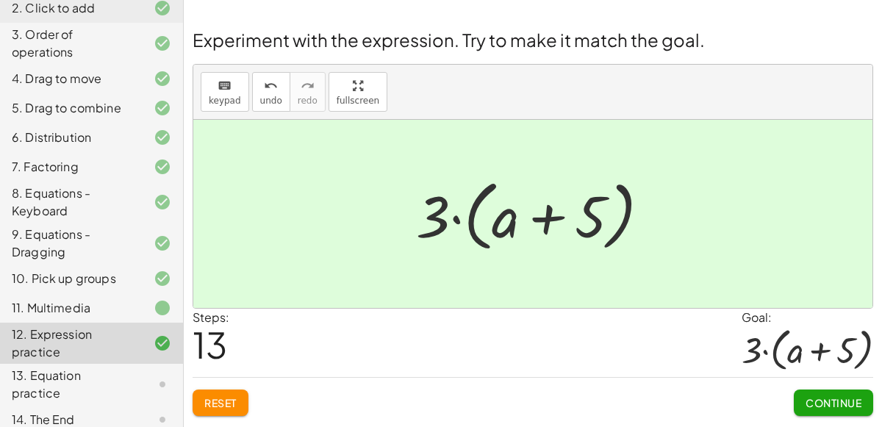
click at [851, 396] on span "Continue" at bounding box center [833, 402] width 56 height 13
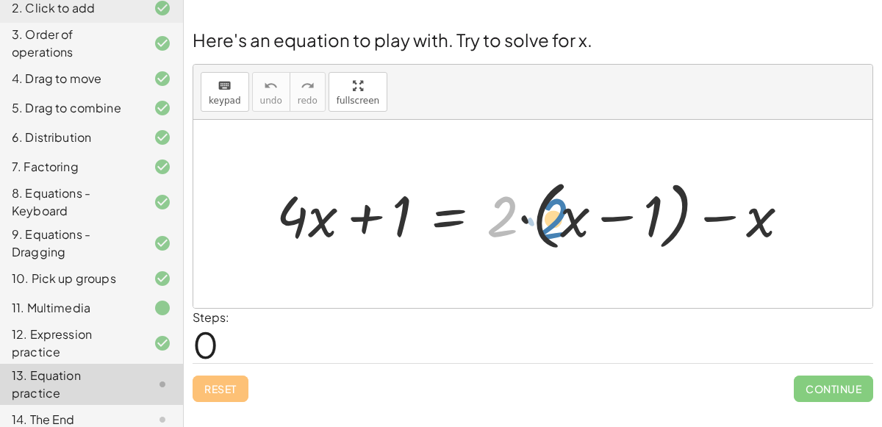
drag, startPoint x: 509, startPoint y: 218, endPoint x: 562, endPoint y: 220, distance: 53.0
click at [562, 220] on div at bounding box center [538, 214] width 539 height 83
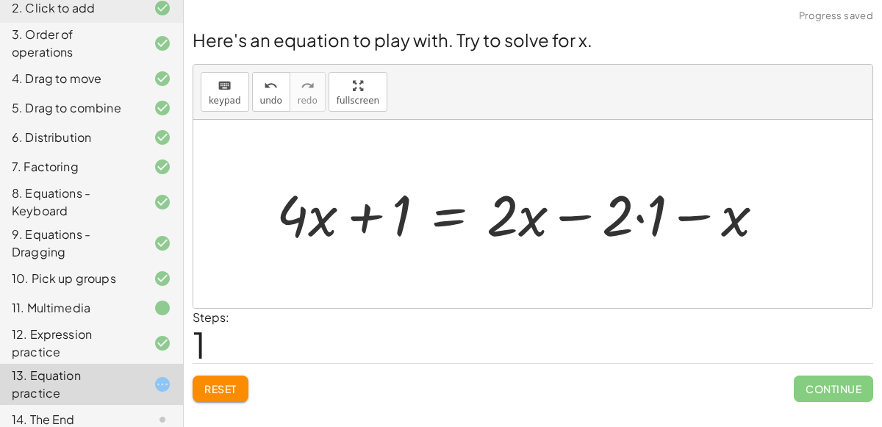
click at [647, 223] on div at bounding box center [526, 213] width 514 height 74
click at [645, 220] on div at bounding box center [509, 213] width 481 height 74
click at [679, 212] on div at bounding box center [509, 213] width 481 height 74
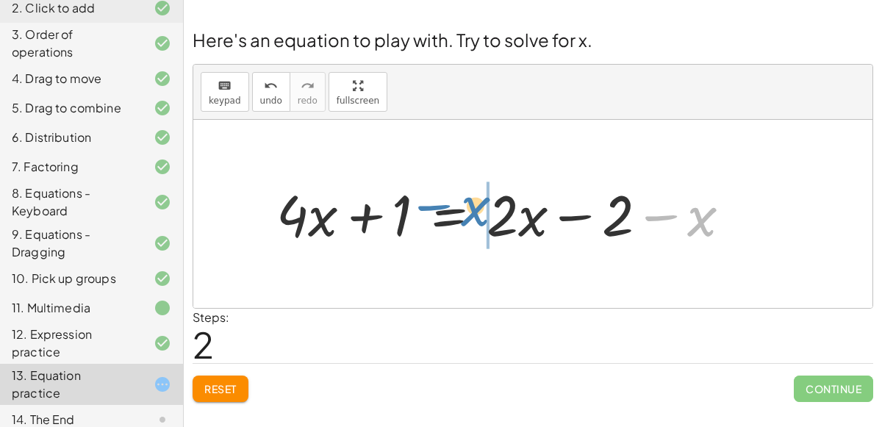
drag, startPoint x: 691, startPoint y: 217, endPoint x: 467, endPoint y: 207, distance: 223.6
click at [467, 207] on div at bounding box center [509, 213] width 481 height 74
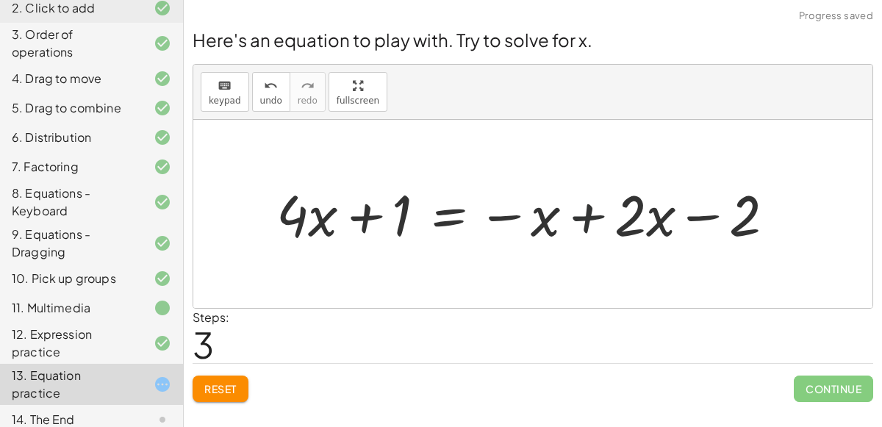
click at [581, 213] on div at bounding box center [531, 213] width 525 height 74
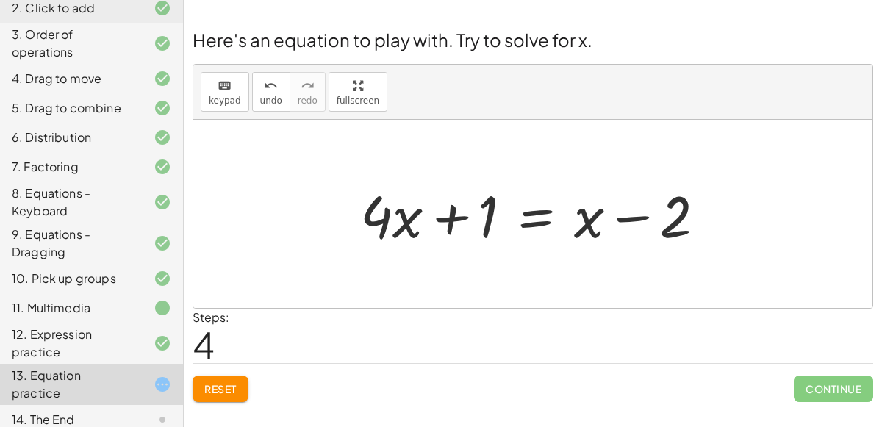
click at [535, 218] on div at bounding box center [539, 214] width 372 height 76
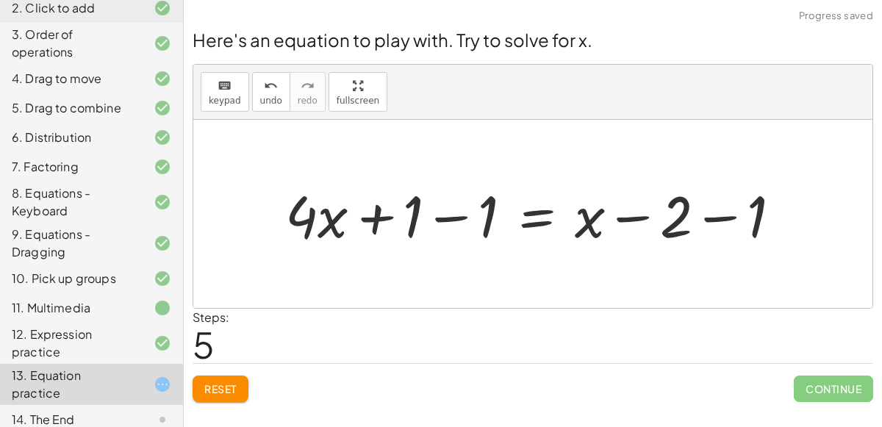
click at [463, 215] on div at bounding box center [539, 214] width 523 height 76
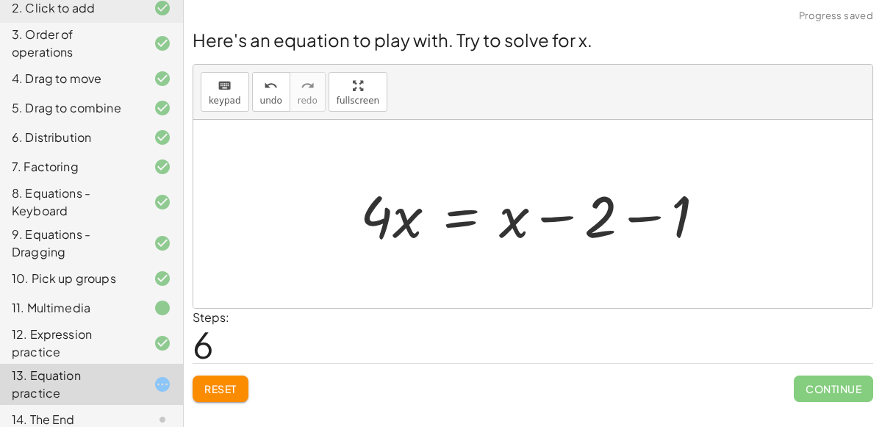
click at [630, 218] on div at bounding box center [539, 214] width 372 height 76
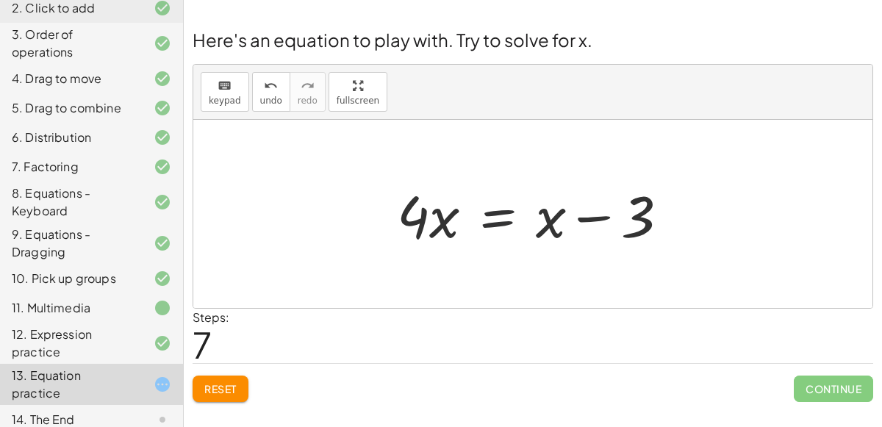
click at [490, 218] on div at bounding box center [539, 214] width 298 height 76
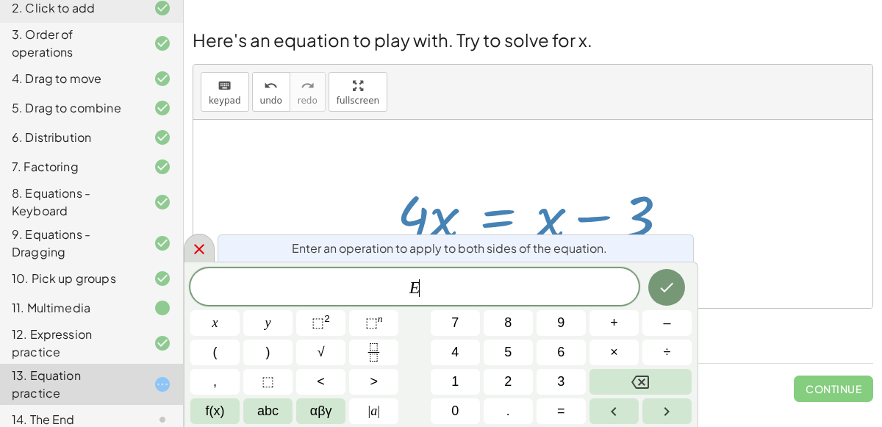
click at [208, 248] on div at bounding box center [199, 248] width 31 height 29
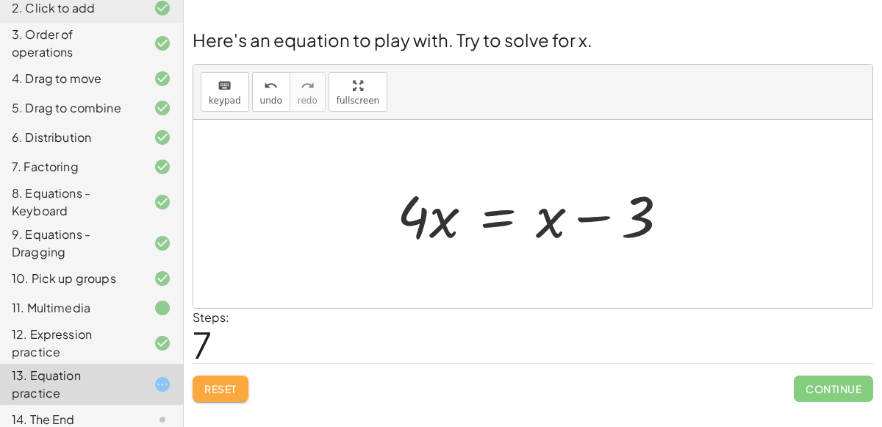
click at [233, 387] on span "Reset" at bounding box center [220, 388] width 32 height 13
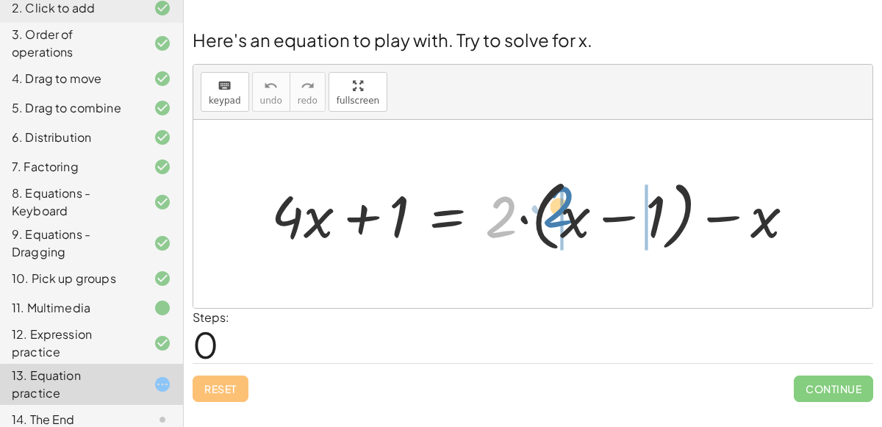
drag, startPoint x: 496, startPoint y: 218, endPoint x: 553, endPoint y: 209, distance: 58.0
click at [553, 209] on div at bounding box center [539, 214] width 550 height 85
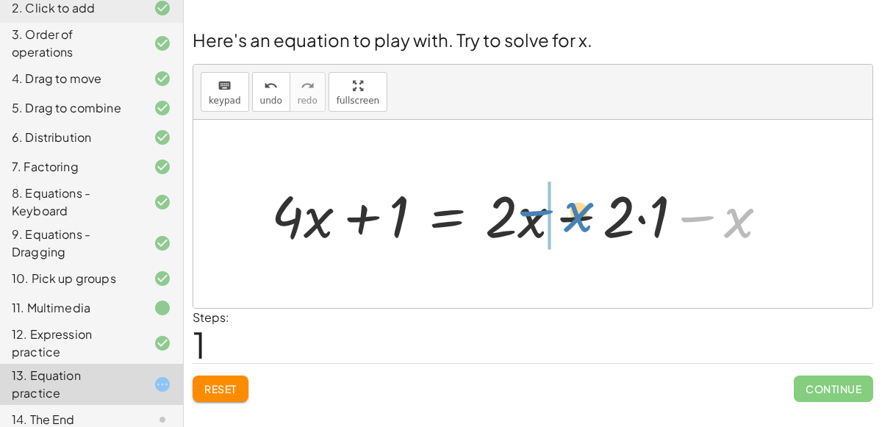
drag, startPoint x: 717, startPoint y: 221, endPoint x: 556, endPoint y: 215, distance: 161.1
click at [556, 215] on div at bounding box center [525, 214] width 523 height 76
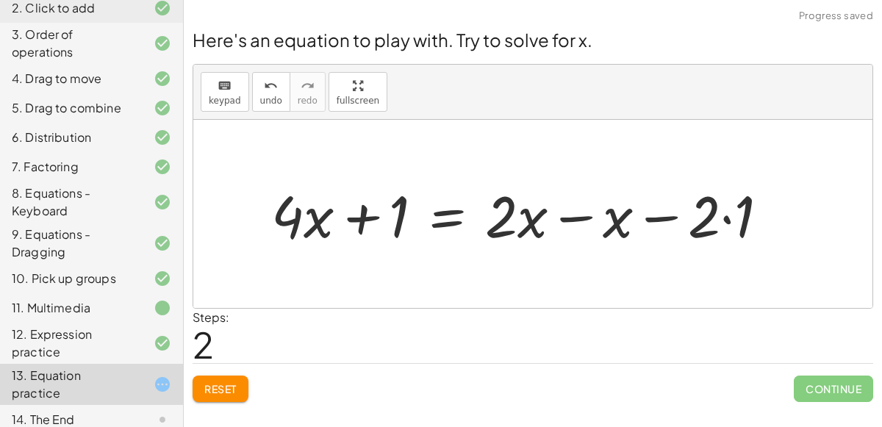
click at [533, 220] on div at bounding box center [525, 214] width 523 height 76
click at [554, 218] on div at bounding box center [525, 214] width 523 height 76
